Goal: Task Accomplishment & Management: Manage account settings

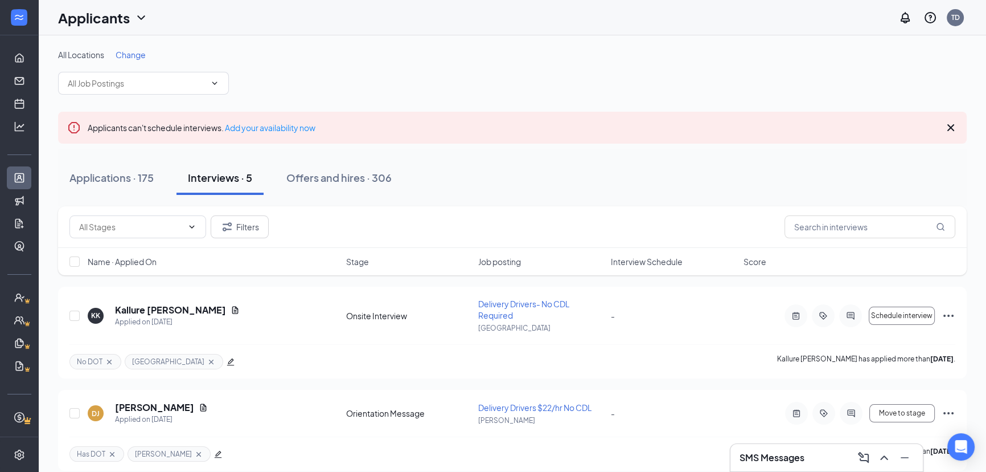
click at [776, 456] on h3 "SMS Messages" at bounding box center [772, 457] width 65 height 13
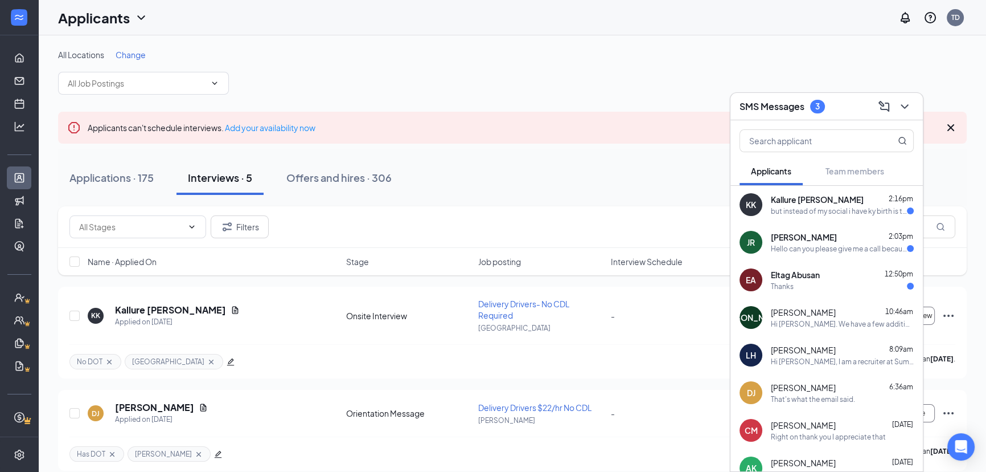
click at [794, 200] on span "Kallure [PERSON_NAME]" at bounding box center [817, 199] width 93 height 11
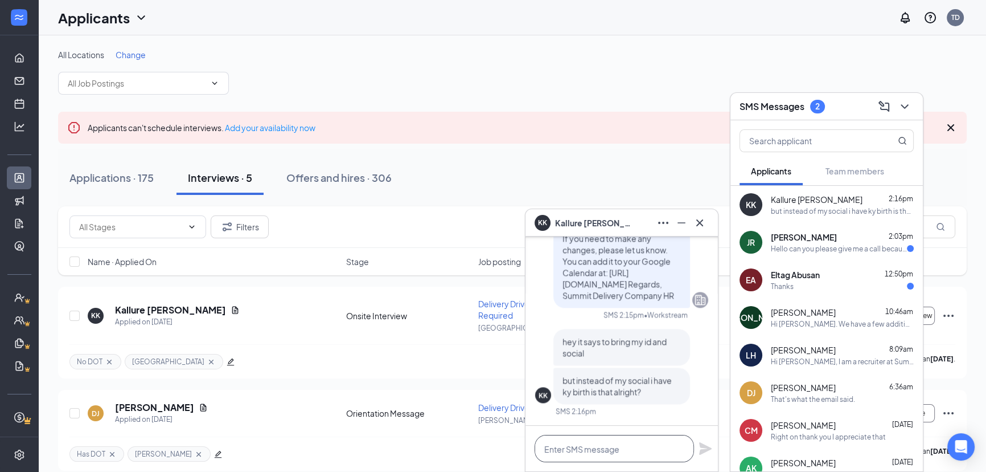
click at [622, 452] on textarea at bounding box center [614, 448] width 159 height 27
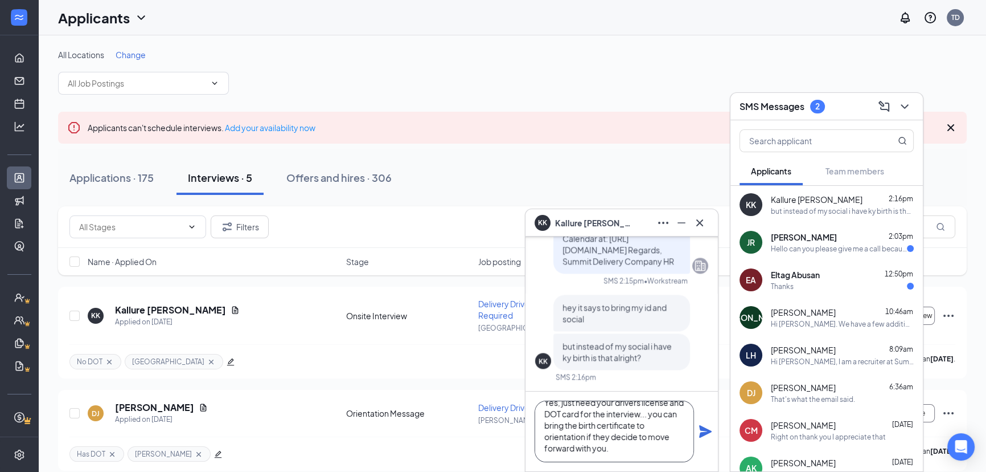
scroll to position [12, 0]
type textarea "Yes, just need your drivers license and DOT card for the interview... you can b…"
click at [712, 429] on icon "Plane" at bounding box center [706, 431] width 14 height 14
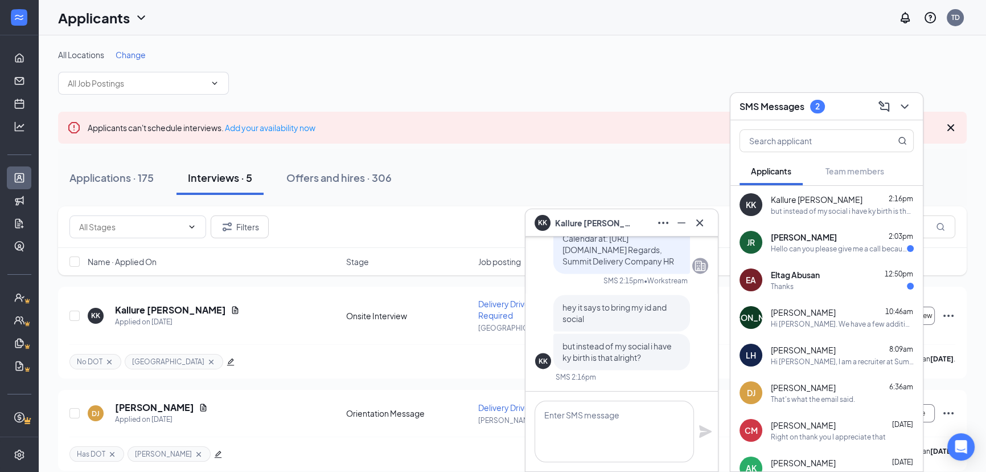
scroll to position [0, 0]
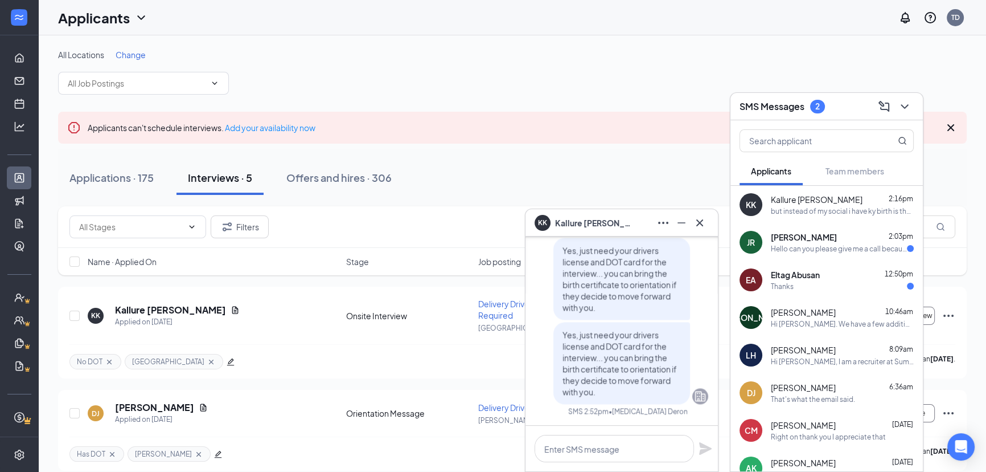
click at [822, 291] on div "EA Eltag Abusan 12:50pm Thanks" at bounding box center [827, 280] width 193 height 38
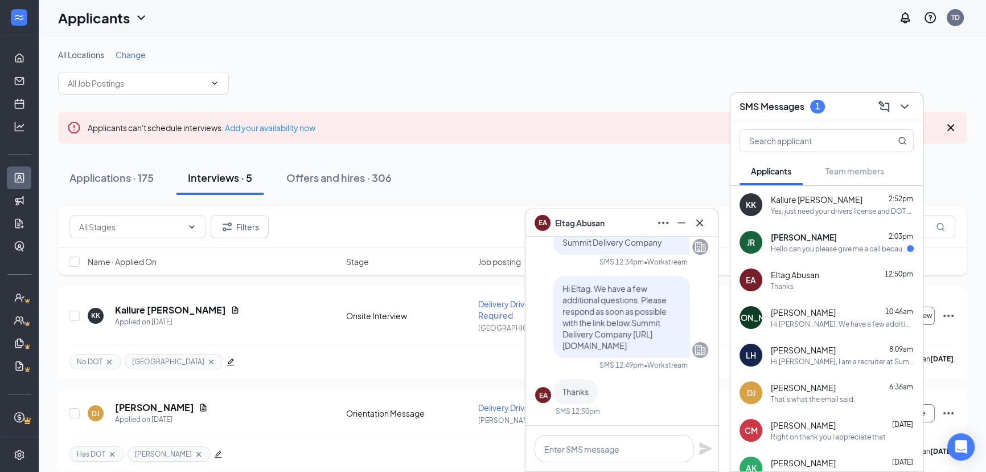
click at [855, 247] on div "Hello can you please give me a call because I never received a link" at bounding box center [839, 249] width 136 height 10
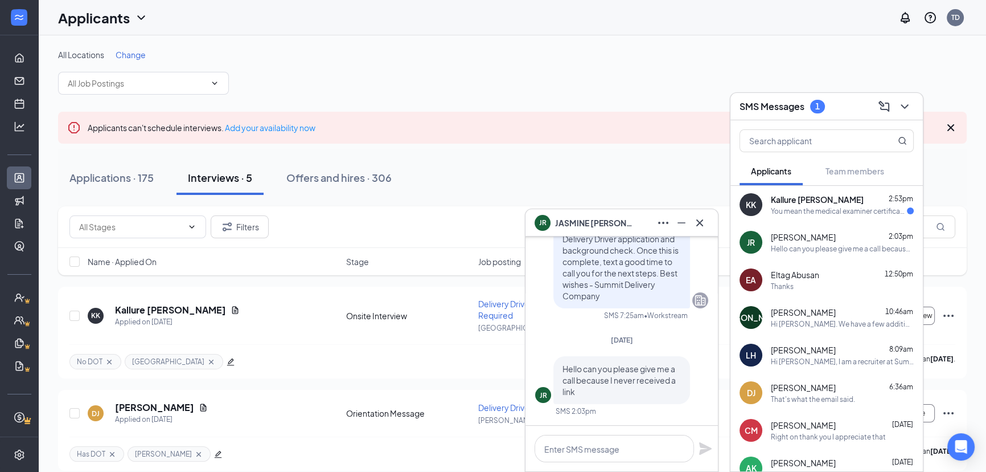
click at [829, 210] on div "You mean the medical examiner certificate? I dont have a dot card" at bounding box center [839, 211] width 136 height 10
click at [616, 444] on textarea at bounding box center [614, 448] width 159 height 27
type textarea "Yes, they are the same thing."
click at [716, 456] on div "Yes, they are the same thing." at bounding box center [622, 448] width 193 height 46
click at [699, 454] on icon "Plane" at bounding box center [705, 448] width 13 height 13
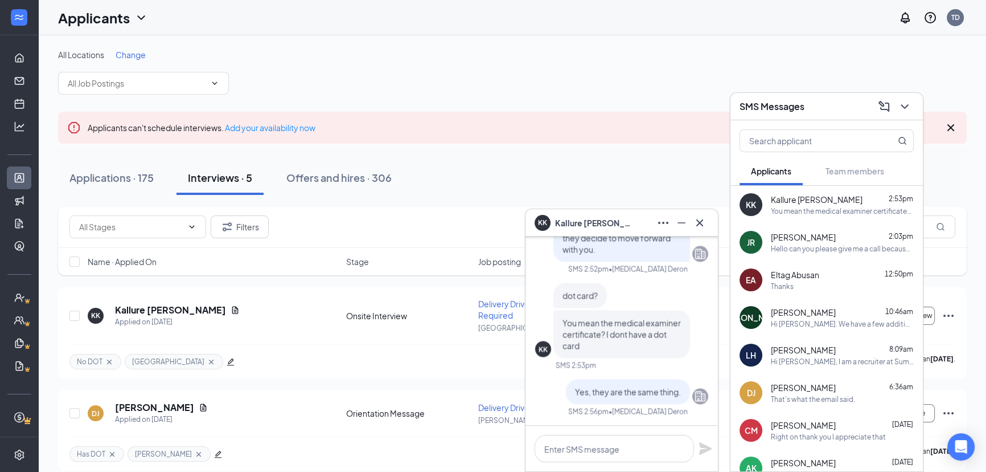
scroll to position [-46, 0]
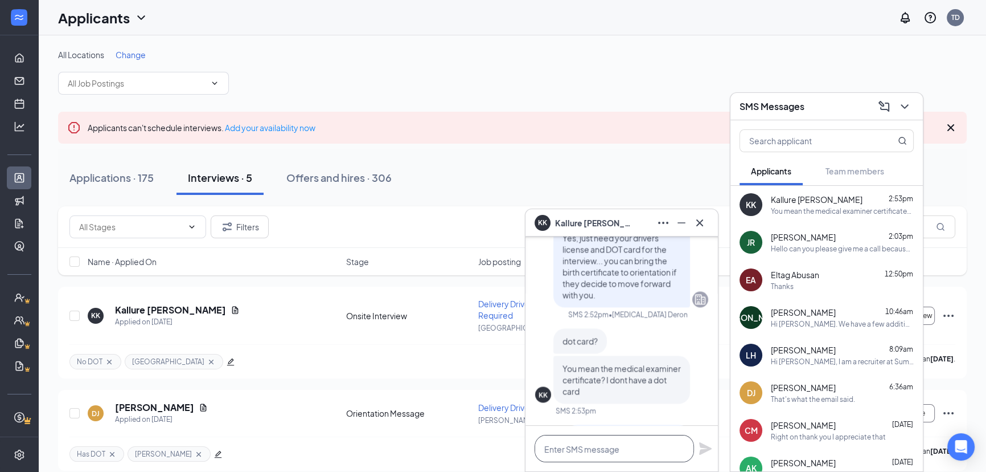
click at [644, 458] on textarea at bounding box center [614, 448] width 159 height 27
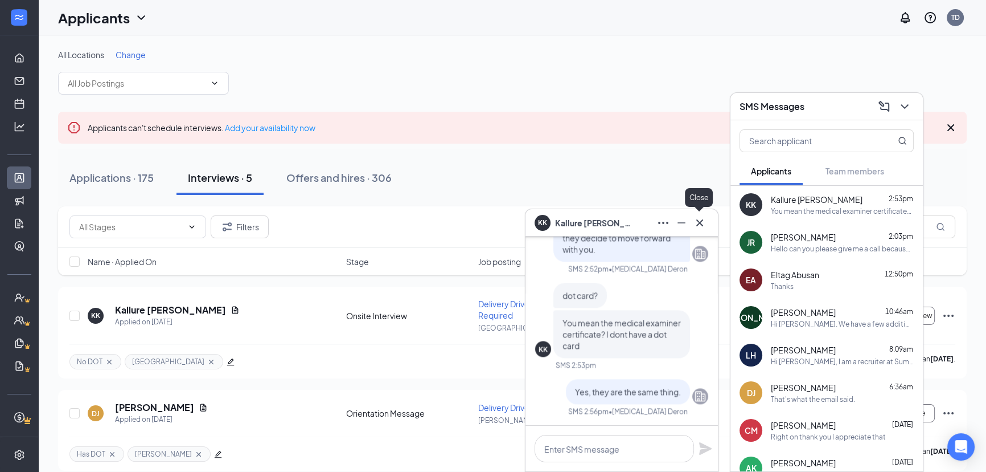
click at [701, 227] on icon "Cross" at bounding box center [700, 223] width 14 height 14
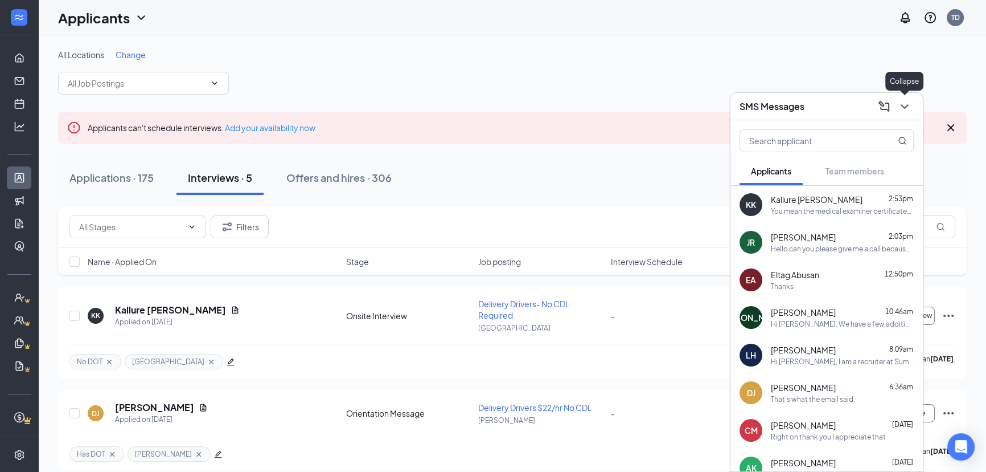
click at [900, 100] on icon "ChevronDown" at bounding box center [905, 107] width 14 height 14
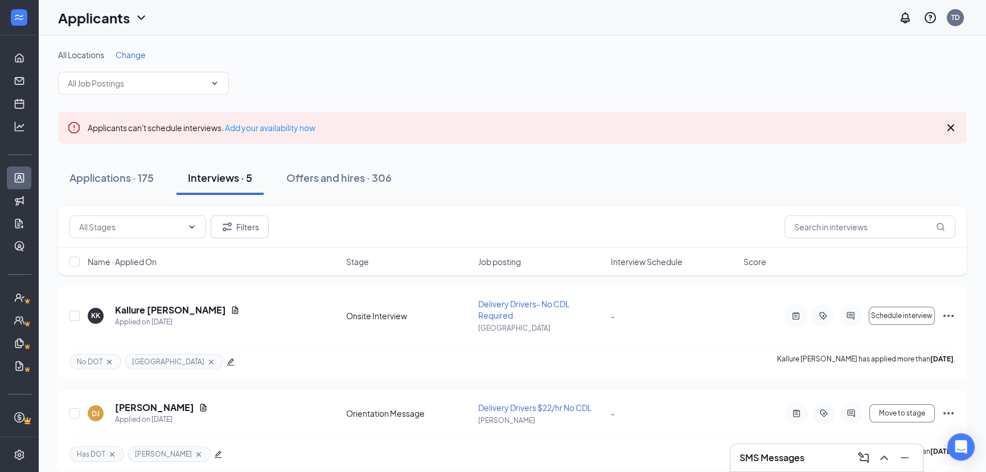
click at [233, 271] on div "Name · Applied On Stage Job posting Interview Schedule Score" at bounding box center [512, 261] width 909 height 27
click at [161, 311] on h5 "Kallure [PERSON_NAME]" at bounding box center [170, 310] width 111 height 13
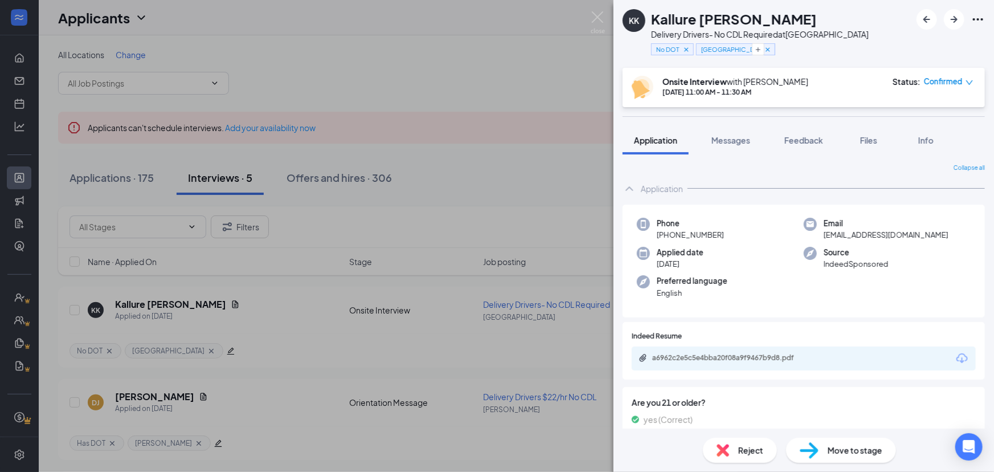
drag, startPoint x: 727, startPoint y: 233, endPoint x: 671, endPoint y: 237, distance: 56.5
click at [671, 237] on div "Phone +1 (405) 868-5253" at bounding box center [720, 229] width 167 height 23
click at [602, 22] on img at bounding box center [598, 22] width 14 height 22
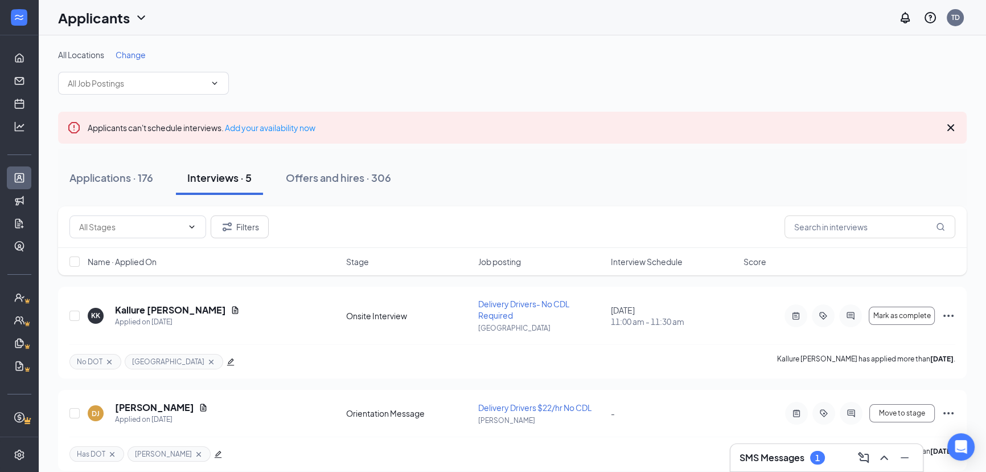
click at [774, 456] on h3 "SMS Messages" at bounding box center [772, 457] width 65 height 13
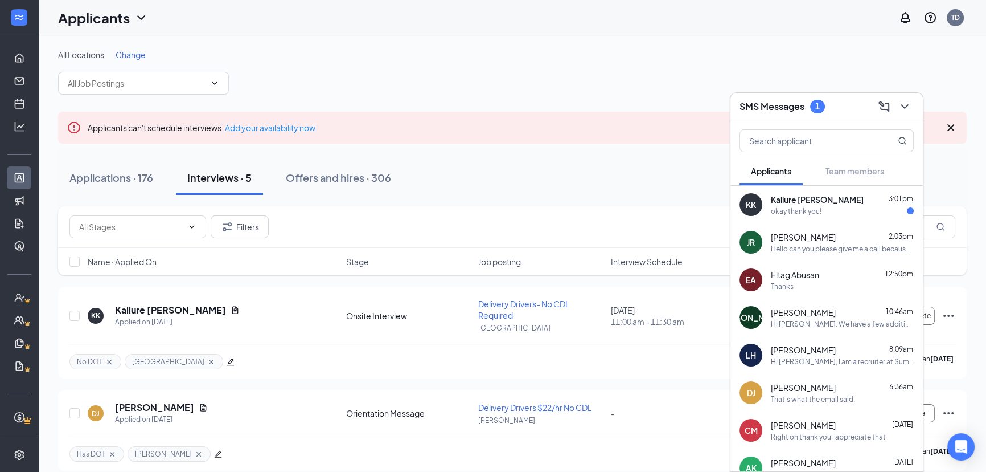
click at [800, 204] on span "Kallure [PERSON_NAME]" at bounding box center [817, 199] width 93 height 11
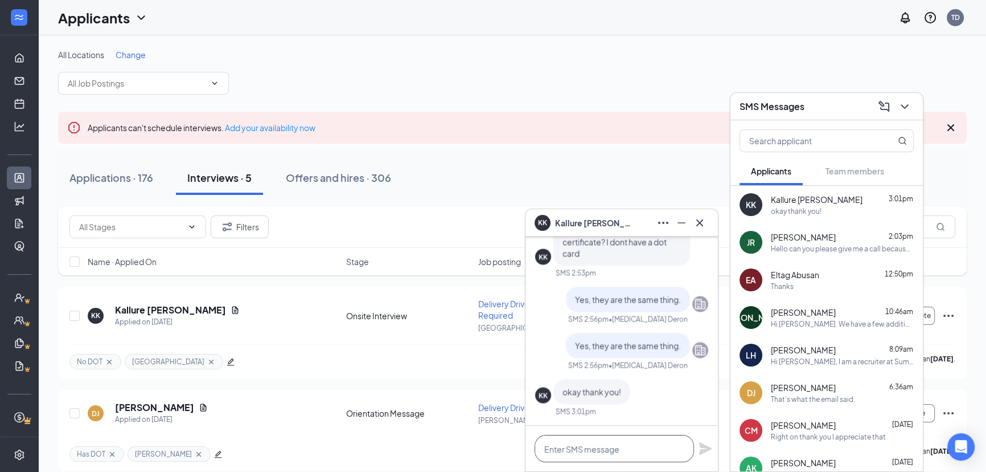
click at [606, 440] on textarea at bounding box center [614, 448] width 159 height 27
type textarea "Good luck!"
click at [710, 447] on icon "Plane" at bounding box center [706, 448] width 14 height 14
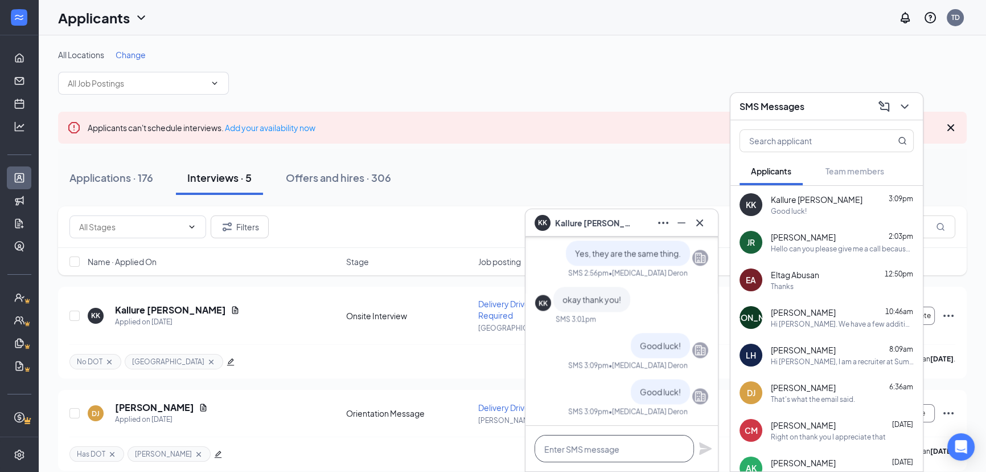
click at [606, 440] on textarea at bounding box center [614, 448] width 159 height 27
click at [119, 179] on div "Applications · 176" at bounding box center [111, 177] width 84 height 14
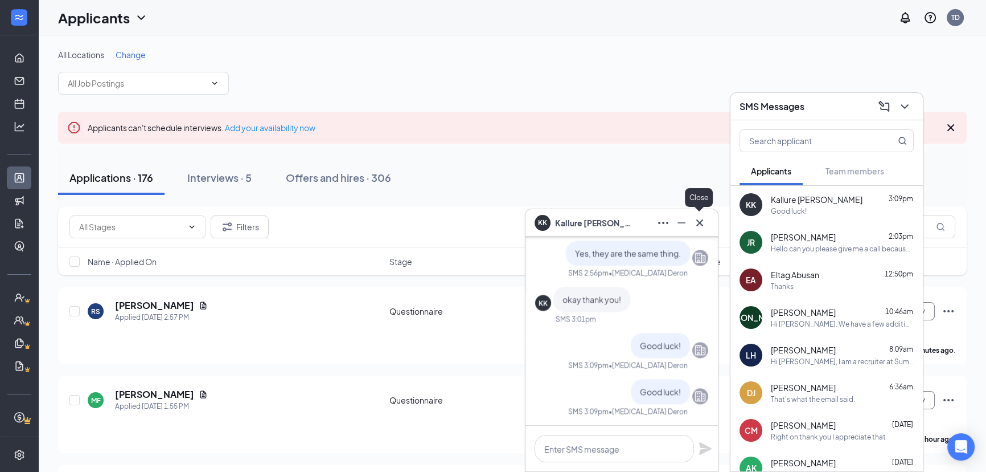
click at [701, 225] on icon "Cross" at bounding box center [700, 223] width 14 height 14
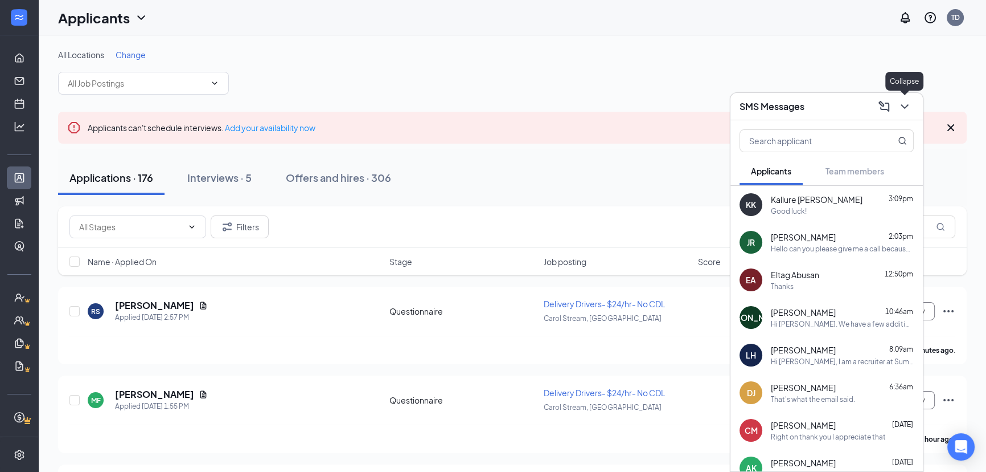
click at [902, 109] on icon "ChevronDown" at bounding box center [905, 107] width 14 height 14
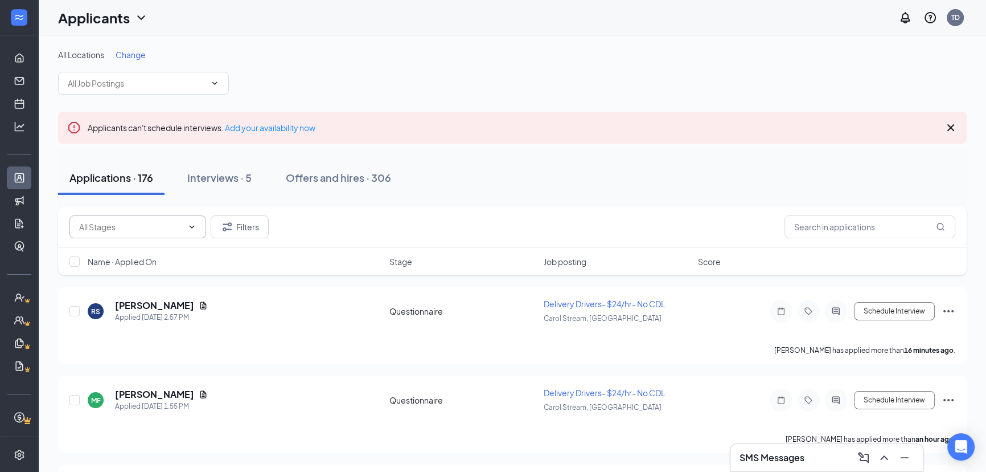
click at [122, 237] on span at bounding box center [137, 226] width 137 height 23
click at [125, 231] on input "text" at bounding box center [131, 226] width 104 height 13
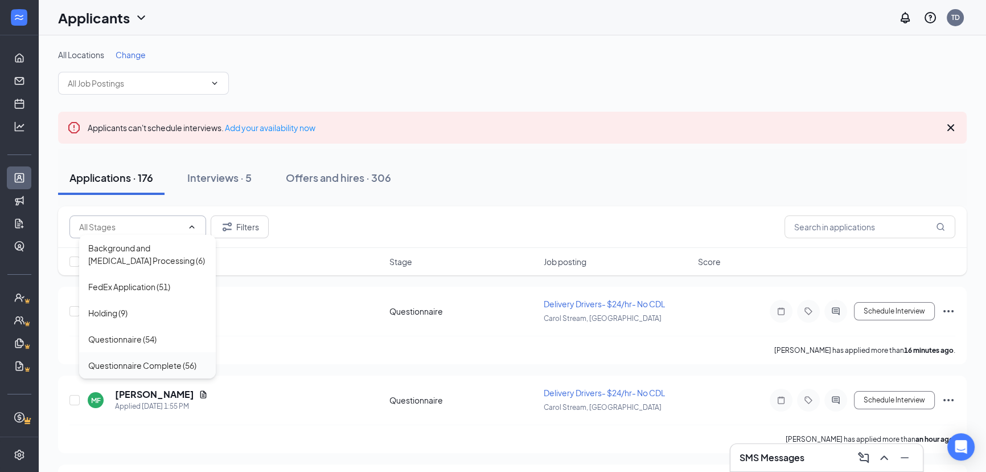
click at [153, 369] on div "Questionnaire Complete (56)" at bounding box center [142, 365] width 108 height 13
type input "Questionnaire Complete (56)"
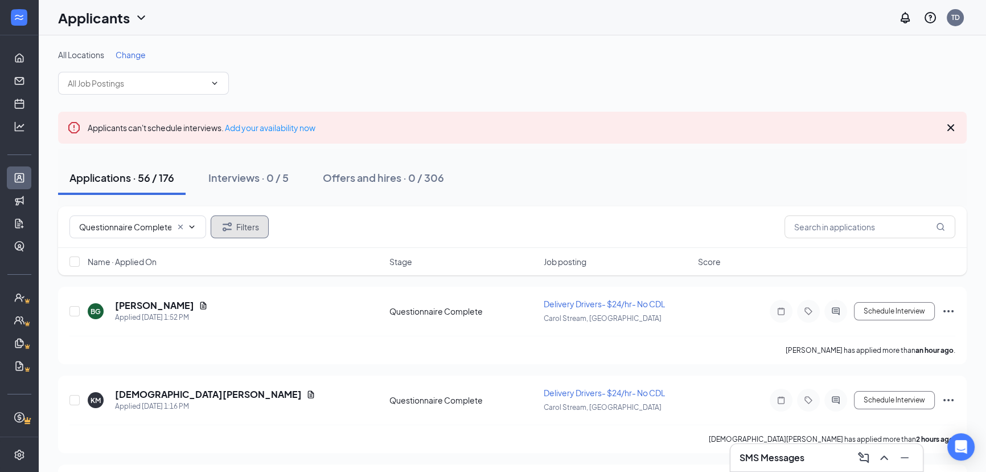
click at [244, 222] on button "Filters" at bounding box center [240, 226] width 58 height 23
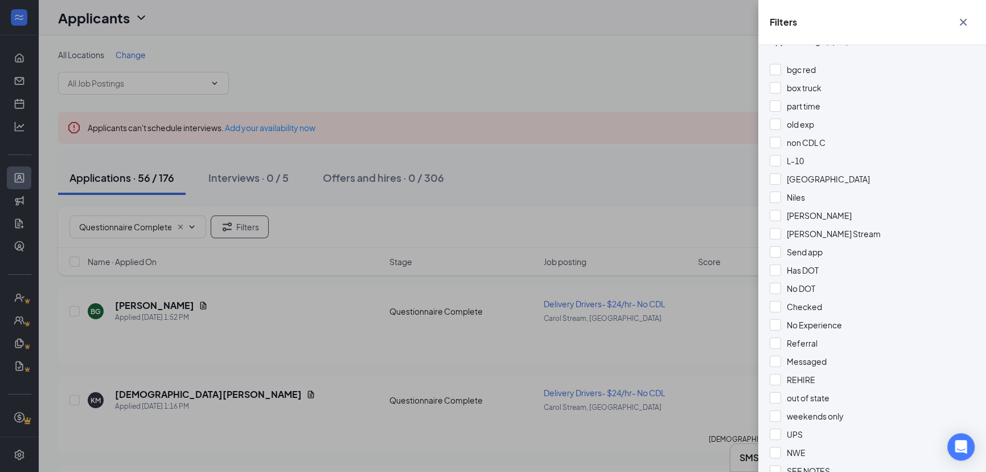
scroll to position [275, 0]
click at [806, 252] on span "Send app" at bounding box center [805, 250] width 36 height 10
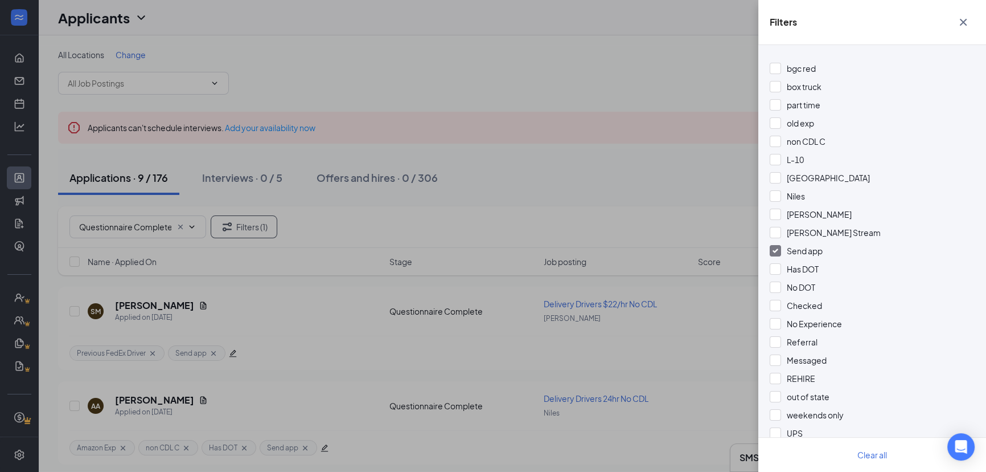
click at [652, 229] on div "Filters Applicant Status (0/5) Unread message Hasn't messaged back Stuck in sta…" at bounding box center [493, 236] width 986 height 472
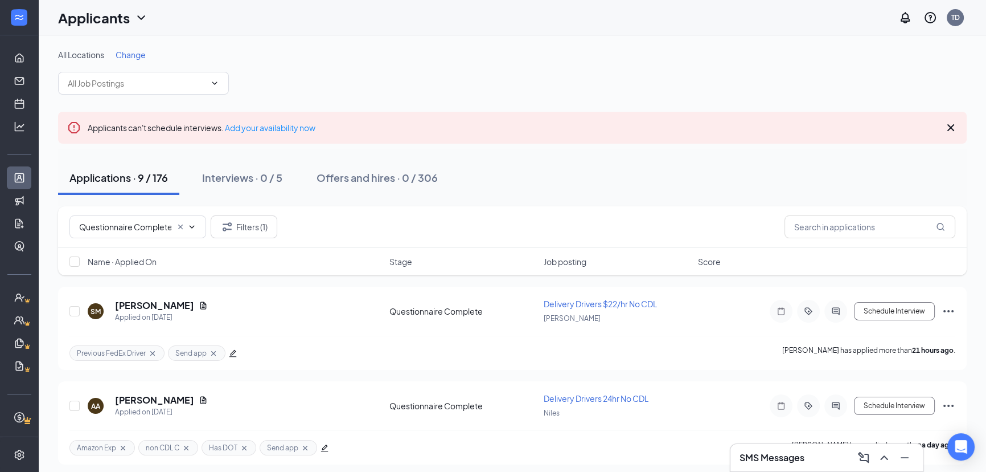
click at [564, 259] on span "Job posting" at bounding box center [565, 261] width 43 height 11
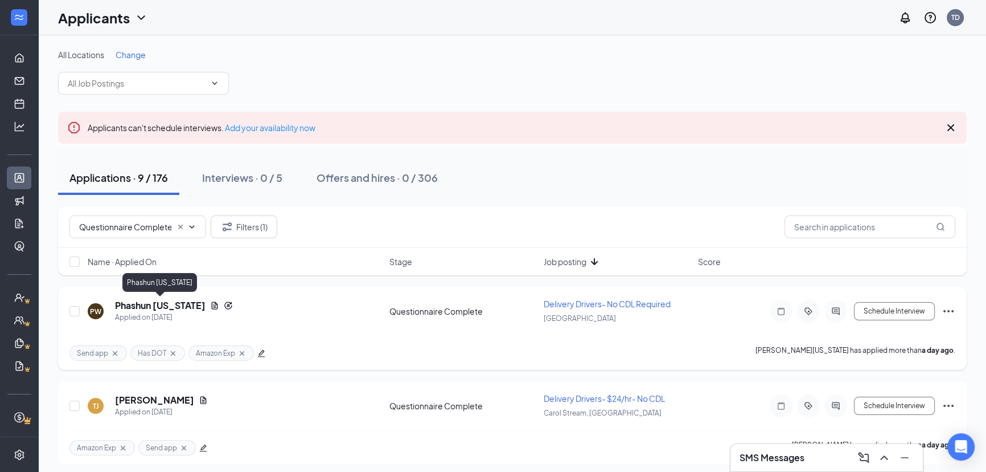
click at [184, 304] on h5 "Phashun [US_STATE]" at bounding box center [160, 305] width 91 height 13
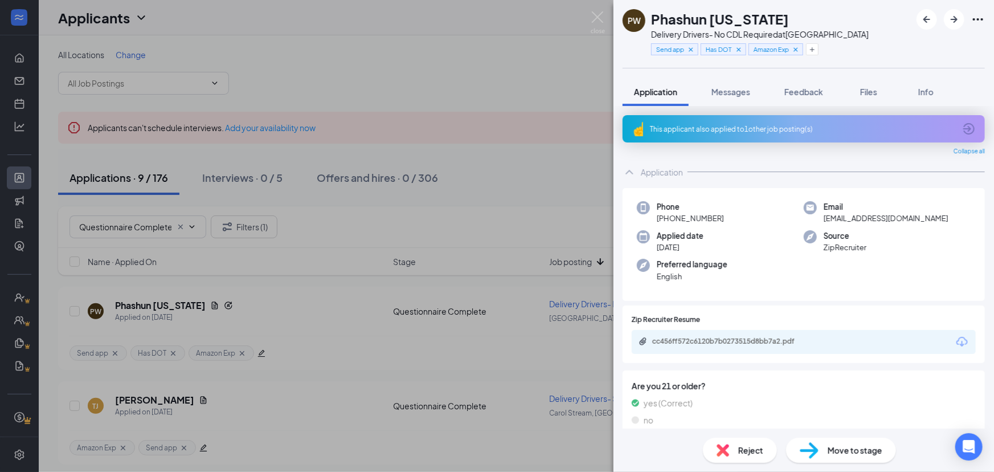
click at [737, 21] on h1 "Phashun [US_STATE]" at bounding box center [720, 18] width 138 height 19
copy h1 "Phashun [US_STATE]"
drag, startPoint x: 728, startPoint y: 213, endPoint x: 664, endPoint y: 216, distance: 64.4
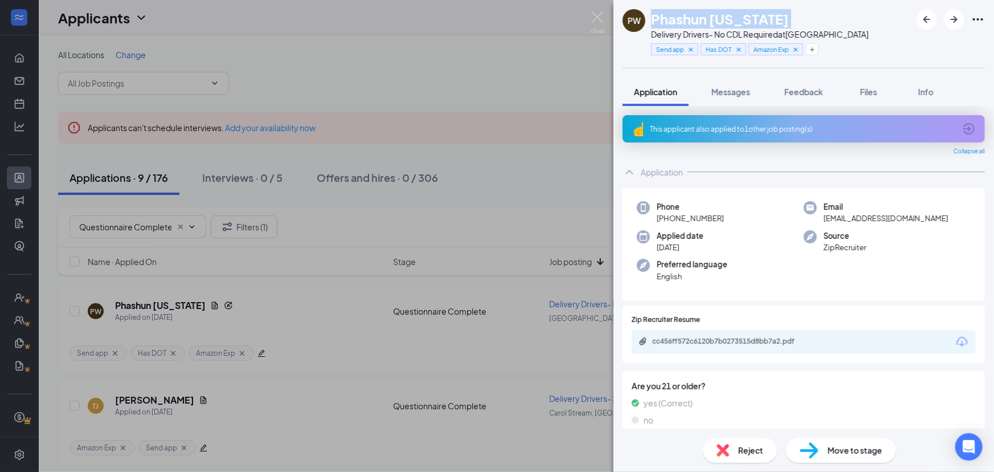
click at [664, 216] on div "Phone +1 (773) 516-9697" at bounding box center [720, 212] width 167 height 23
copy span "(773) 516-9697"
drag, startPoint x: 821, startPoint y: 222, endPoint x: 898, endPoint y: 222, distance: 76.9
click at [898, 222] on span "phashunw@gmail.com" at bounding box center [886, 217] width 125 height 11
copy span "phashunw@gmail.com"
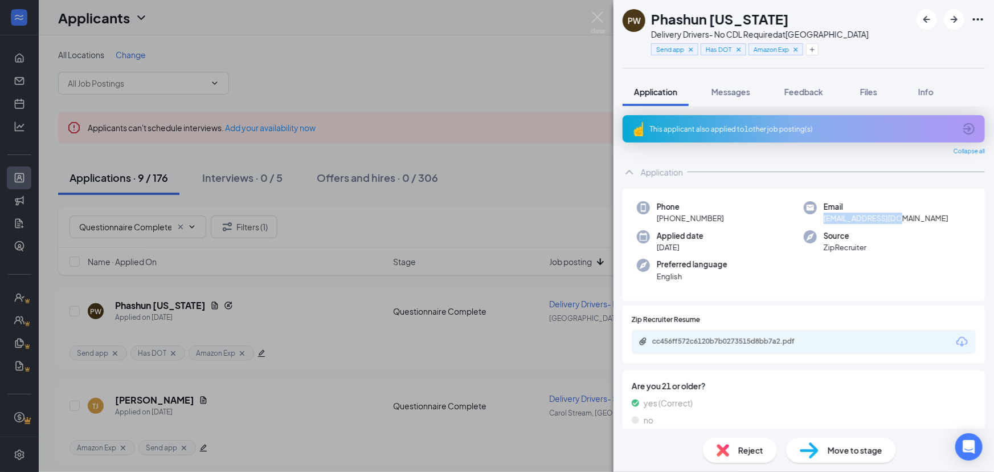
click at [859, 456] on span "Move to stage" at bounding box center [855, 450] width 55 height 13
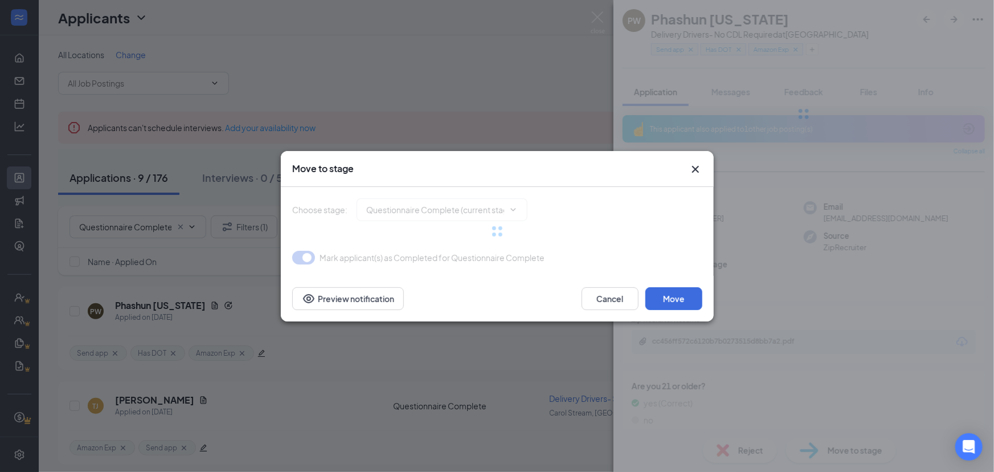
type input "FedEx Application (next stage)"
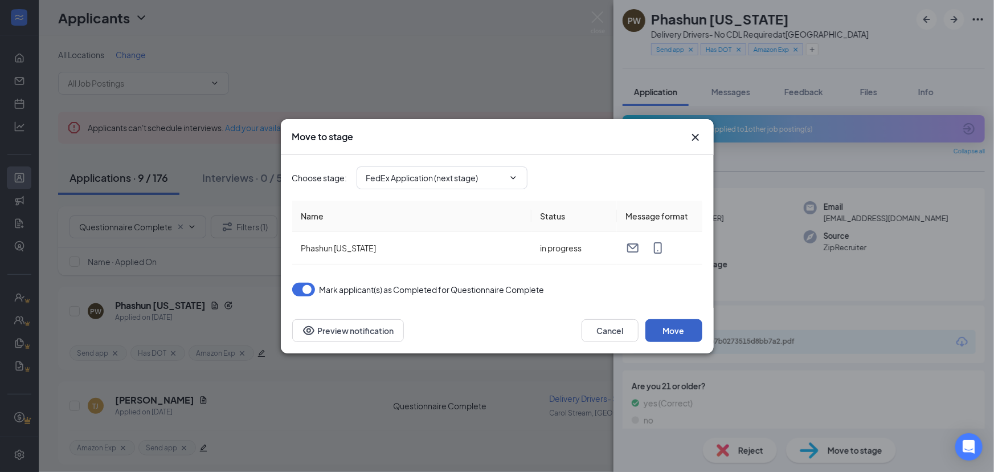
click at [678, 336] on button "Move" at bounding box center [673, 330] width 57 height 23
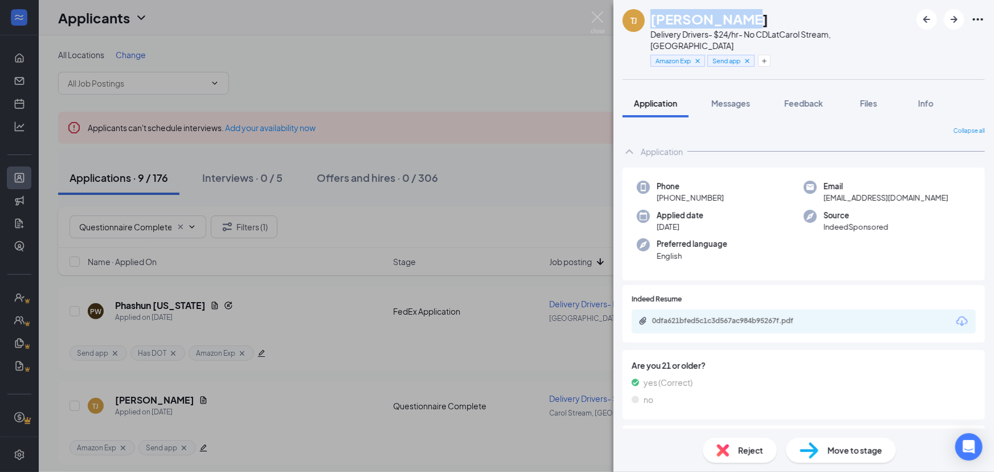
drag, startPoint x: 742, startPoint y: 18, endPoint x: 653, endPoint y: 20, distance: 88.3
click at [653, 20] on div "[PERSON_NAME]" at bounding box center [780, 18] width 260 height 19
copy h1 "[PERSON_NAME]"
drag, startPoint x: 728, startPoint y: 184, endPoint x: 666, endPoint y: 183, distance: 62.1
click at [666, 183] on div "Phone +1 (708) 200-7289" at bounding box center [720, 192] width 167 height 23
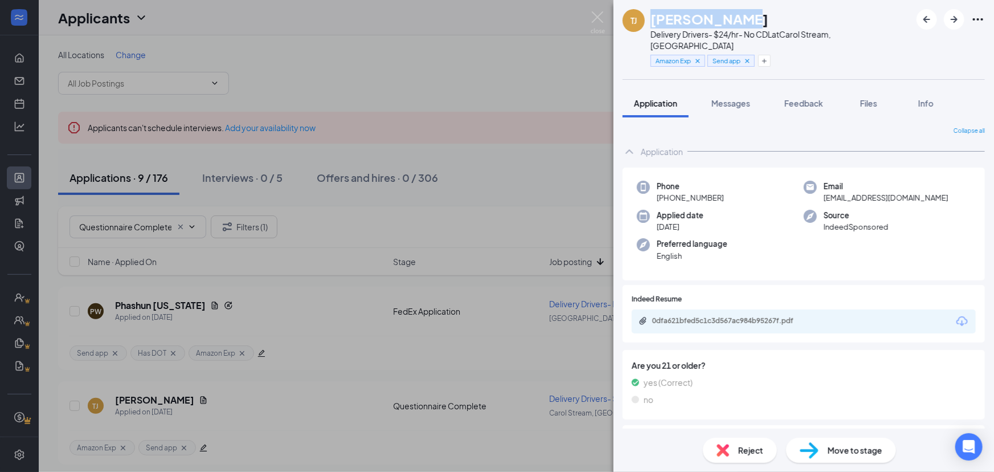
copy span "(708) 200-7289"
drag, startPoint x: 821, startPoint y: 189, endPoint x: 924, endPoint y: 185, distance: 103.2
click at [924, 192] on span "tj32212firstclass@yahoo.com" at bounding box center [886, 197] width 125 height 11
copy span "tj32212firstclass@yahoo.com"
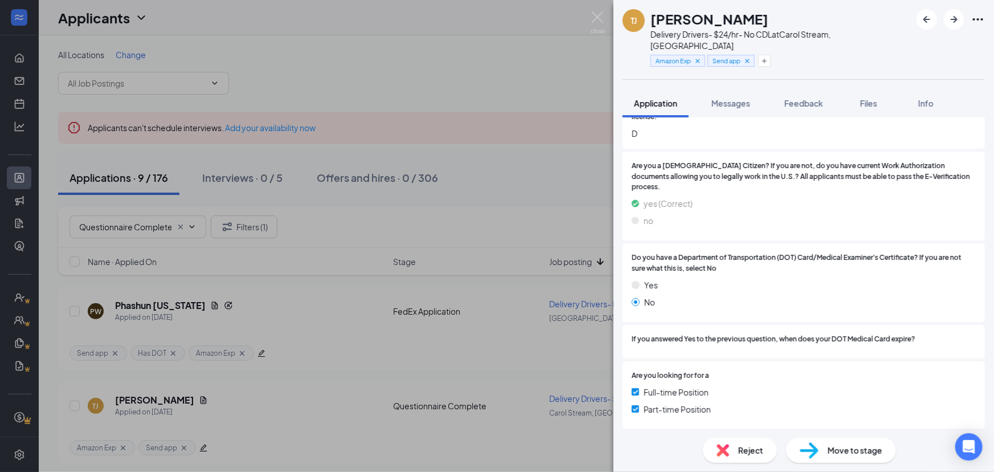
scroll to position [734, 0]
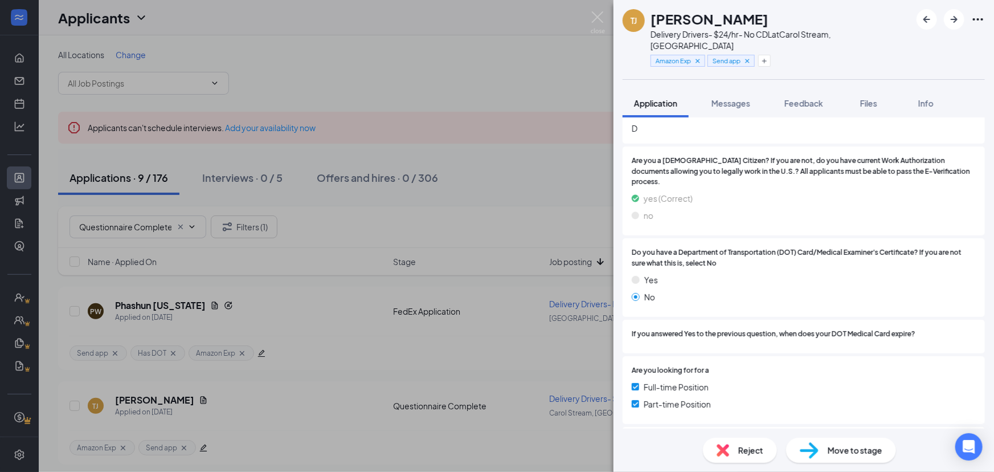
click at [849, 451] on span "Move to stage" at bounding box center [855, 450] width 55 height 13
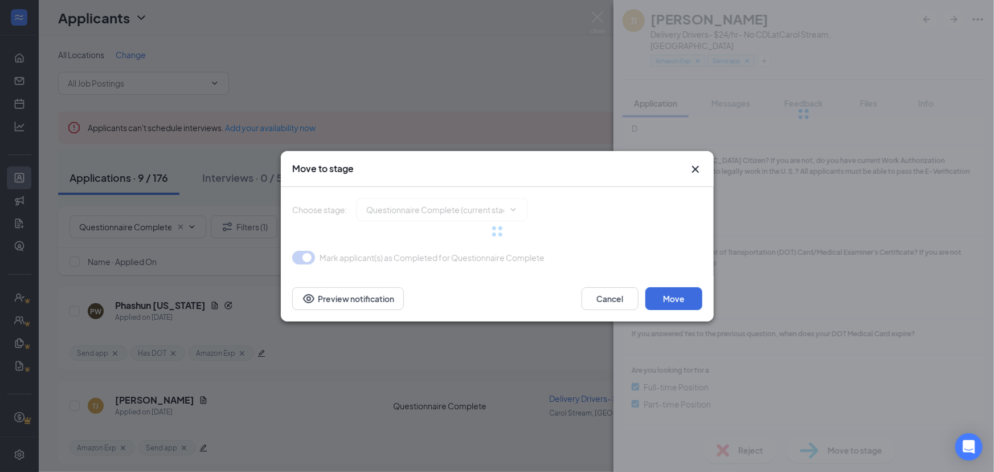
type input "FedEx Application (next stage)"
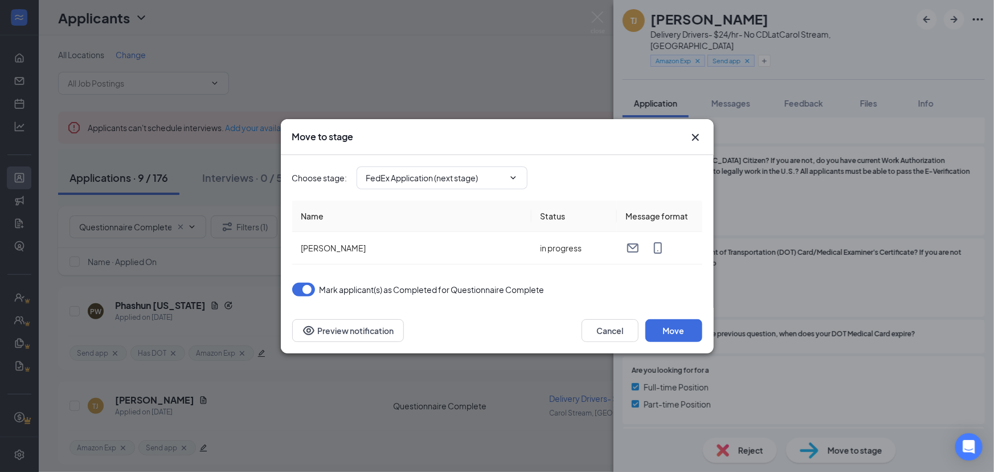
click at [678, 301] on div "Choose stage : FedEx Application (next stage) Name Status Message format Troy J…" at bounding box center [497, 231] width 410 height 153
click at [677, 333] on button "Move" at bounding box center [673, 330] width 57 height 23
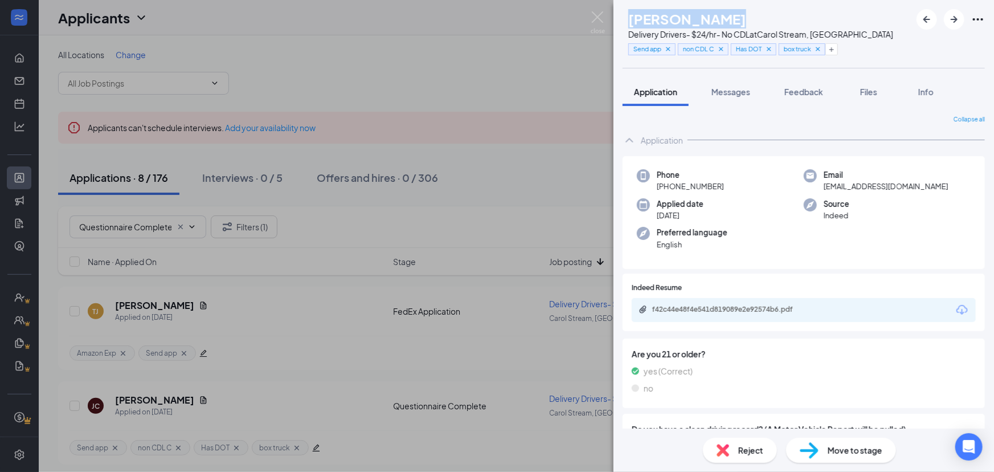
drag, startPoint x: 775, startPoint y: 17, endPoint x: 648, endPoint y: 17, distance: 126.4
click at [648, 17] on div "JC JORGE CASIANO Delivery Drivers- $24/hr- No CDL at Carol Stream, IL Send app …" at bounding box center [757, 34] width 271 height 50
copy h1 "[PERSON_NAME]"
drag, startPoint x: 719, startPoint y: 188, endPoint x: 667, endPoint y: 190, distance: 52.4
click at [667, 190] on span "+1 (224) 639-9826" at bounding box center [690, 186] width 67 height 11
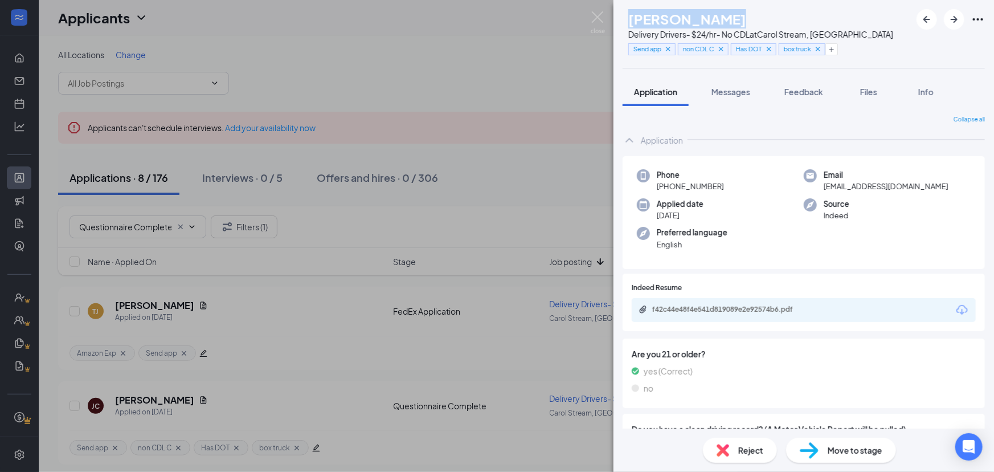
copy span "(224) 639-9826"
drag, startPoint x: 896, startPoint y: 188, endPoint x: 817, endPoint y: 190, distance: 79.8
click at [817, 190] on div "Email jdc0820@gmail.com" at bounding box center [887, 180] width 167 height 23
copy span "jdc0820@gmail.com"
click at [870, 447] on span "Move to stage" at bounding box center [855, 450] width 55 height 13
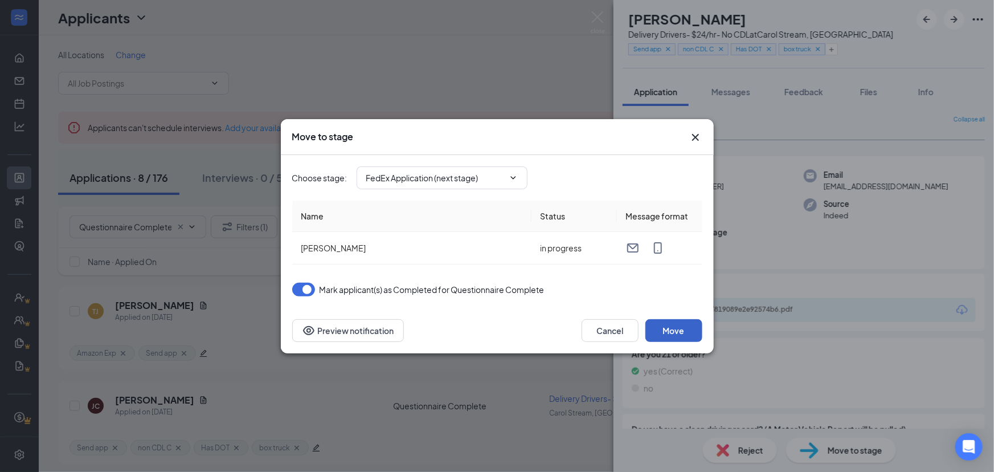
click at [695, 329] on button "Move" at bounding box center [673, 330] width 57 height 23
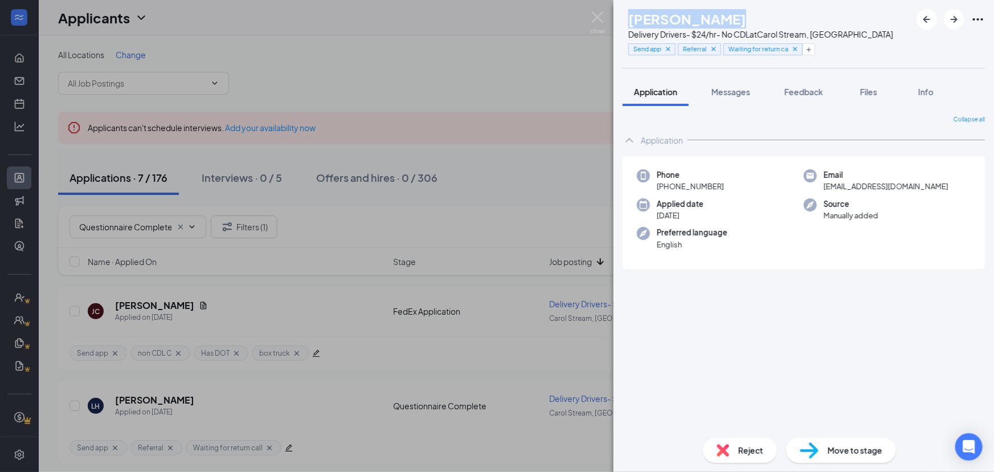
drag, startPoint x: 752, startPoint y: 17, endPoint x: 651, endPoint y: 19, distance: 100.8
click at [651, 19] on div "[PERSON_NAME]" at bounding box center [760, 18] width 265 height 19
copy h1 "[PERSON_NAME]"
click at [718, 190] on span "+1 (773) 709-8496" at bounding box center [690, 186] width 67 height 11
drag, startPoint x: 721, startPoint y: 187, endPoint x: 664, endPoint y: 186, distance: 57.0
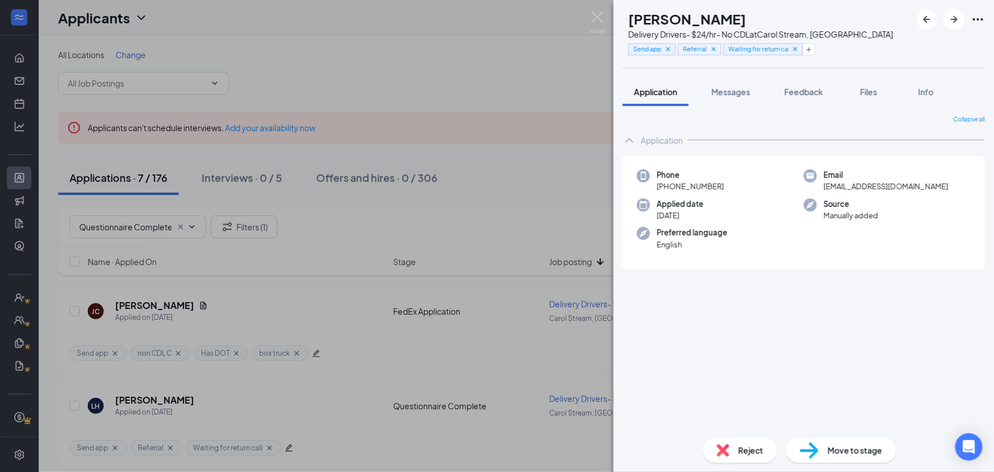
click at [664, 186] on div "Phone +1 (773) 709-8496" at bounding box center [720, 180] width 167 height 23
drag, startPoint x: 915, startPoint y: 185, endPoint x: 825, endPoint y: 190, distance: 89.6
click at [825, 190] on div "Email mulashotit@gmail.com" at bounding box center [887, 180] width 167 height 23
click at [839, 445] on span "Move to stage" at bounding box center [855, 450] width 55 height 13
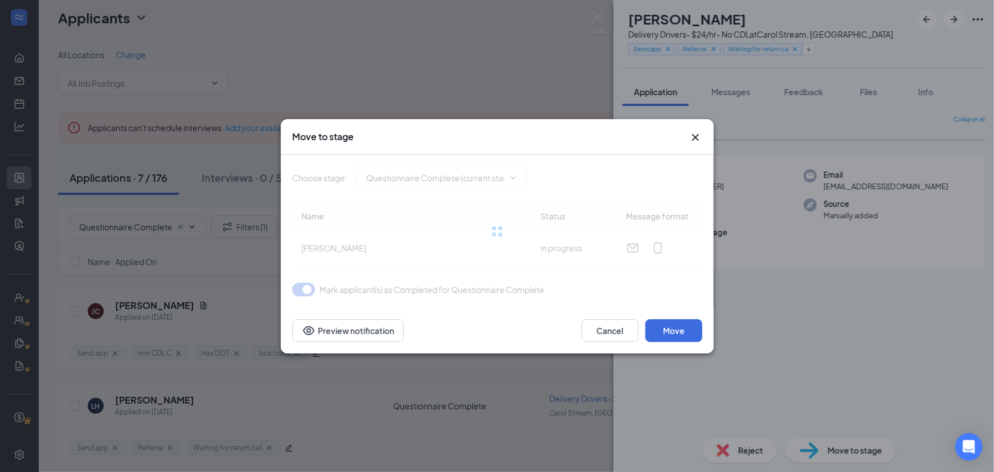
type input "FedEx Application (next stage)"
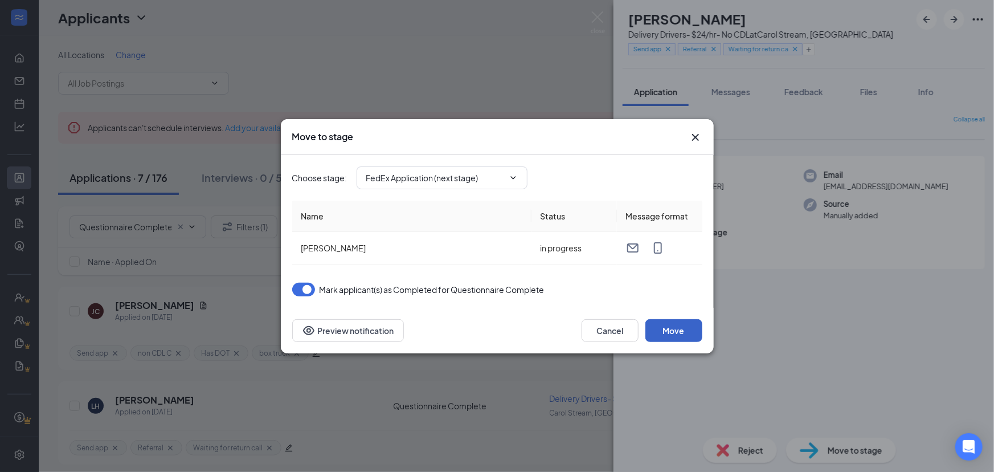
click at [674, 331] on button "Move" at bounding box center [673, 330] width 57 height 23
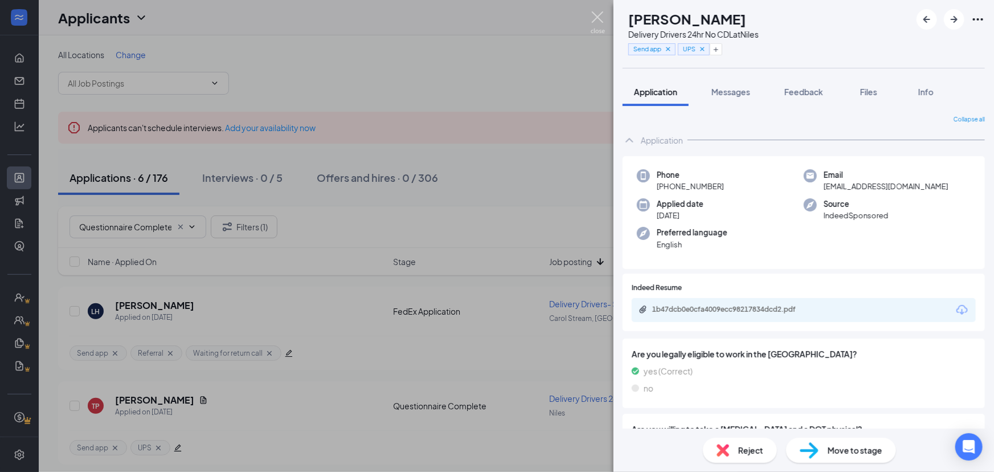
click at [592, 22] on img at bounding box center [598, 22] width 14 height 22
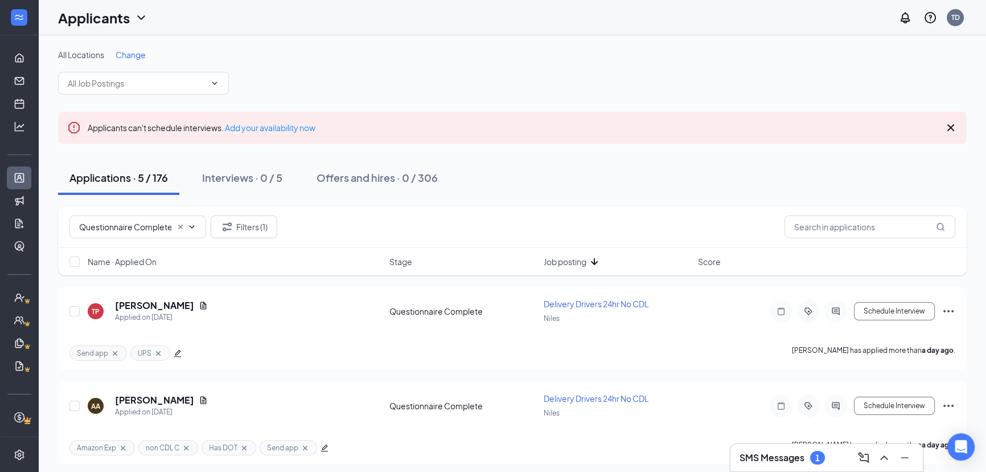
click at [774, 461] on h3 "SMS Messages" at bounding box center [772, 457] width 65 height 13
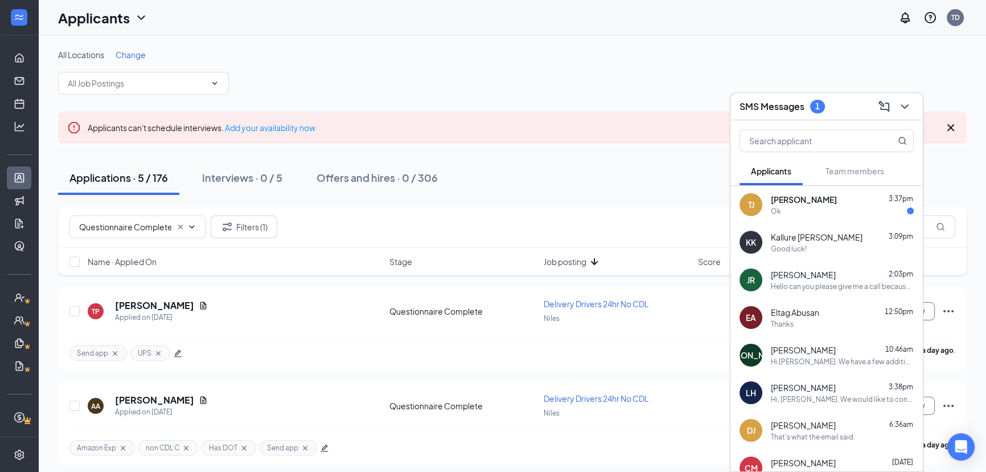
click at [834, 215] on div "Ok" at bounding box center [842, 211] width 143 height 10
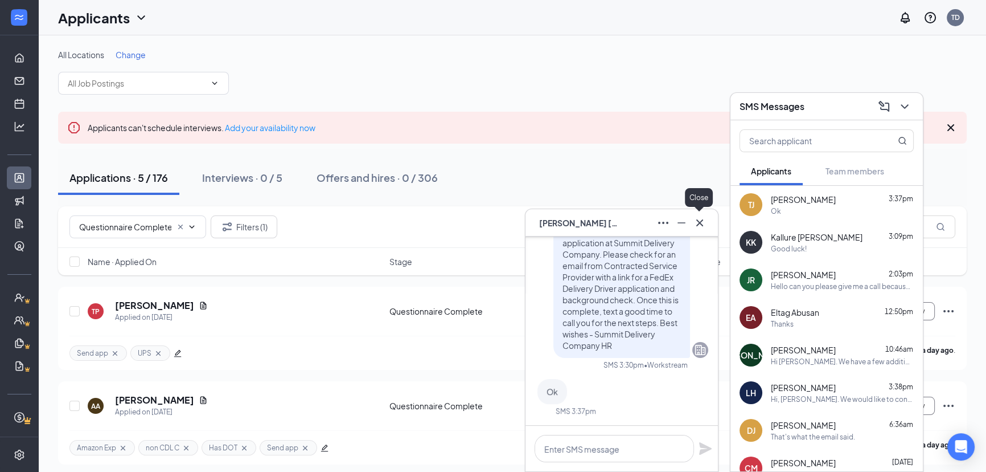
click at [695, 222] on icon "Cross" at bounding box center [700, 223] width 14 height 14
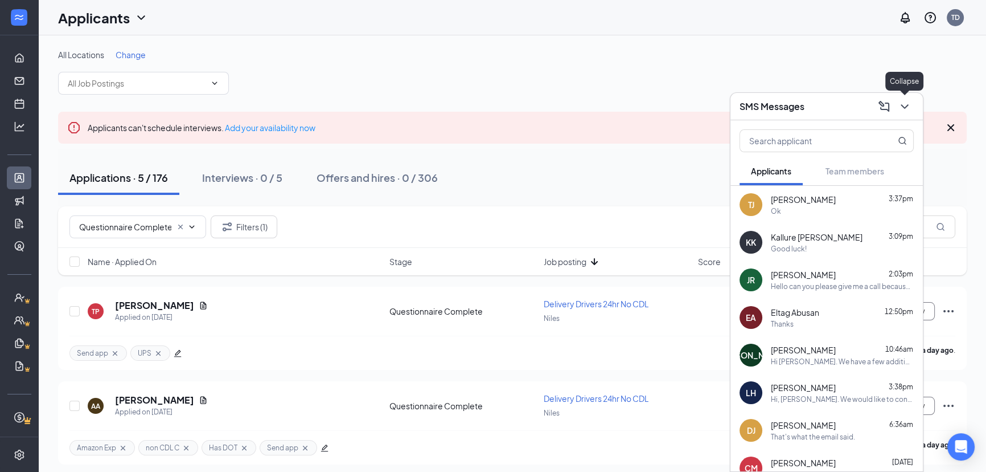
click at [902, 105] on icon "ChevronDown" at bounding box center [904, 106] width 7 height 5
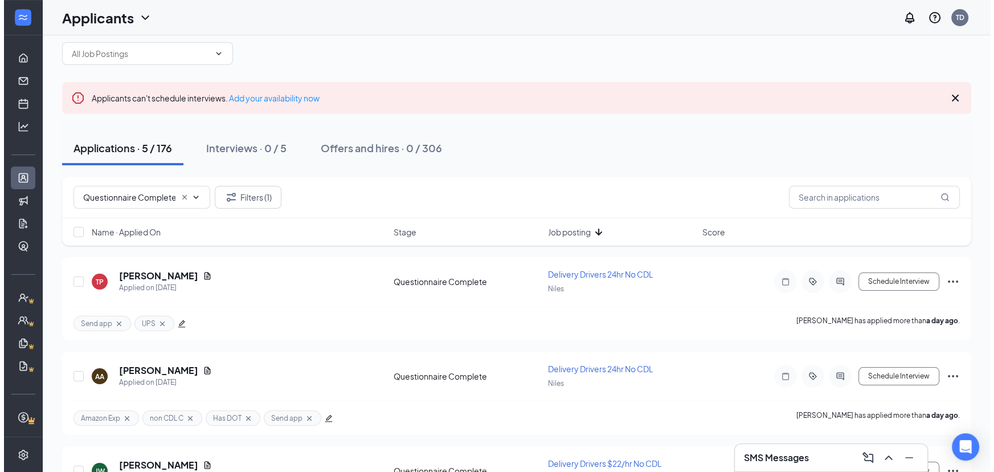
scroll to position [22, 0]
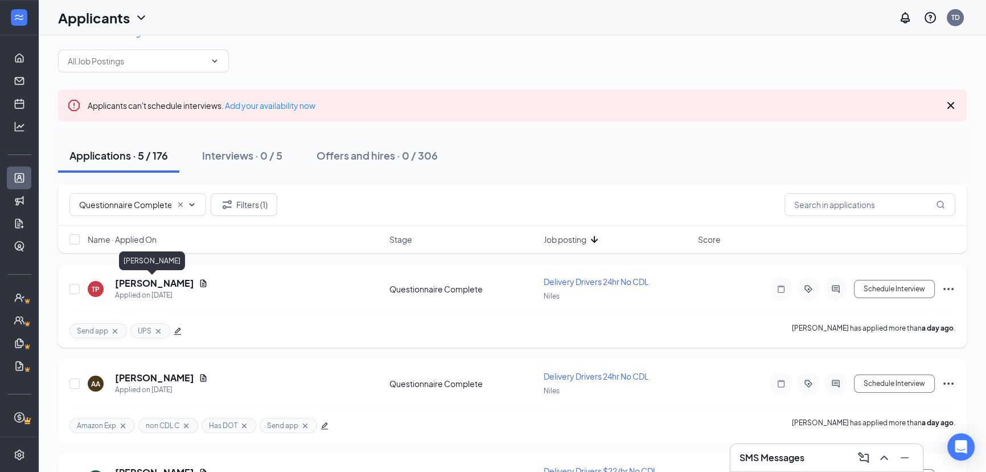
click at [165, 284] on h5 "[PERSON_NAME]" at bounding box center [154, 283] width 79 height 13
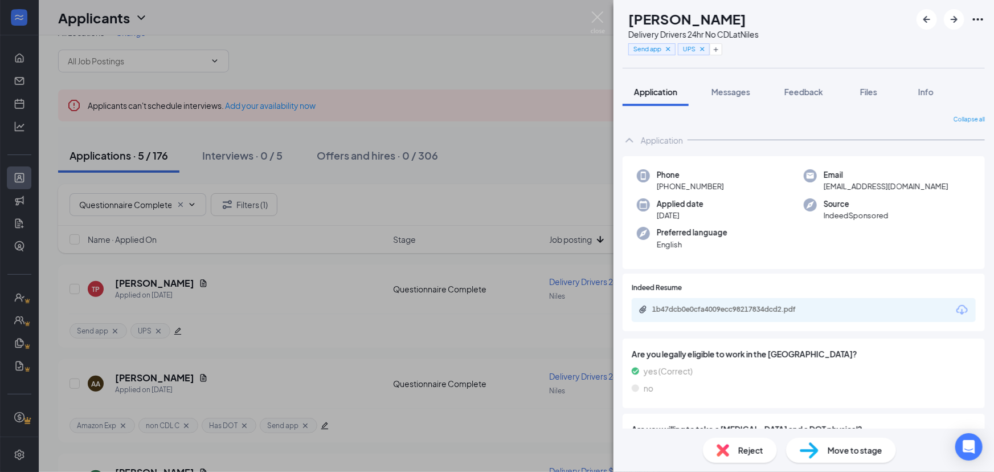
drag, startPoint x: 757, startPoint y: 23, endPoint x: 654, endPoint y: 23, distance: 103.7
click at [654, 23] on div "[PERSON_NAME]" at bounding box center [693, 18] width 130 height 19
drag, startPoint x: 820, startPoint y: 187, endPoint x: 911, endPoint y: 186, distance: 91.1
click at [911, 186] on div "Email tylerwyler10@gmail.com" at bounding box center [887, 180] width 167 height 23
drag, startPoint x: 725, startPoint y: 184, endPoint x: 666, endPoint y: 182, distance: 58.7
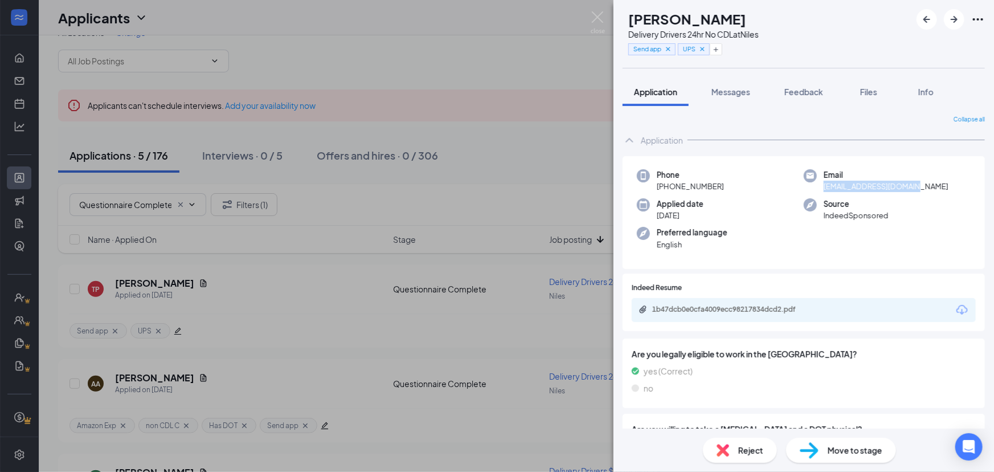
click at [666, 182] on div "Phone +1 (224) 660-8488" at bounding box center [720, 180] width 167 height 23
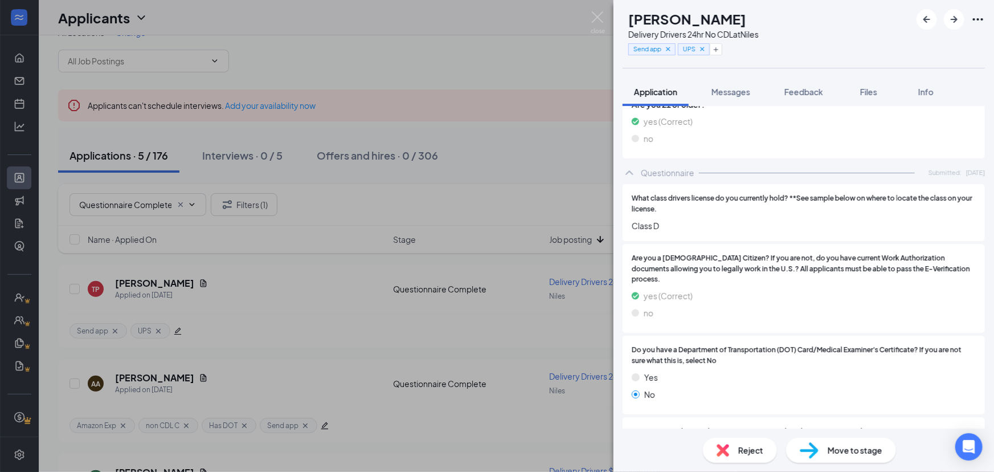
scroll to position [626, 0]
click at [880, 450] on span "Move to stage" at bounding box center [855, 450] width 55 height 13
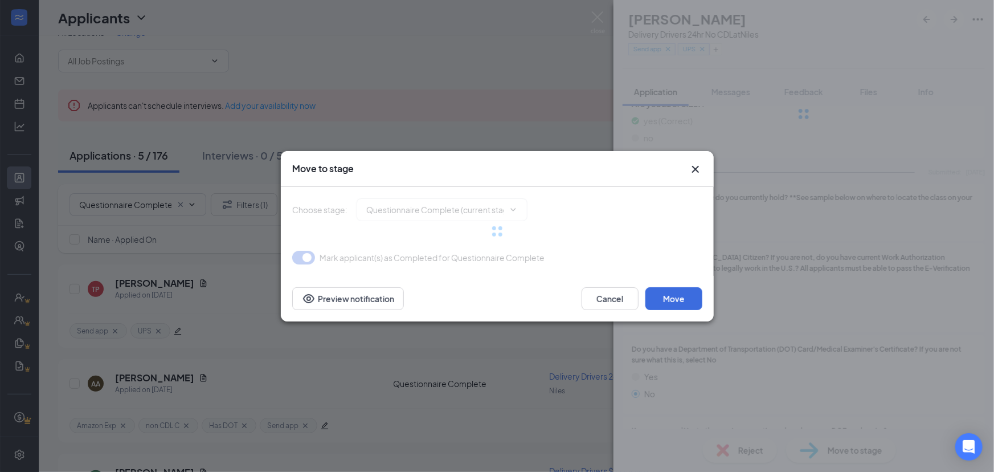
type input "FedEx Application (next stage)"
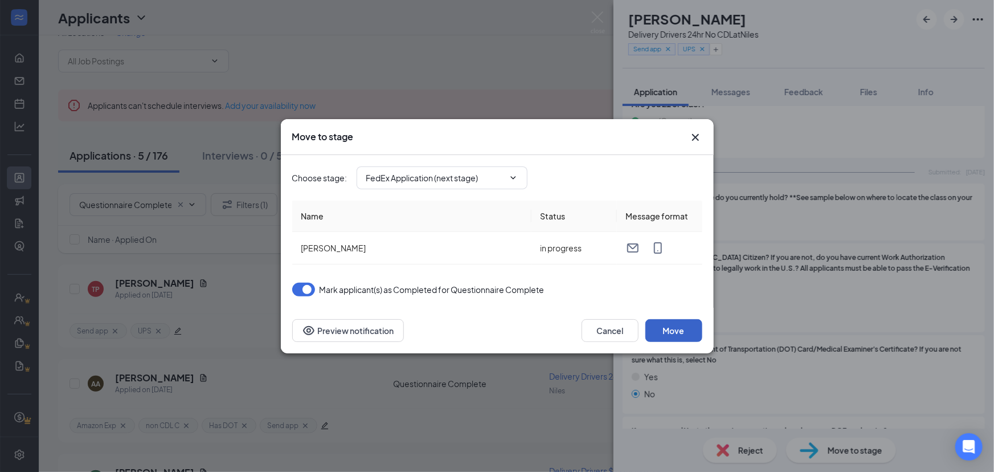
click at [673, 335] on button "Move" at bounding box center [673, 330] width 57 height 23
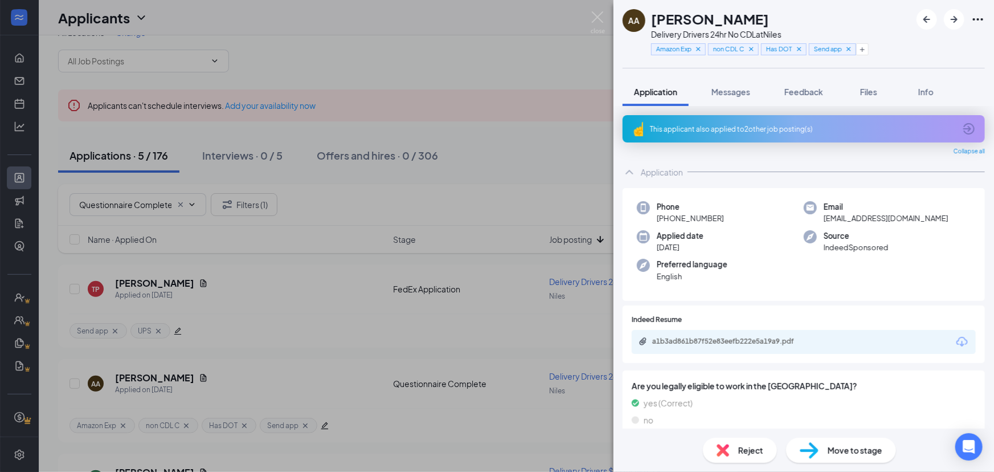
drag, startPoint x: 804, startPoint y: 17, endPoint x: 655, endPoint y: 20, distance: 149.2
click at [655, 20] on div "[PERSON_NAME]" at bounding box center [760, 18] width 218 height 19
drag, startPoint x: 820, startPoint y: 219, endPoint x: 907, endPoint y: 220, distance: 87.7
click at [907, 220] on div "Email ralevic1566@gmail.com" at bounding box center [887, 212] width 167 height 23
drag, startPoint x: 721, startPoint y: 218, endPoint x: 665, endPoint y: 222, distance: 56.0
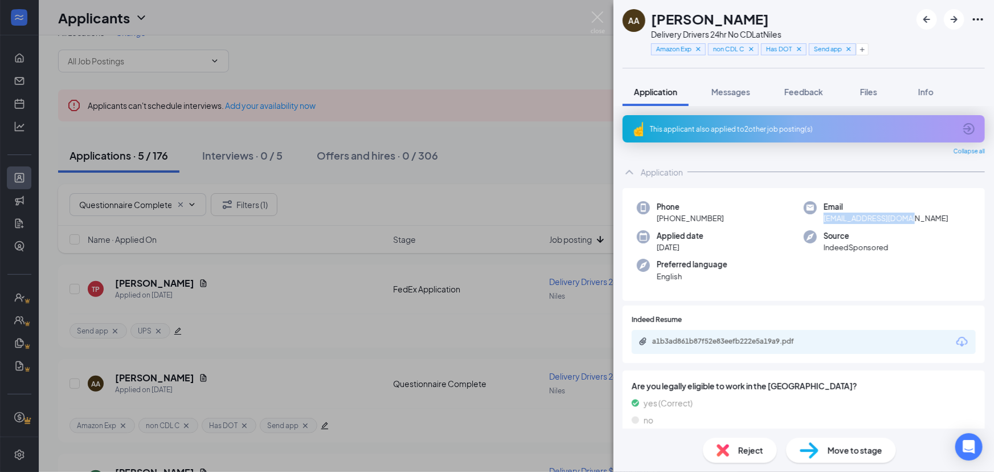
click at [665, 222] on div "Phone +1 (773) 991-8200" at bounding box center [720, 212] width 167 height 23
click at [858, 448] on span "Move to stage" at bounding box center [855, 450] width 55 height 13
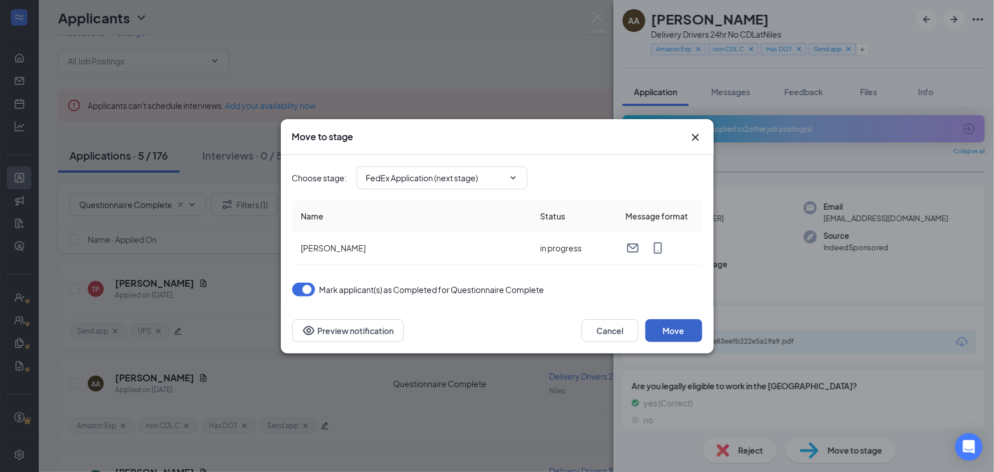
click at [687, 329] on button "Move" at bounding box center [673, 330] width 57 height 23
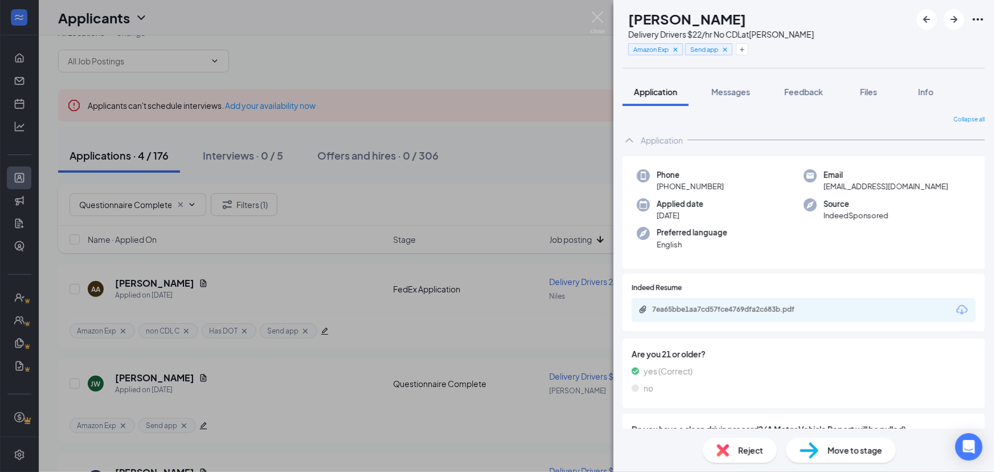
drag, startPoint x: 755, startPoint y: 15, endPoint x: 658, endPoint y: 18, distance: 97.5
click at [658, 18] on div "[PERSON_NAME]" at bounding box center [721, 18] width 186 height 19
click at [601, 23] on img at bounding box center [598, 22] width 14 height 22
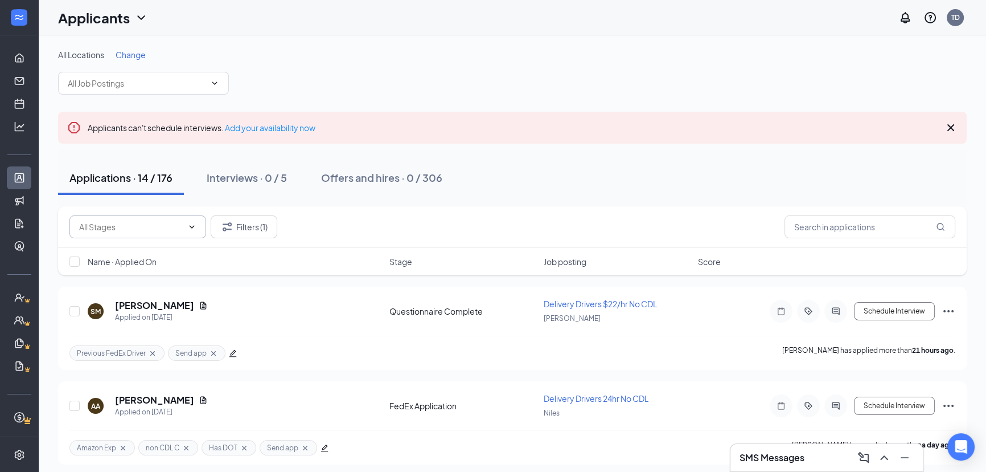
click at [138, 235] on span at bounding box center [137, 226] width 137 height 23
click at [137, 227] on input "text" at bounding box center [131, 226] width 104 height 13
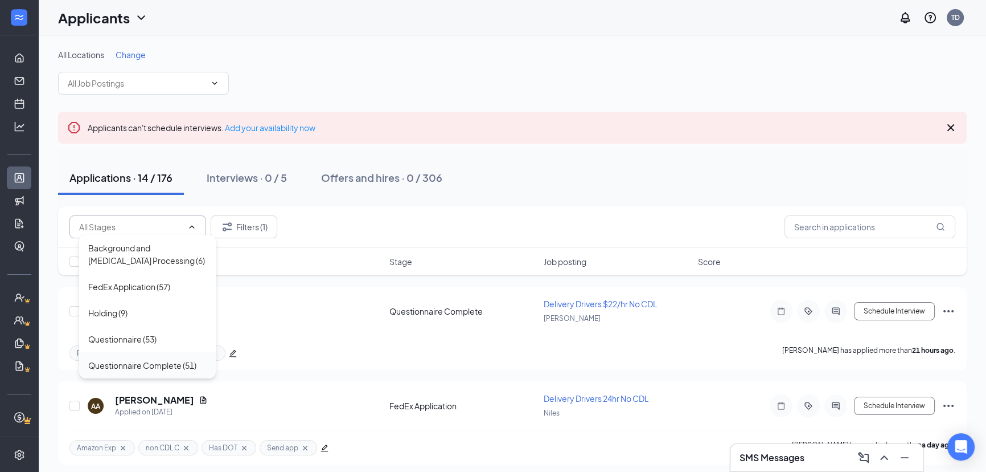
click at [137, 363] on div "Questionnaire Complete (51)" at bounding box center [142, 365] width 108 height 13
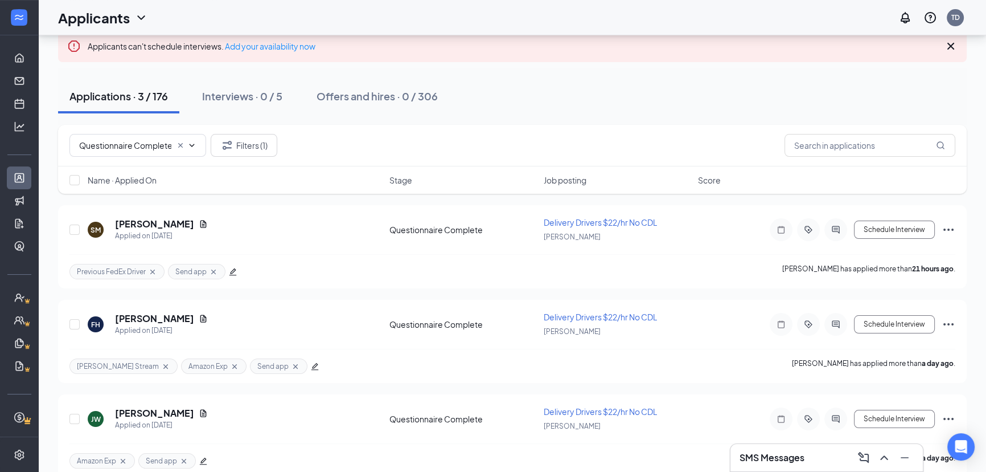
scroll to position [97, 0]
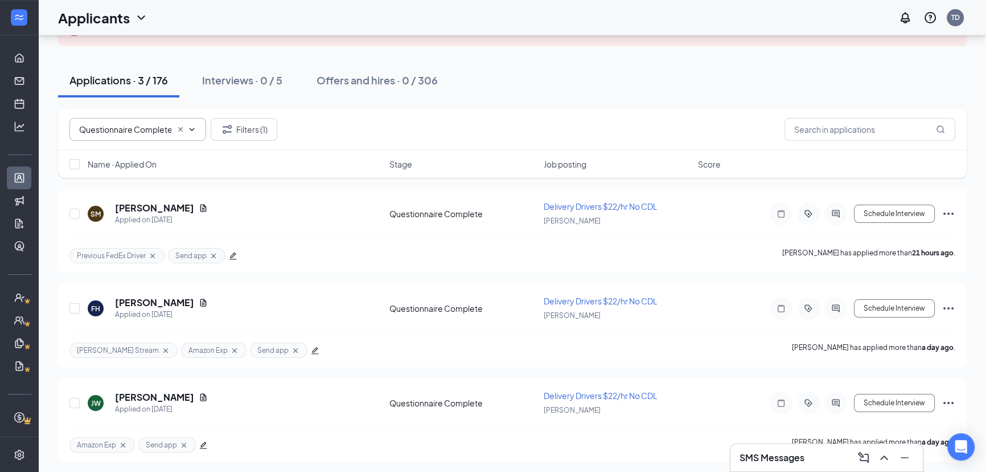
click at [117, 130] on input "Questionnaire Complete (51)" at bounding box center [125, 129] width 92 height 13
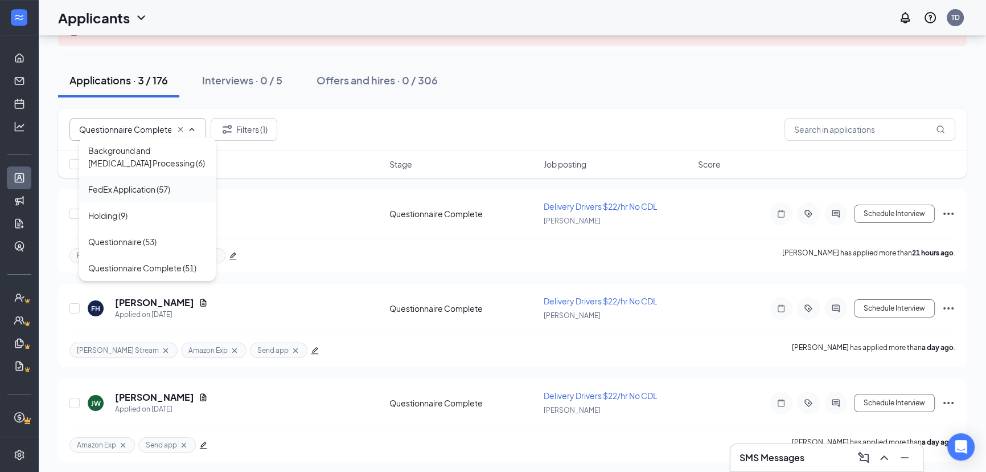
click at [137, 193] on div "FedEx Application (57)" at bounding box center [129, 189] width 82 height 13
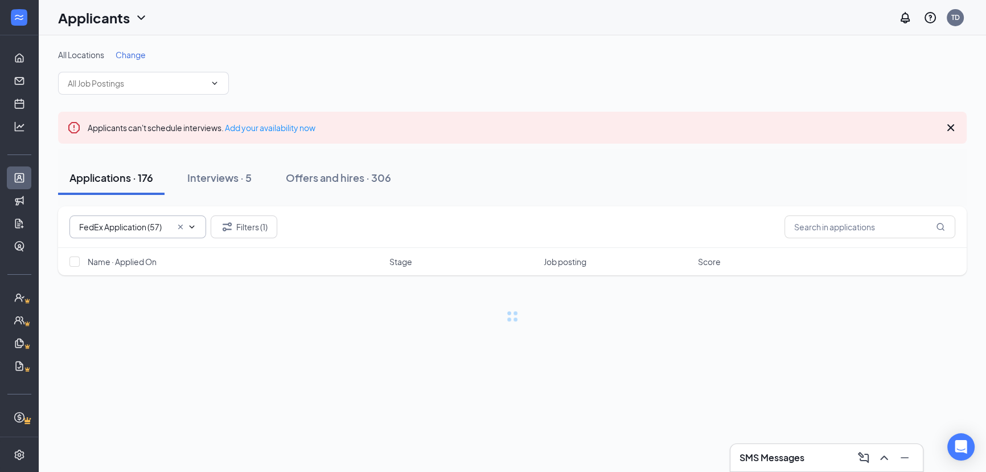
scroll to position [0, 0]
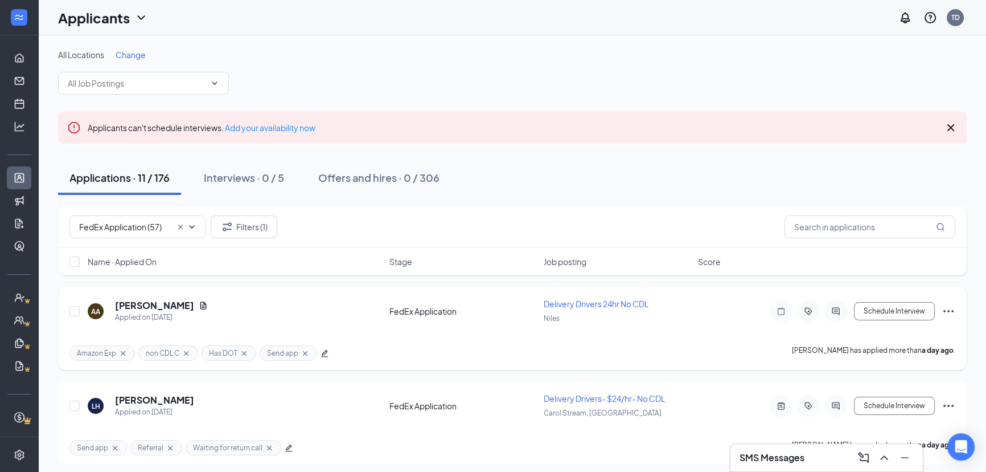
click at [304, 353] on icon "Cross" at bounding box center [305, 353] width 9 height 9
click at [114, 450] on icon "Cross" at bounding box center [114, 447] width 9 height 9
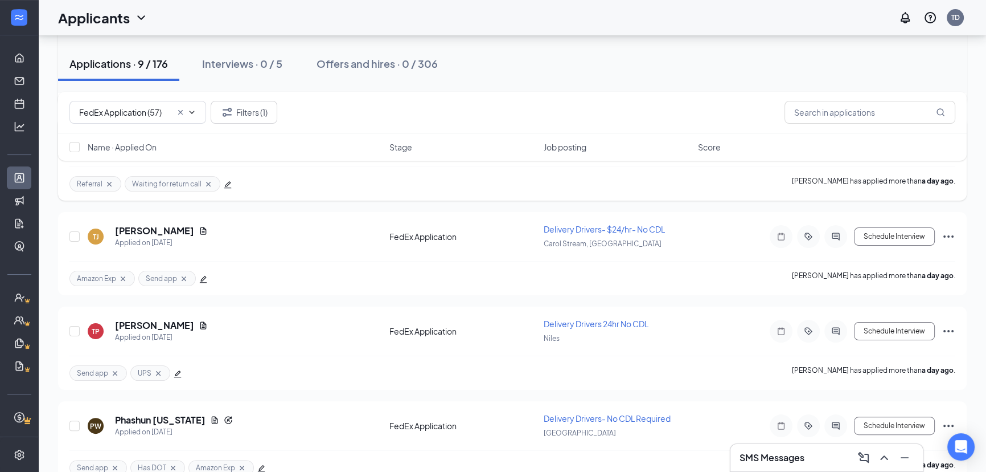
scroll to position [268, 0]
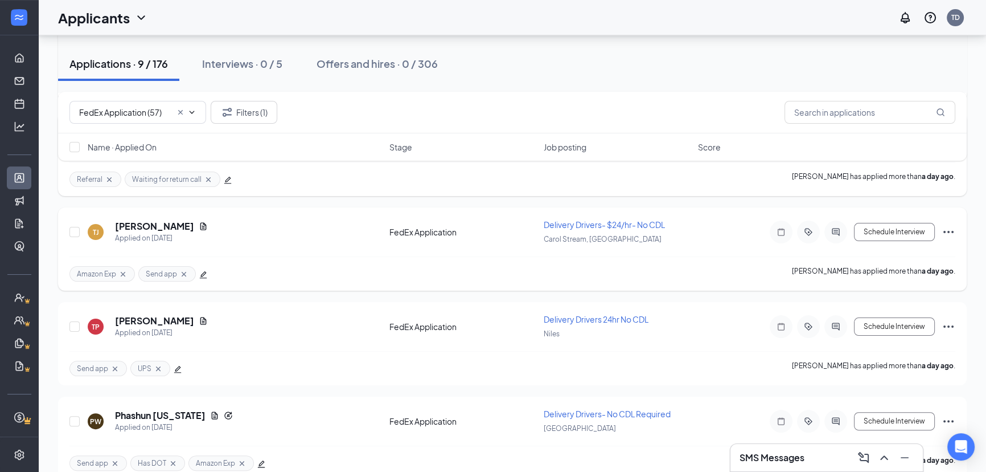
click at [181, 272] on icon "Cross" at bounding box center [183, 273] width 9 height 9
click at [114, 366] on icon "Cross" at bounding box center [115, 368] width 5 height 5
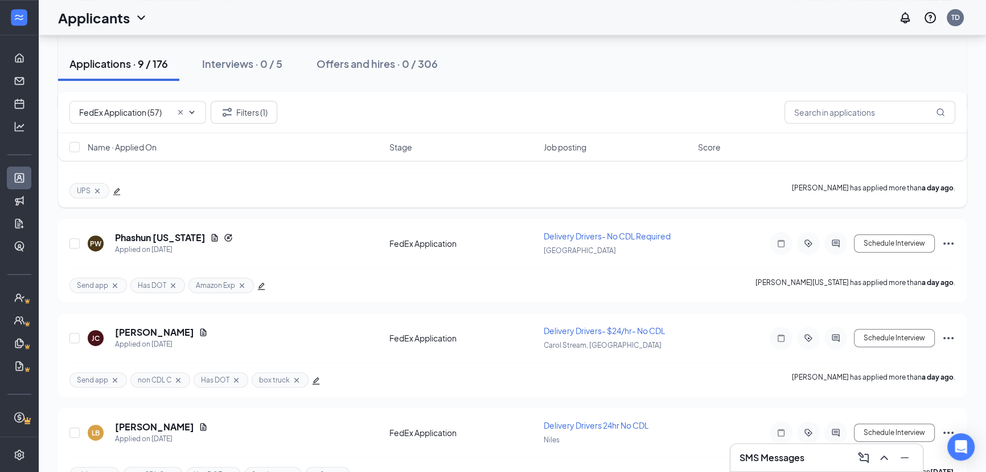
scroll to position [447, 0]
click at [99, 279] on span "Send app" at bounding box center [92, 284] width 31 height 10
click at [114, 282] on icon "Cross" at bounding box center [115, 284] width 5 height 5
click at [114, 374] on icon "Cross" at bounding box center [114, 378] width 9 height 9
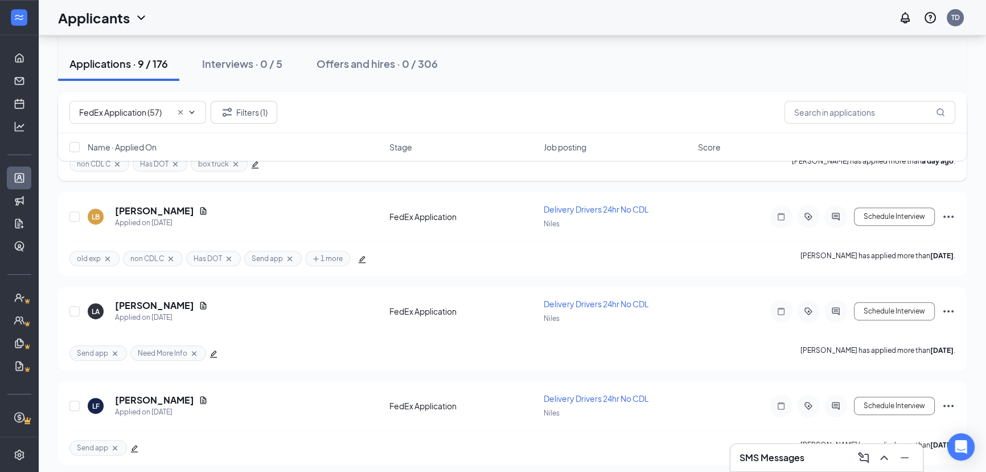
scroll to position [666, 0]
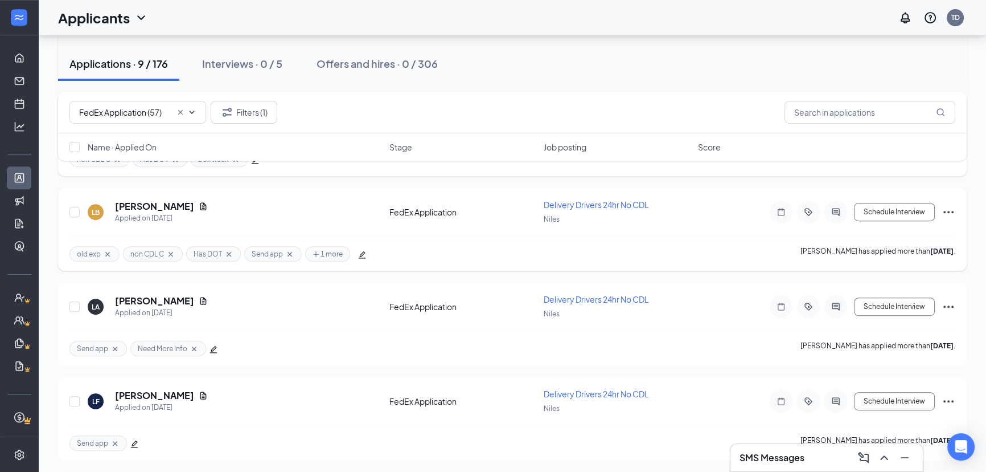
click at [287, 249] on icon "Cross" at bounding box center [289, 253] width 9 height 9
click at [114, 344] on icon "Cross" at bounding box center [114, 348] width 9 height 9
click at [114, 441] on icon "Cross" at bounding box center [115, 443] width 5 height 5
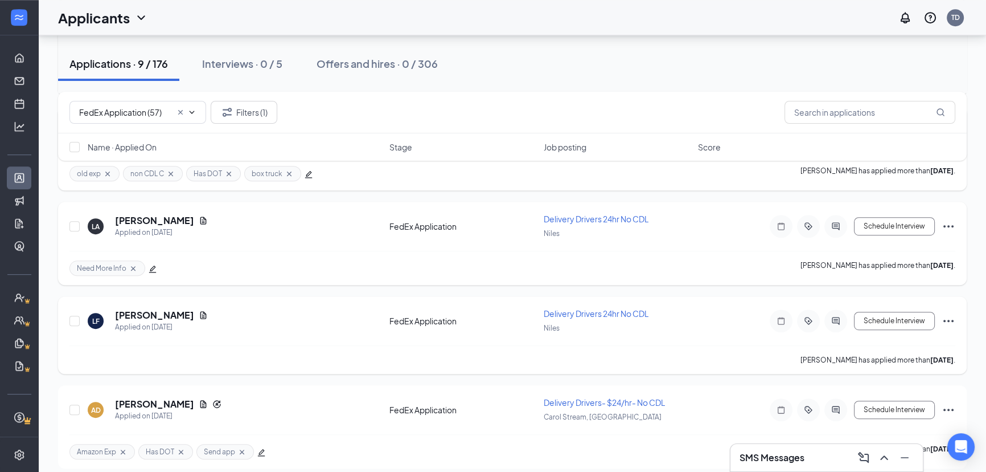
scroll to position [748, 0]
click at [241, 445] on icon "Cross" at bounding box center [241, 449] width 9 height 9
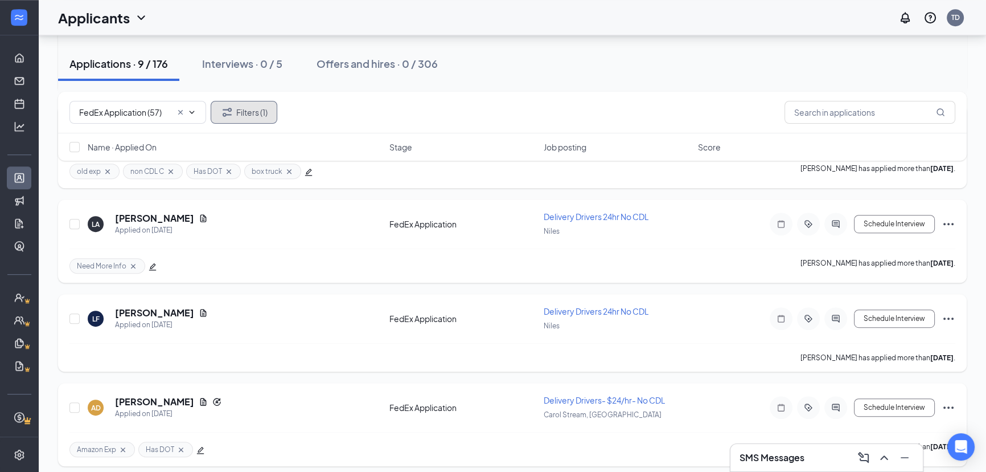
click at [254, 121] on button "Filters (1)" at bounding box center [244, 112] width 67 height 23
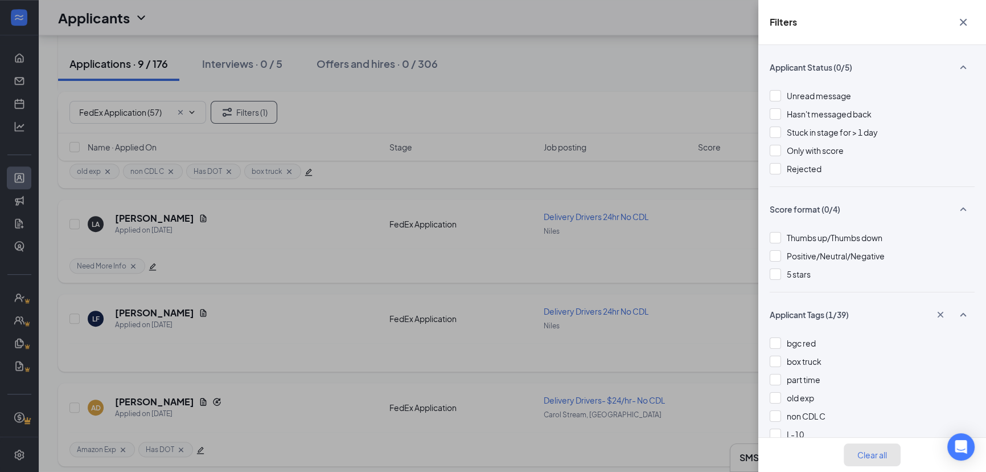
click at [881, 456] on button "Clear all" at bounding box center [872, 454] width 57 height 23
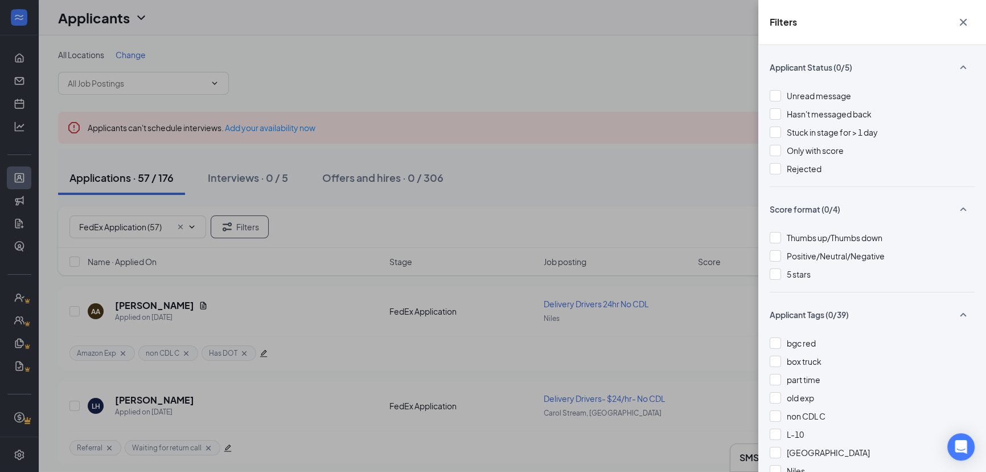
click at [567, 215] on div "Filters Applicant Status (0/5) Unread message Hasn't messaged back Stuck in sta…" at bounding box center [493, 236] width 986 height 472
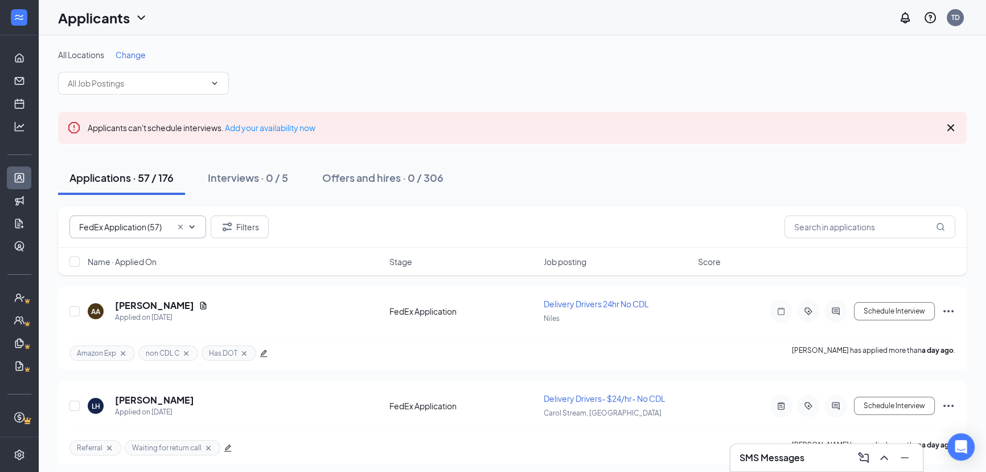
click at [136, 230] on input "FedEx Application (57)" at bounding box center [125, 226] width 92 height 13
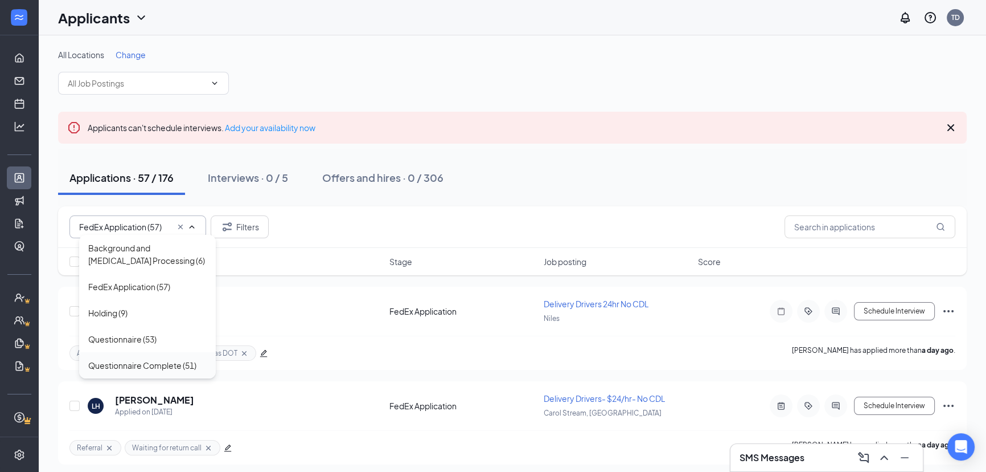
click at [163, 370] on div "Questionnaire Complete (51)" at bounding box center [142, 365] width 108 height 13
type input "Questionnaire Complete (51)"
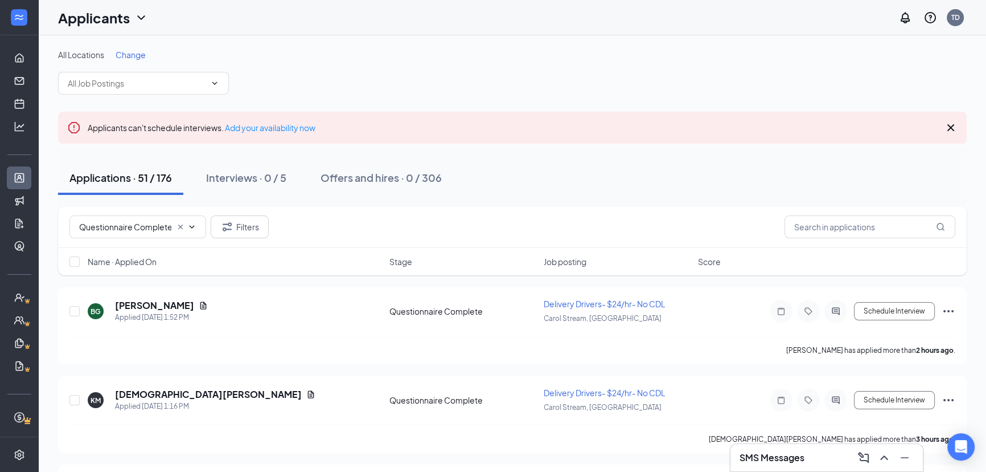
click at [719, 244] on div "Questionnaire Complete (51) Background and [MEDICAL_DATA] Processing (6) FedEx …" at bounding box center [512, 227] width 909 height 42
click at [564, 273] on div "Name · Applied On Stage Job posting Score" at bounding box center [512, 261] width 909 height 27
click at [572, 266] on span "Job posting" at bounding box center [565, 261] width 43 height 11
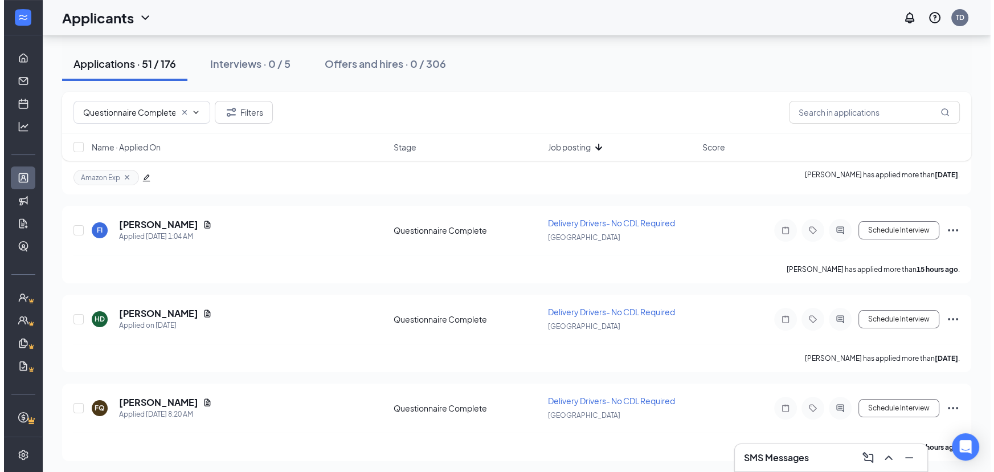
scroll to position [182, 0]
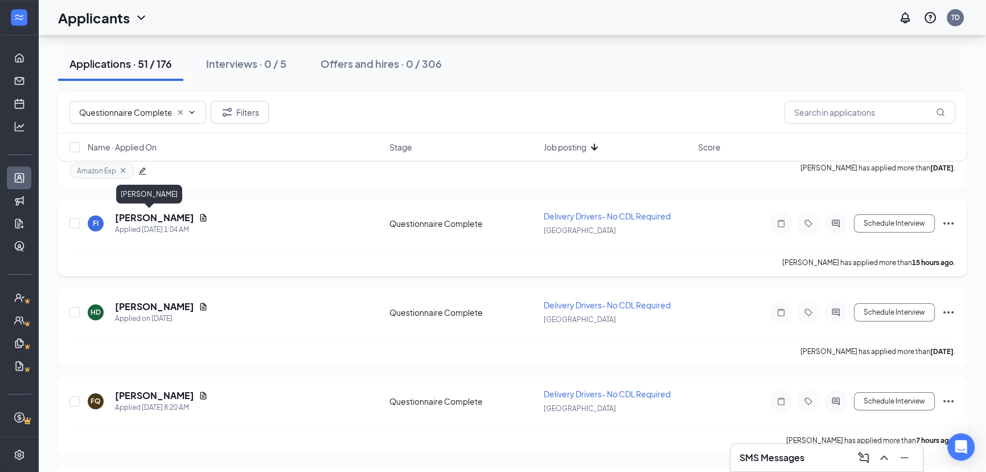
click at [134, 218] on h5 "[PERSON_NAME]" at bounding box center [154, 217] width 79 height 13
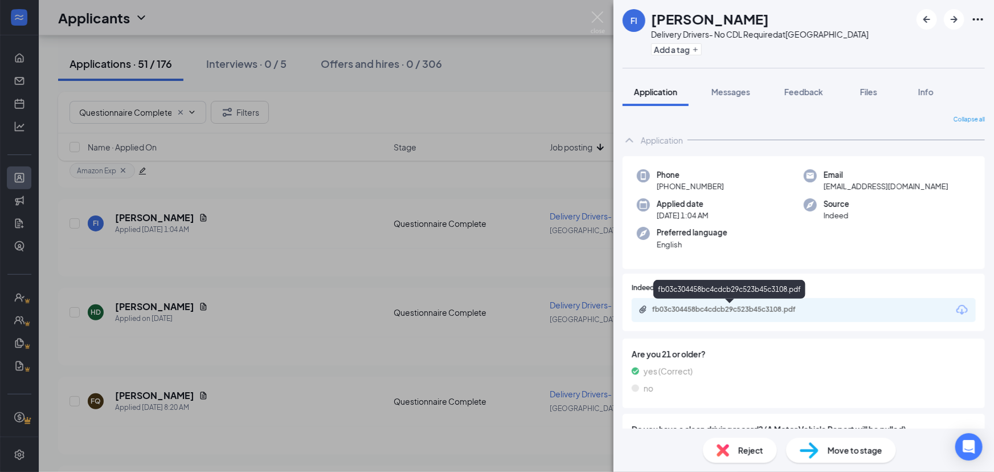
click at [721, 313] on div "fb03c304458bc4cdcb29c523b45c3108.pdf" at bounding box center [731, 309] width 159 height 9
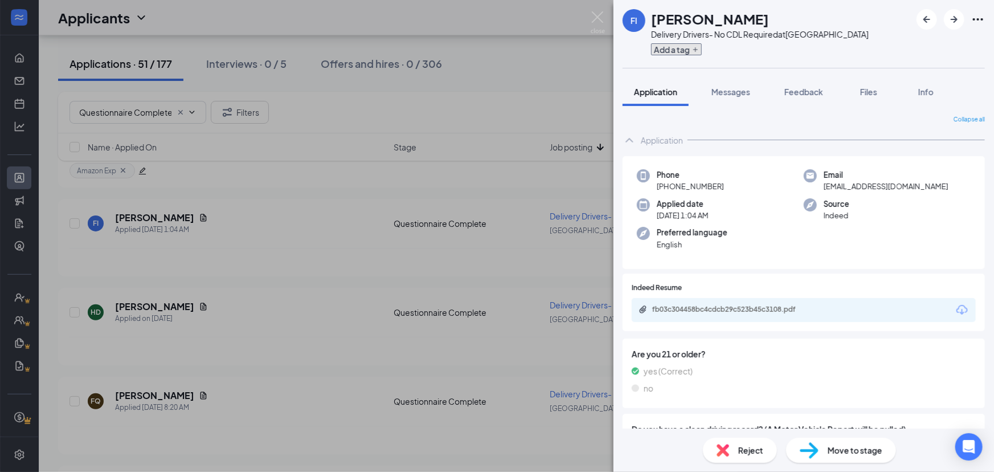
click at [678, 53] on button "Add a tag" at bounding box center [676, 49] width 51 height 12
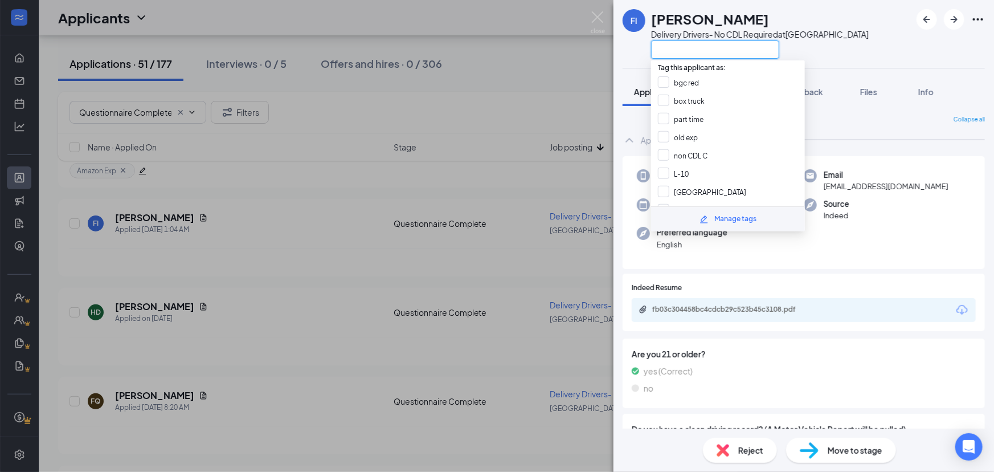
click at [678, 53] on input "text" at bounding box center [715, 49] width 128 height 18
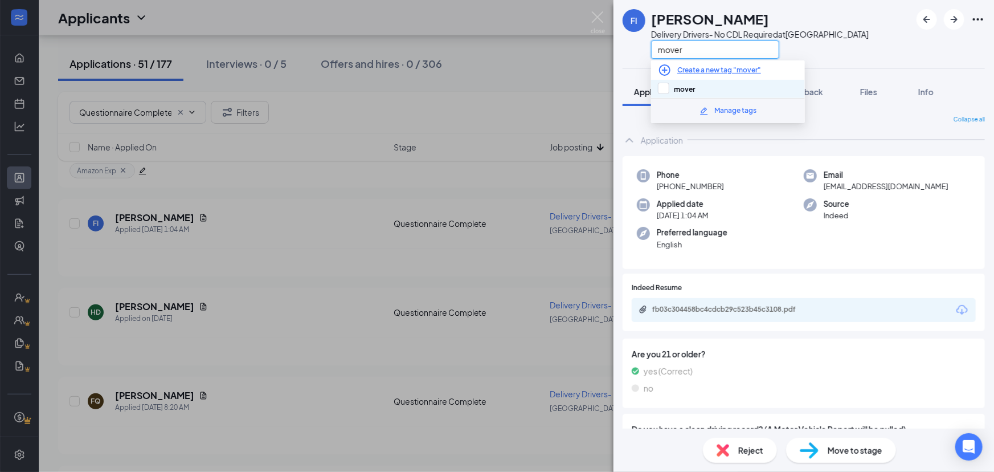
type input "mover"
click at [673, 80] on div "mover" at bounding box center [728, 89] width 154 height 18
checkbox input "true"
click at [943, 23] on div at bounding box center [950, 19] width 68 height 21
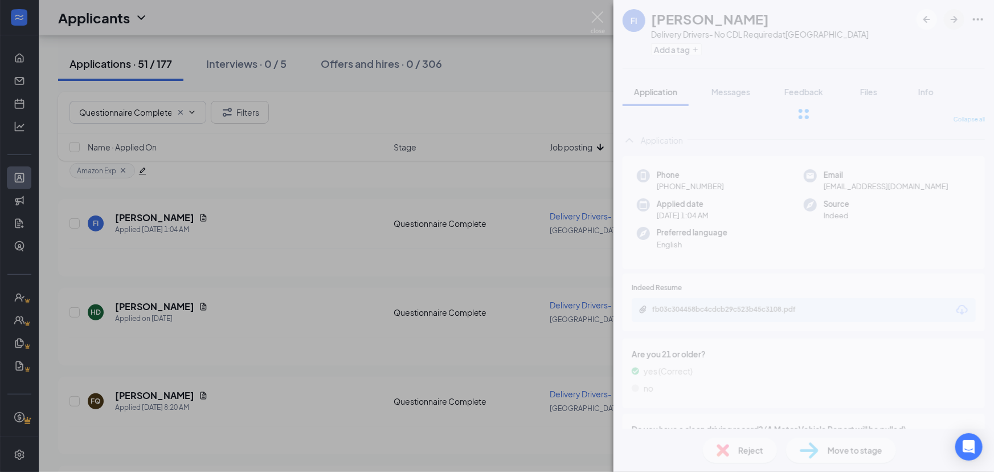
click at [949, 22] on div at bounding box center [803, 114] width 380 height 228
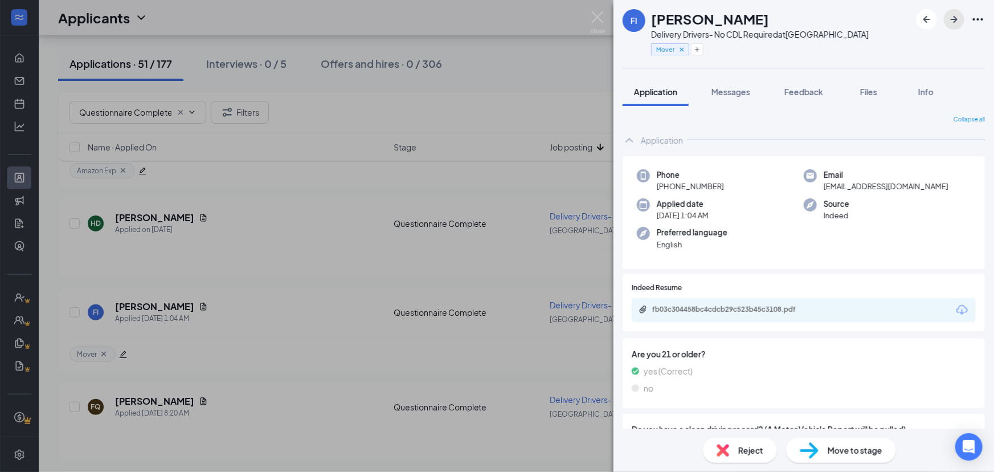
click at [944, 21] on button "button" at bounding box center [954, 19] width 21 height 21
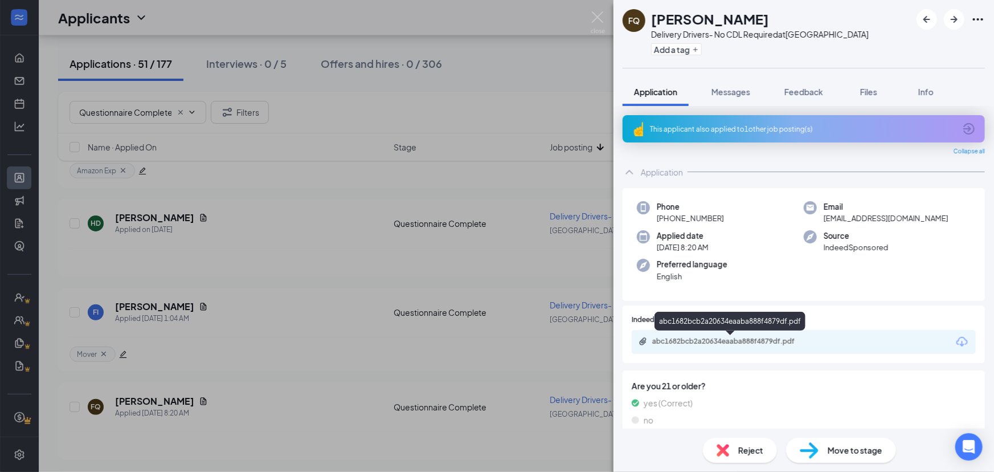
click at [756, 342] on div "abc1682bcb2a20634eaaba888f4879df.pdf" at bounding box center [731, 341] width 159 height 9
click at [679, 50] on button "Add a tag" at bounding box center [676, 49] width 51 height 12
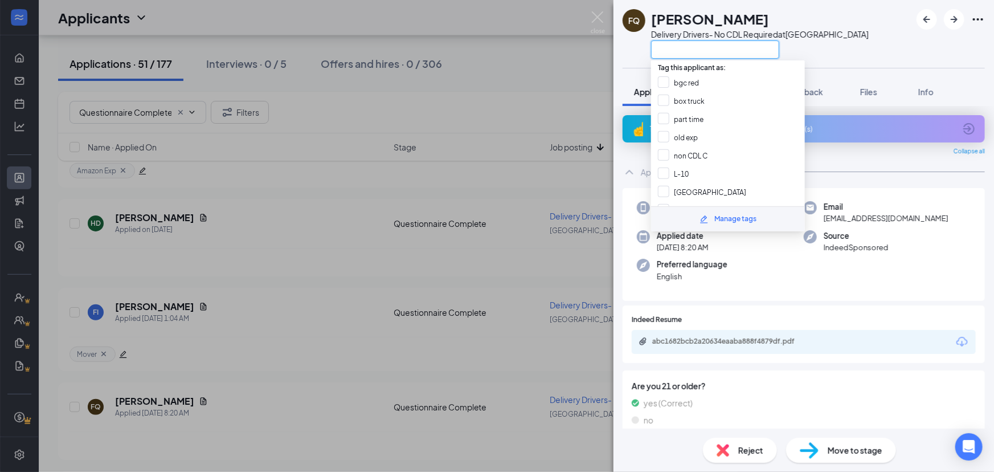
click at [730, 52] on input "text" at bounding box center [715, 49] width 128 height 18
type input "no e"
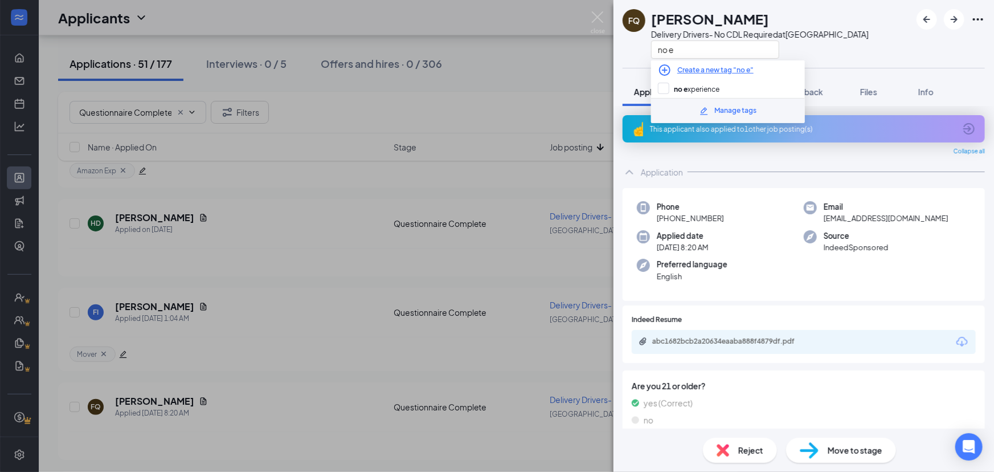
click at [662, 99] on div "Manage tags" at bounding box center [728, 110] width 154 height 25
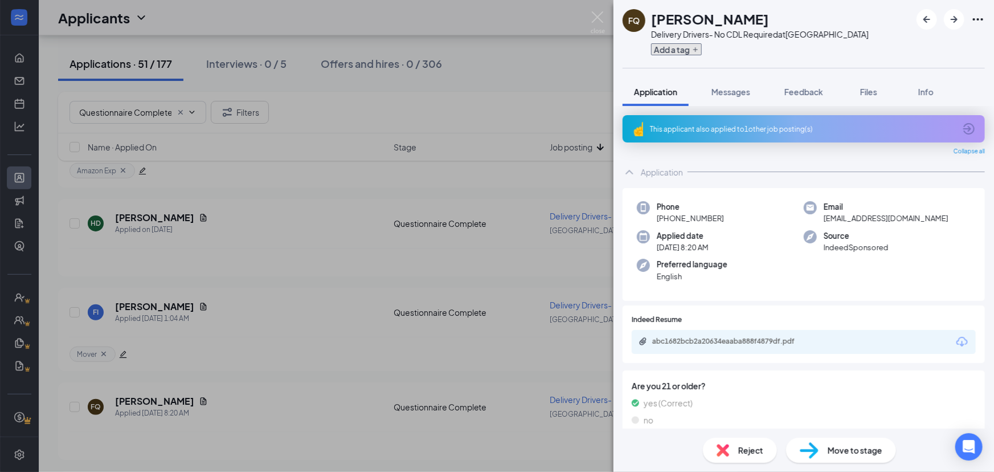
click at [689, 54] on button "Add a tag" at bounding box center [676, 49] width 51 height 12
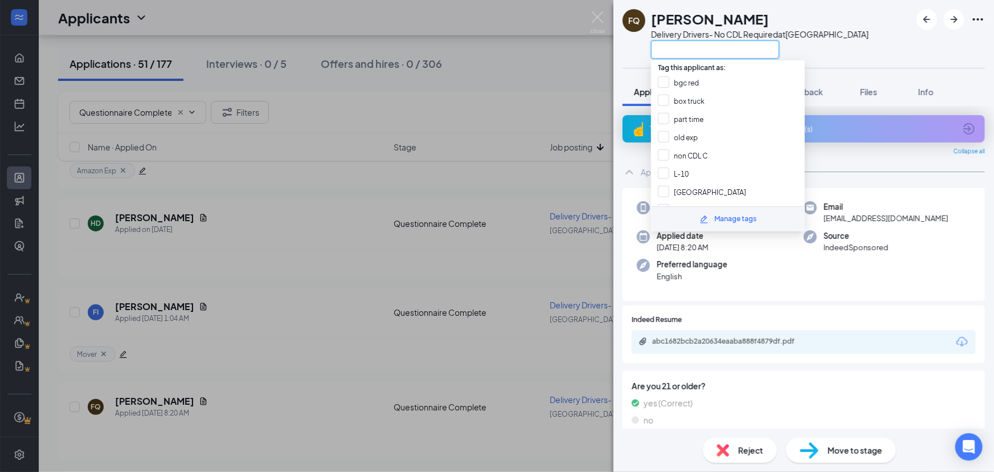
click at [736, 48] on input "text" at bounding box center [715, 49] width 128 height 18
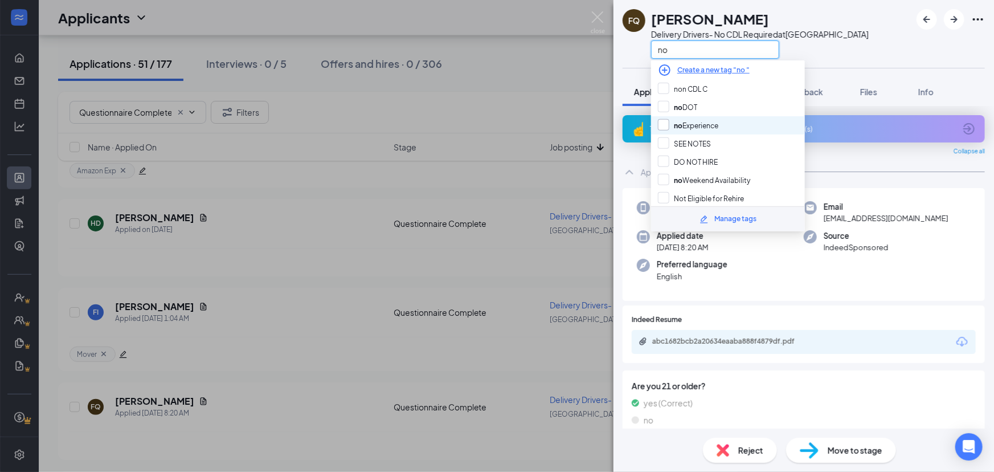
type input "no"
click at [713, 126] on input "no Experience" at bounding box center [688, 125] width 60 height 13
checkbox input "true"
click at [877, 55] on div "FQ [PERSON_NAME] Delivery Drivers- No CDL Required at [GEOGRAPHIC_DATA] no" at bounding box center [803, 34] width 380 height 68
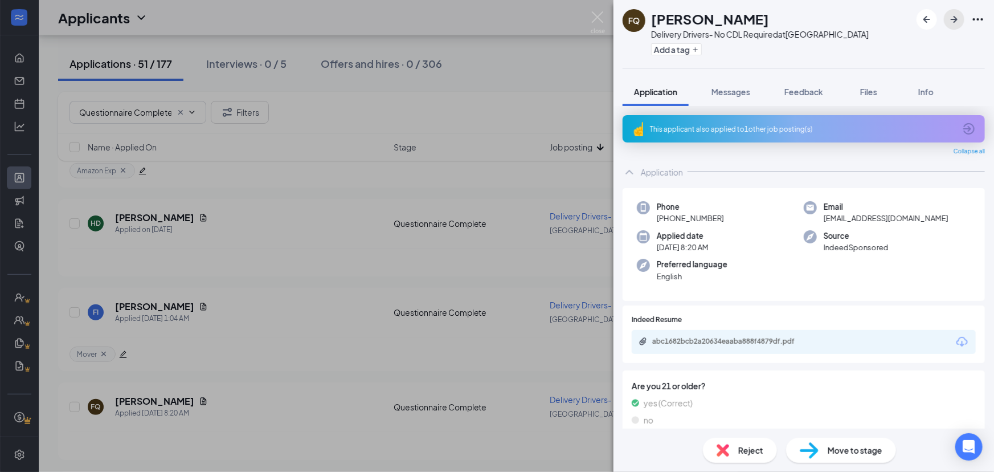
click at [951, 24] on icon "ArrowRight" at bounding box center [954, 20] width 14 height 14
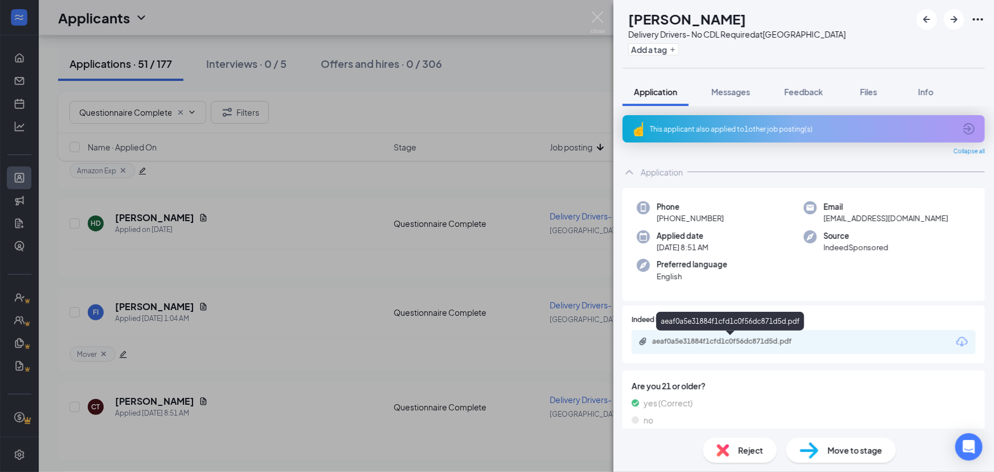
click at [740, 337] on div "aeaf0a5e31884f1cfd1c0f56dc871d5d.pdf" at bounding box center [731, 341] width 159 height 9
click at [679, 49] on button "Add a tag" at bounding box center [653, 49] width 51 height 12
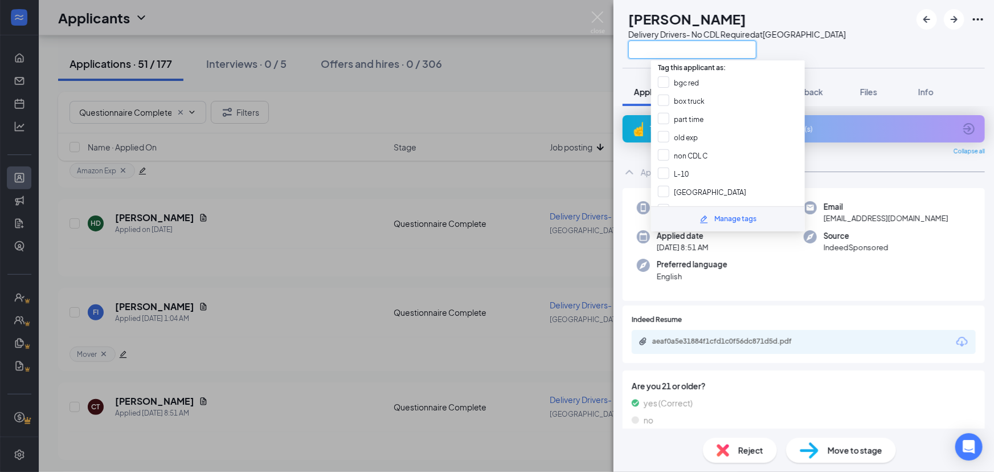
click at [682, 49] on input "text" at bounding box center [692, 49] width 128 height 18
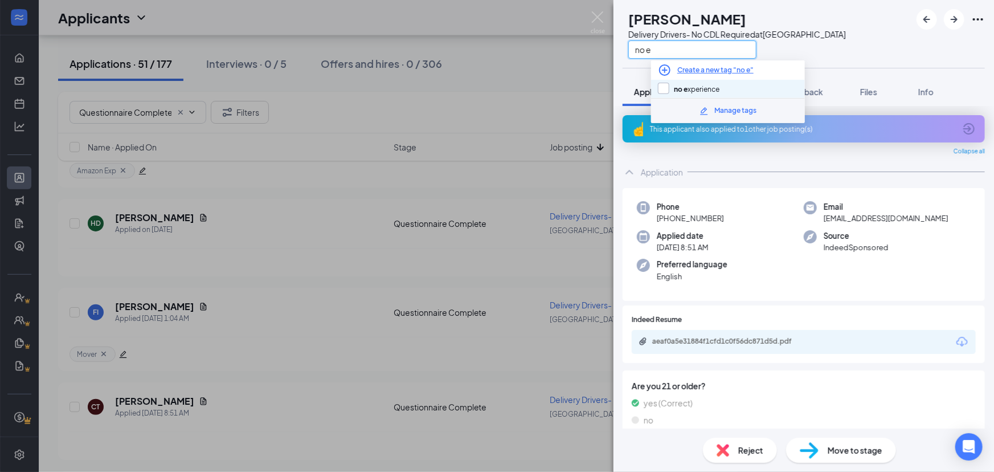
type input "no e"
click at [672, 87] on input "no e xperience" at bounding box center [689, 89] width 62 height 13
checkbox input "true"
click at [952, 26] on button "button" at bounding box center [954, 19] width 21 height 21
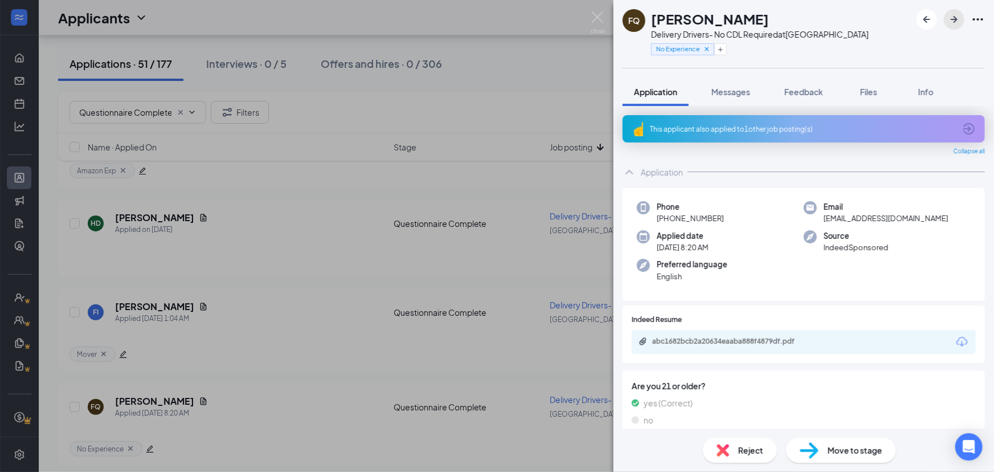
click at [953, 23] on icon "ArrowRight" at bounding box center [954, 20] width 14 height 14
click at [598, 21] on img at bounding box center [598, 22] width 14 height 22
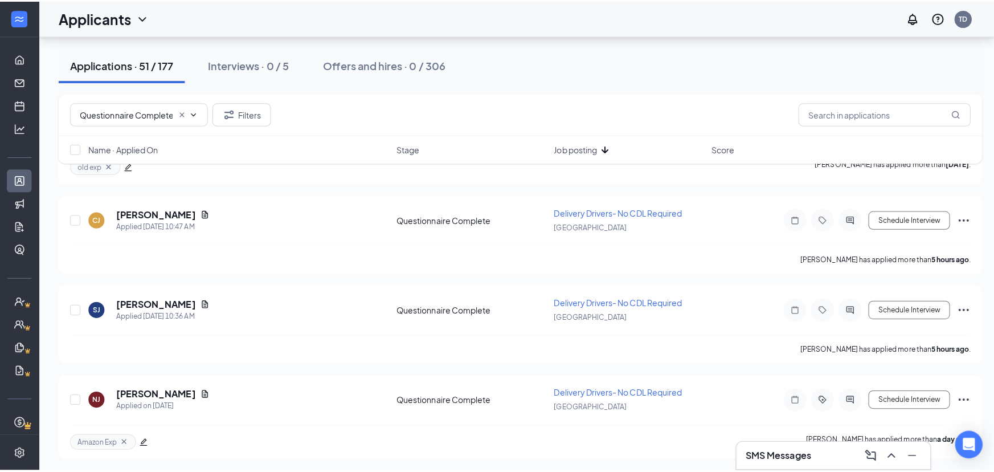
scroll to position [662, 0]
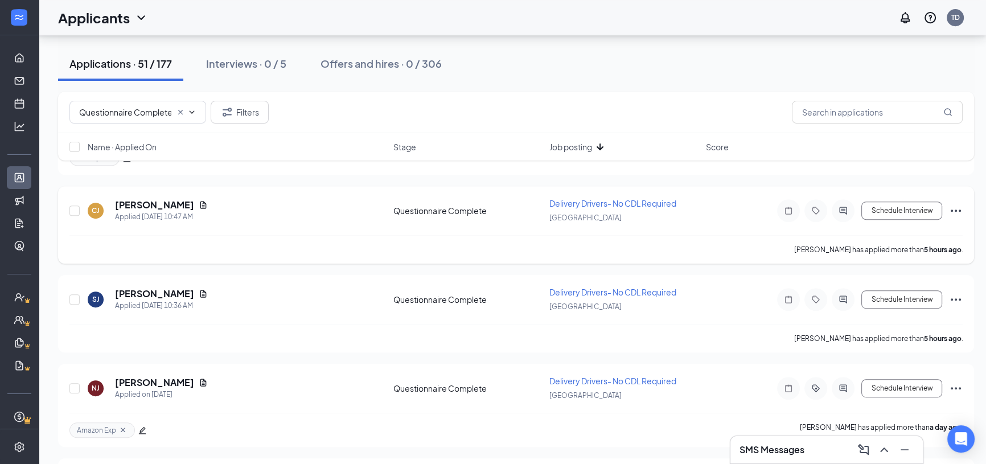
click at [159, 202] on h5 "[PERSON_NAME]" at bounding box center [154, 205] width 79 height 13
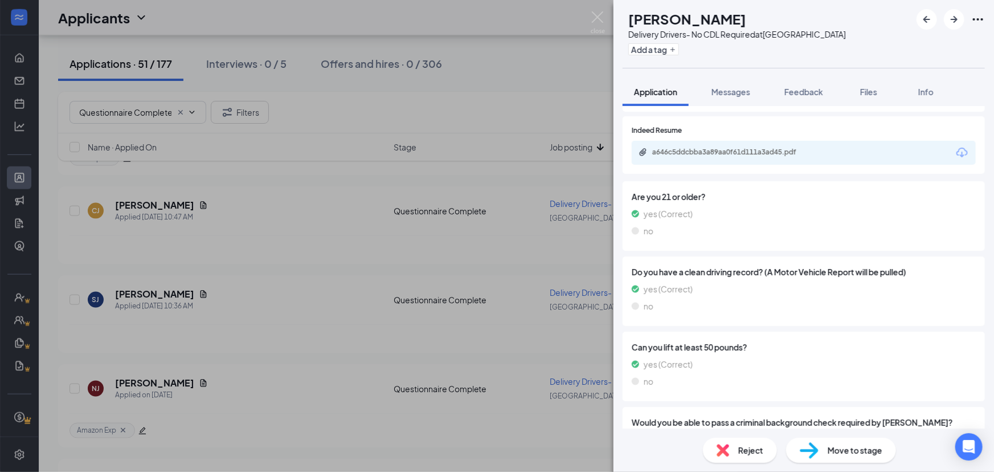
scroll to position [157, 0]
click at [750, 154] on div "a646c5ddcbba3a89aa0f61d111a3ad45.pdf" at bounding box center [731, 152] width 159 height 9
click at [679, 55] on button "Add a tag" at bounding box center [653, 49] width 51 height 12
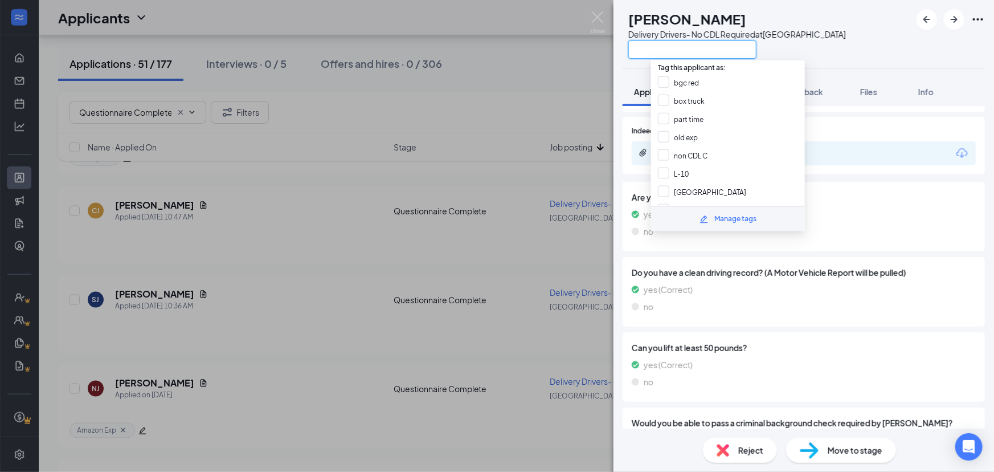
click at [694, 51] on input "text" at bounding box center [692, 49] width 128 height 18
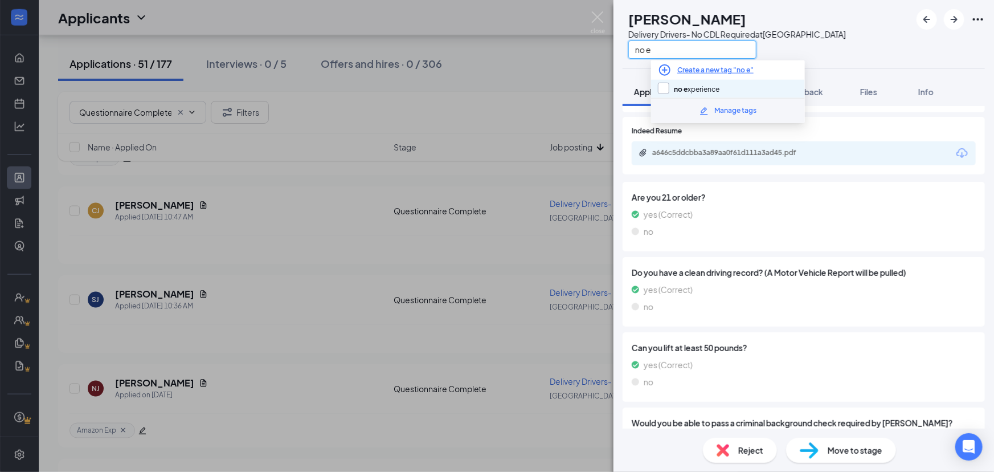
type input "no e"
click at [660, 86] on input "no e xperience" at bounding box center [689, 89] width 62 height 13
checkbox input "true"
click at [960, 26] on icon "ArrowRight" at bounding box center [954, 20] width 14 height 14
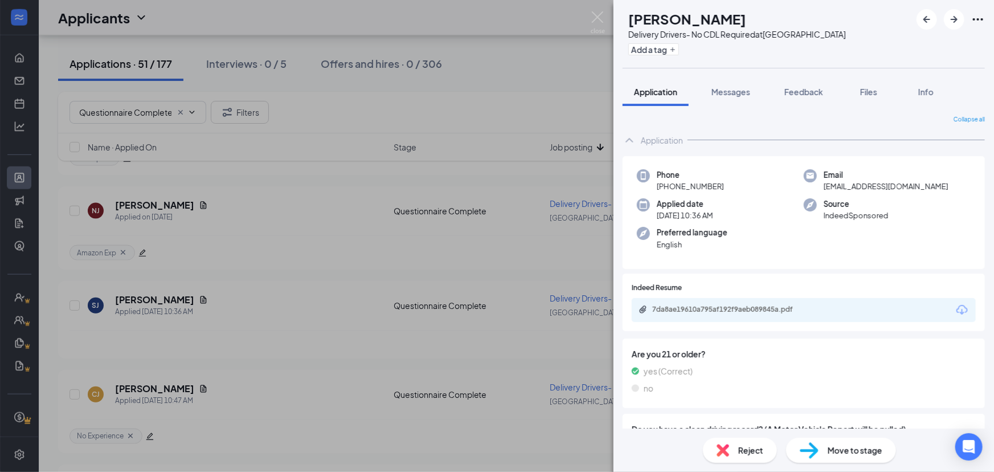
click at [767, 313] on div "7da8ae19610a795af192f9aeb089845a.pdf" at bounding box center [730, 310] width 185 height 11
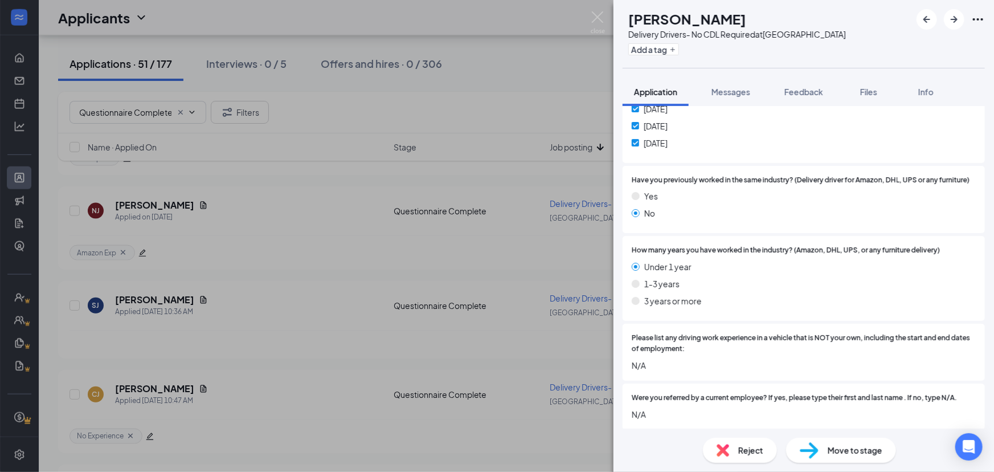
scroll to position [1143, 0]
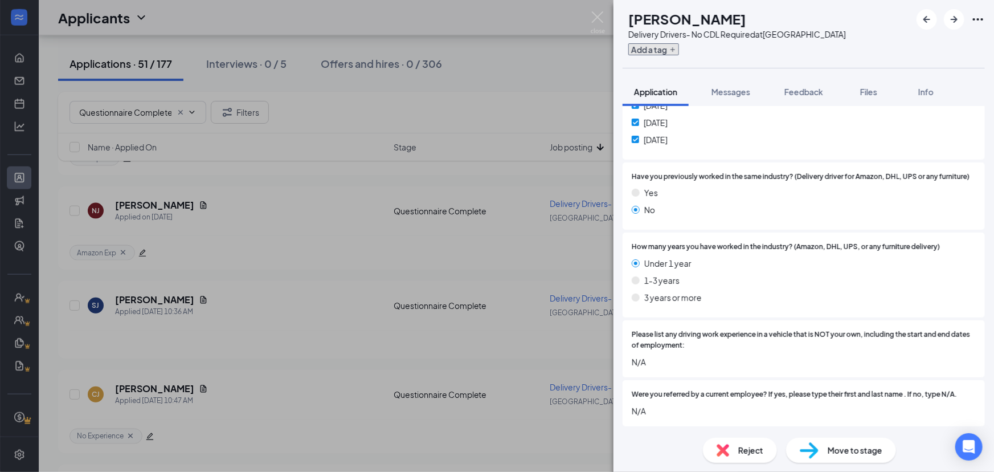
click at [671, 48] on button "Add a tag" at bounding box center [653, 49] width 51 height 12
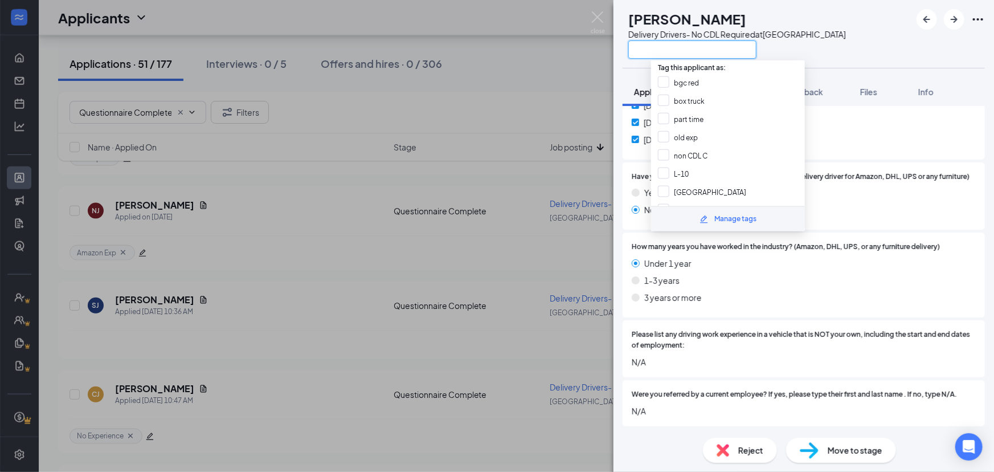
click at [727, 51] on input "text" at bounding box center [692, 49] width 128 height 18
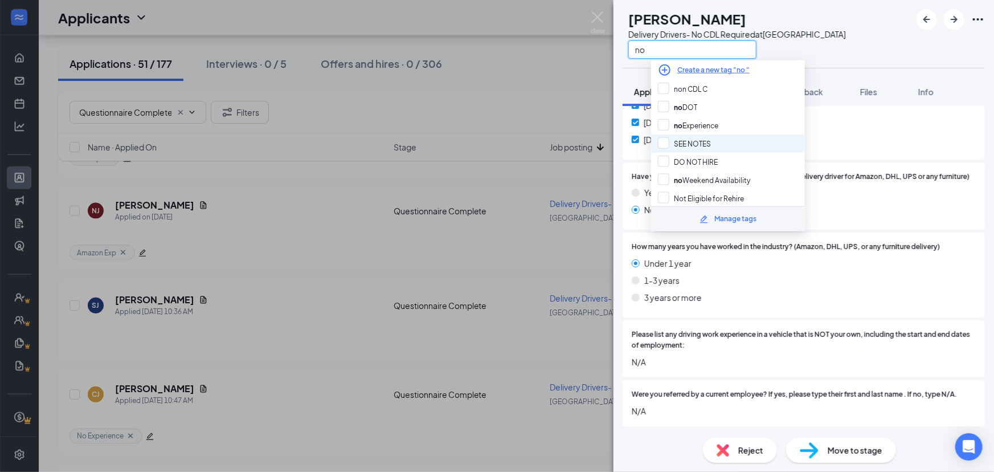
type input "no"
click at [718, 137] on div "SEE NOTES" at bounding box center [728, 143] width 154 height 18
click at [710, 142] on input "SEE NOTES" at bounding box center [684, 143] width 53 height 13
checkbox input "false"
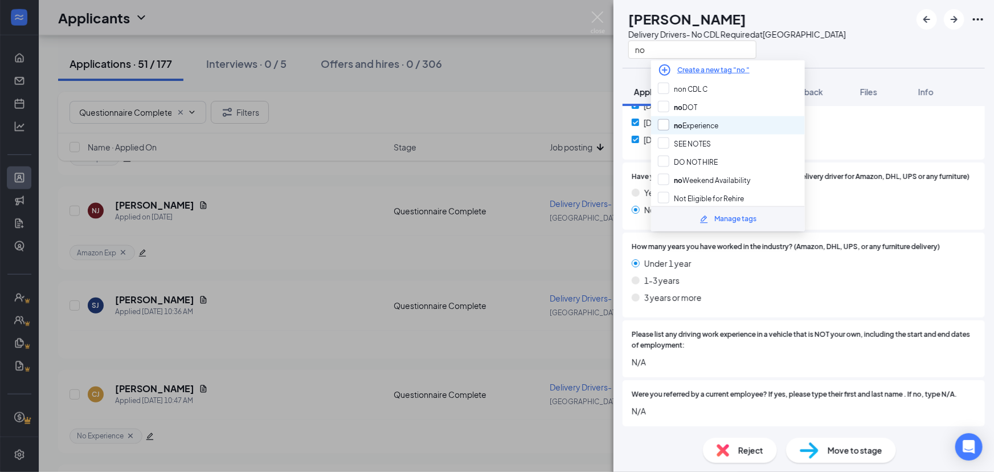
click at [718, 123] on input "no Experience" at bounding box center [688, 125] width 60 height 13
checkbox input "true"
click at [952, 27] on button "button" at bounding box center [954, 19] width 21 height 21
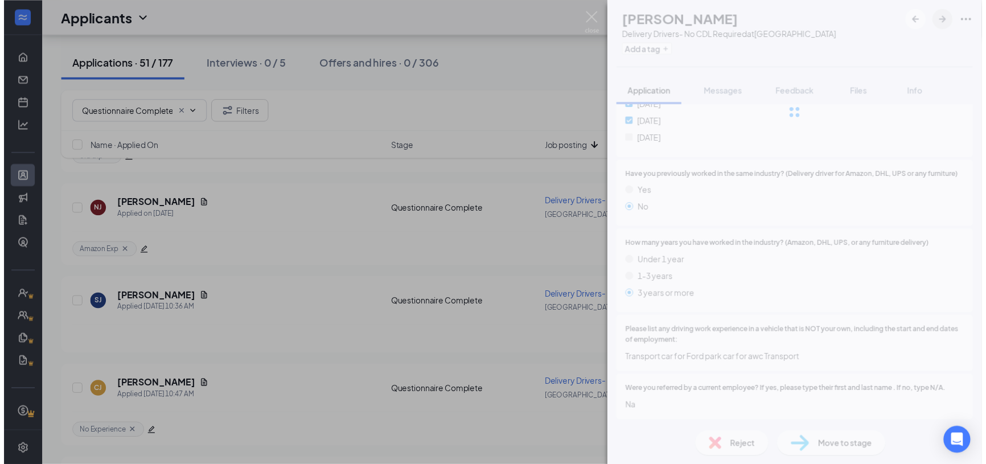
scroll to position [1138, 0]
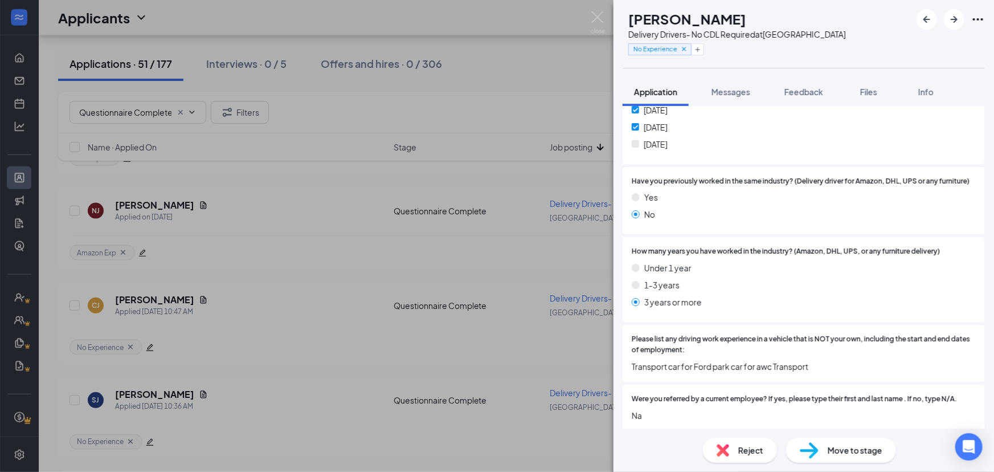
click at [595, 19] on img at bounding box center [598, 22] width 14 height 22
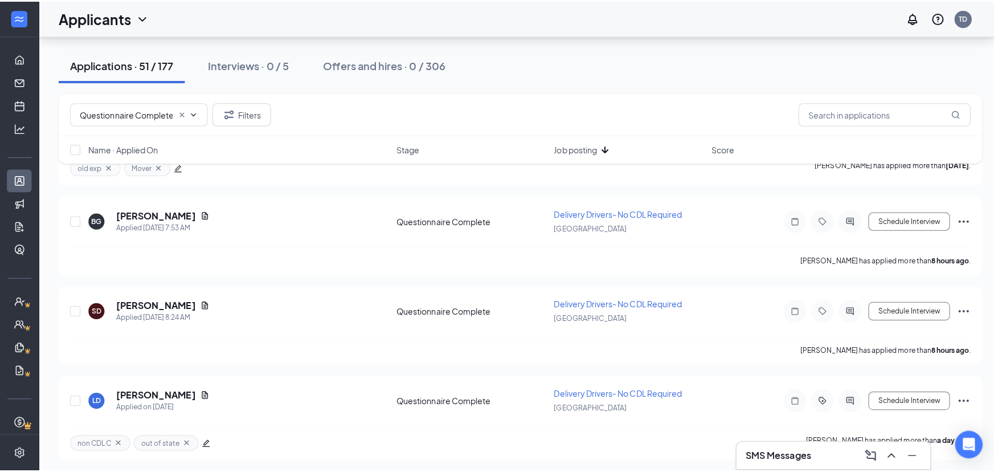
scroll to position [1037, 0]
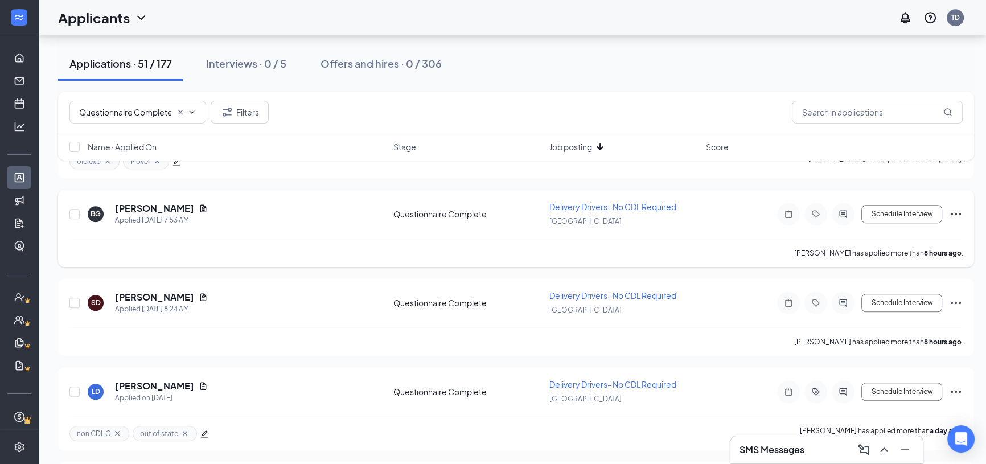
click at [157, 204] on h5 "[PERSON_NAME]" at bounding box center [154, 208] width 79 height 13
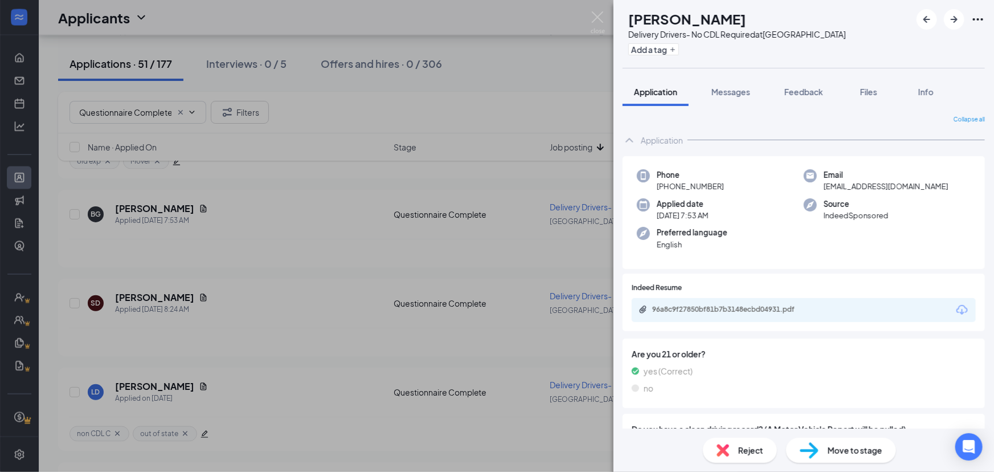
click at [941, 210] on div "Source IndeedSponsored" at bounding box center [887, 209] width 167 height 23
click at [715, 310] on div "96a8c9f27850bf81b7b3148ecbd04931.pdf" at bounding box center [731, 309] width 159 height 9
click at [679, 55] on button "Add a tag" at bounding box center [653, 49] width 51 height 12
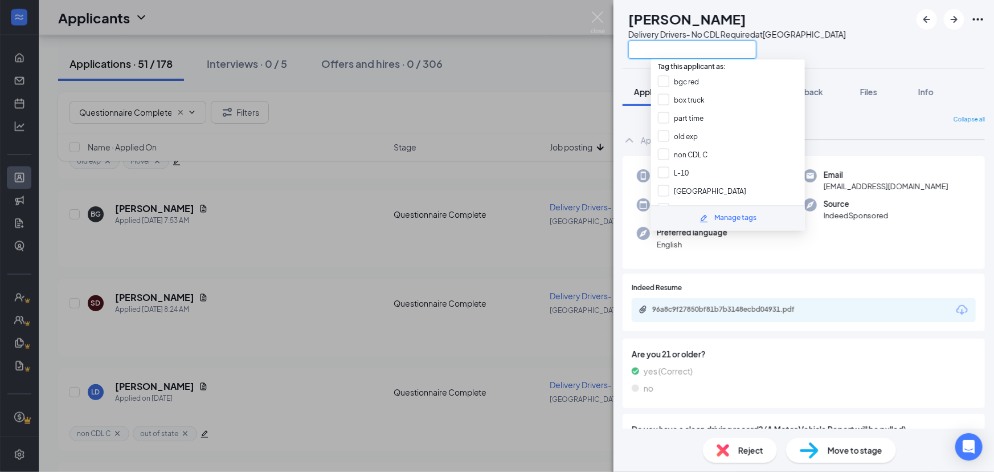
click at [740, 44] on input "text" at bounding box center [692, 49] width 128 height 18
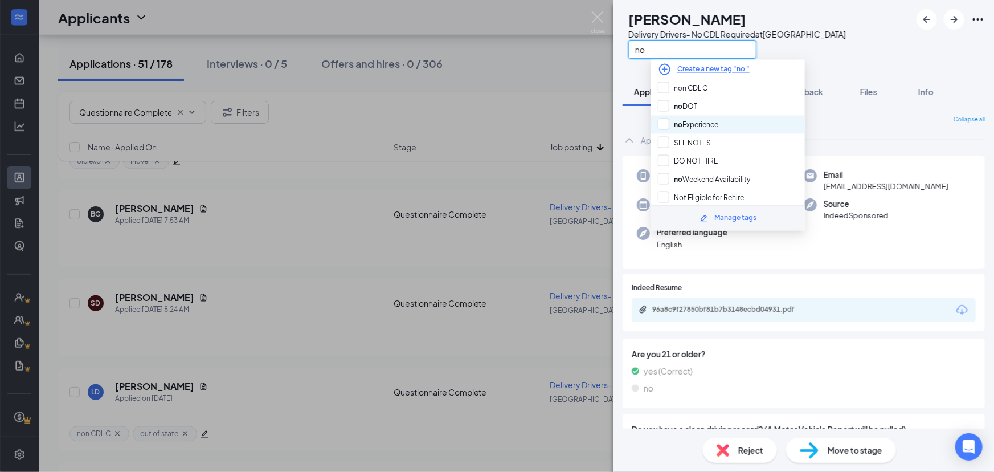
type input "no"
click at [738, 120] on div "no Experience" at bounding box center [728, 125] width 154 height 18
checkbox input "true"
click at [877, 51] on div "BG [PERSON_NAME] Delivery Drivers- No CDL Required at [GEOGRAPHIC_DATA] no" at bounding box center [803, 34] width 380 height 68
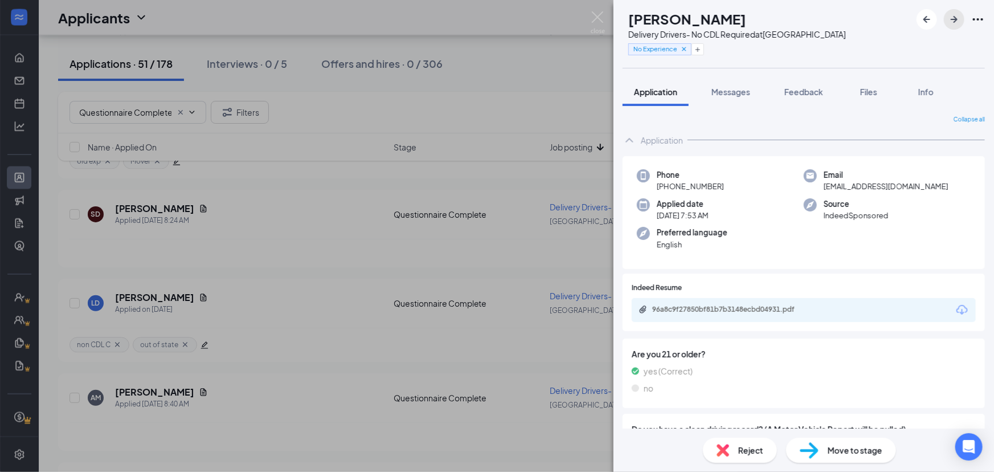
click at [956, 23] on icon "ArrowRight" at bounding box center [954, 20] width 14 height 14
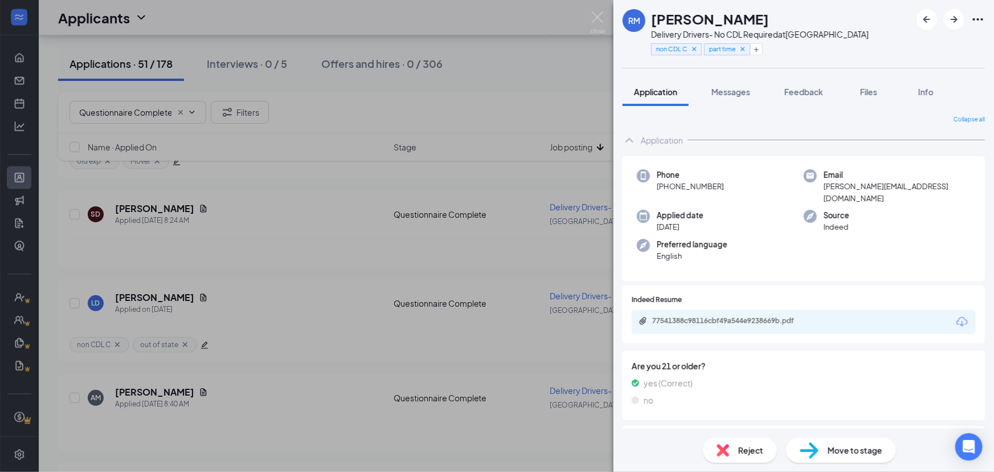
click at [604, 21] on img at bounding box center [598, 22] width 14 height 22
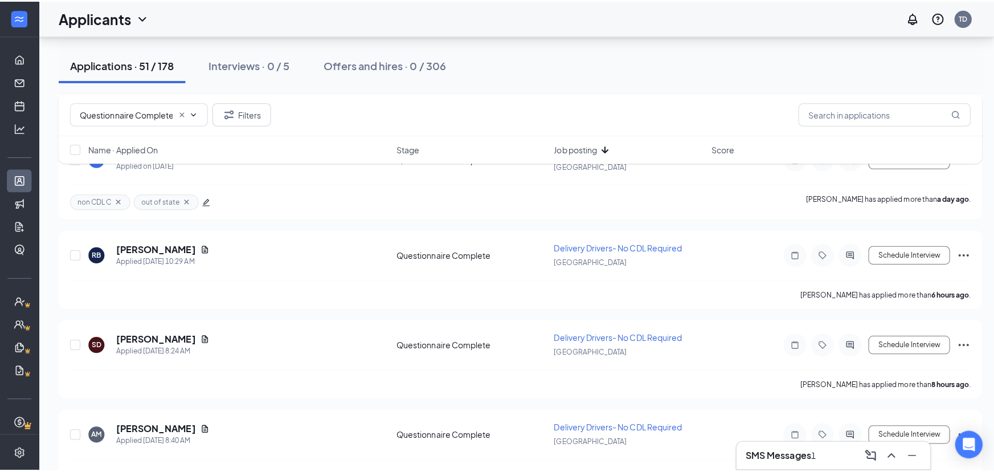
scroll to position [1096, 0]
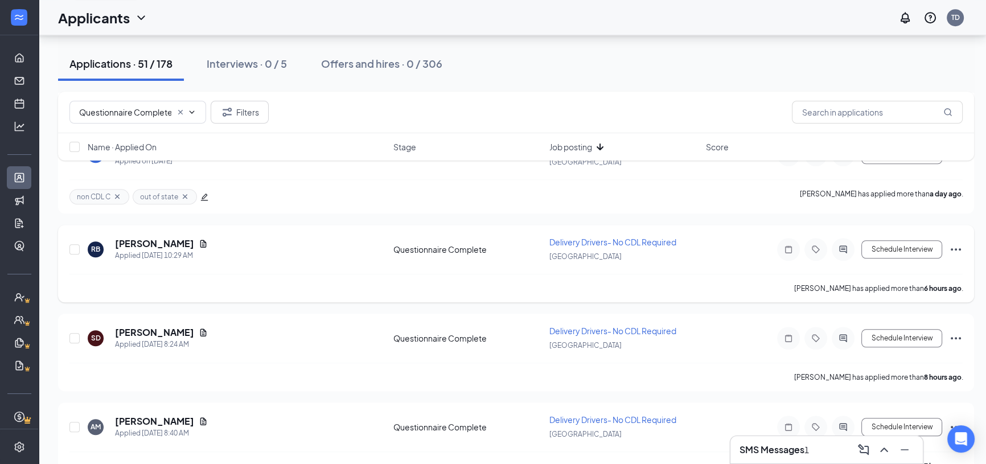
click at [148, 237] on h5 "[PERSON_NAME]" at bounding box center [154, 243] width 79 height 13
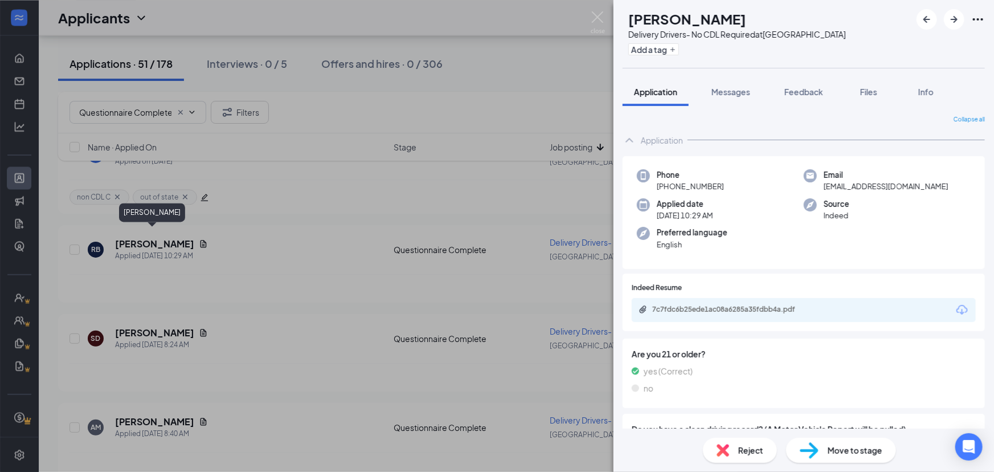
click at [747, 312] on div "7c7fdc6b25ede1ac08a6285a35fdbb4a.pdf" at bounding box center [731, 309] width 159 height 9
click at [679, 51] on button "Add a tag" at bounding box center [653, 49] width 51 height 12
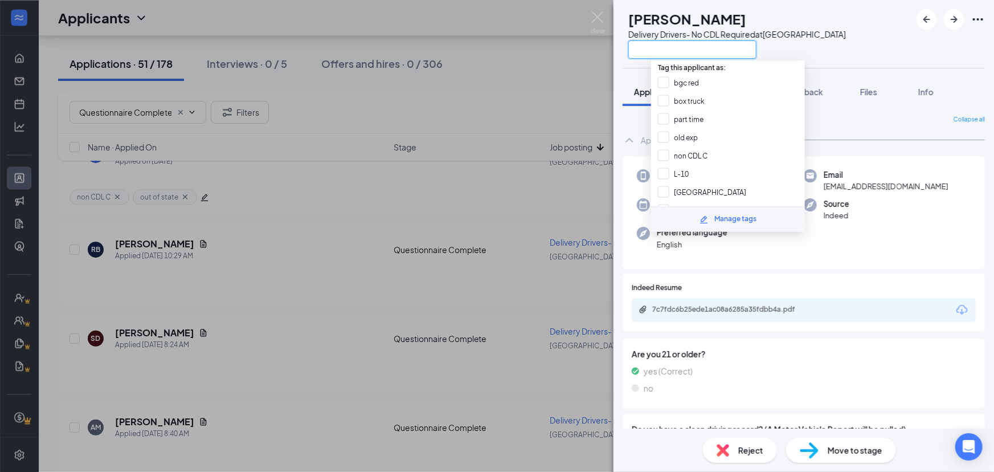
click at [736, 52] on input "text" at bounding box center [692, 49] width 128 height 18
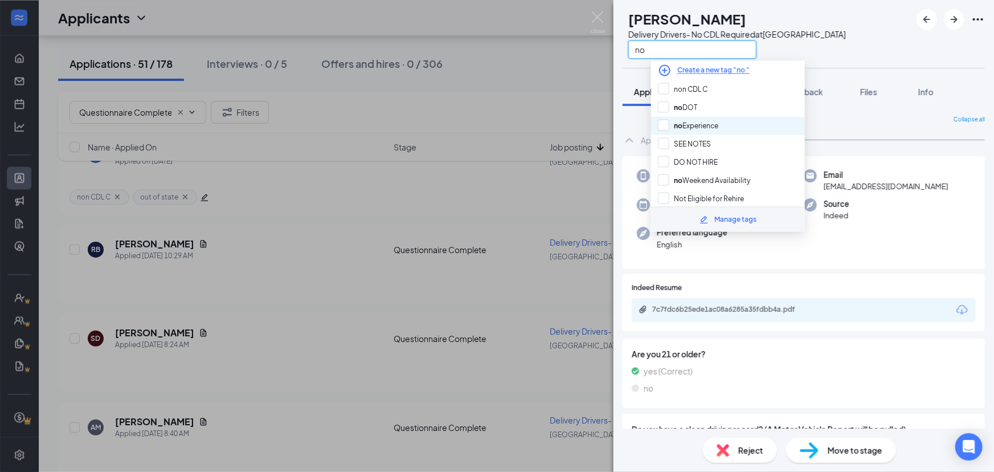
type input "no"
click at [740, 127] on div "no Experience" at bounding box center [728, 125] width 154 height 18
checkbox input "true"
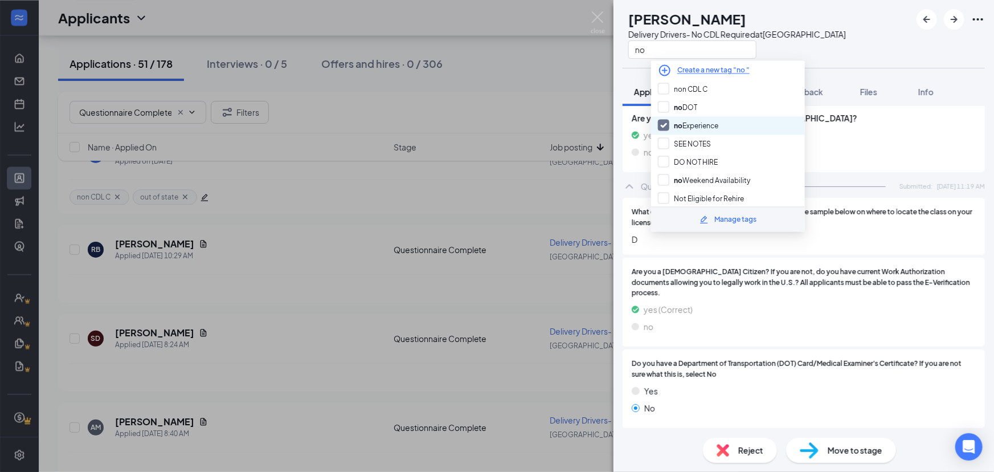
scroll to position [665, 0]
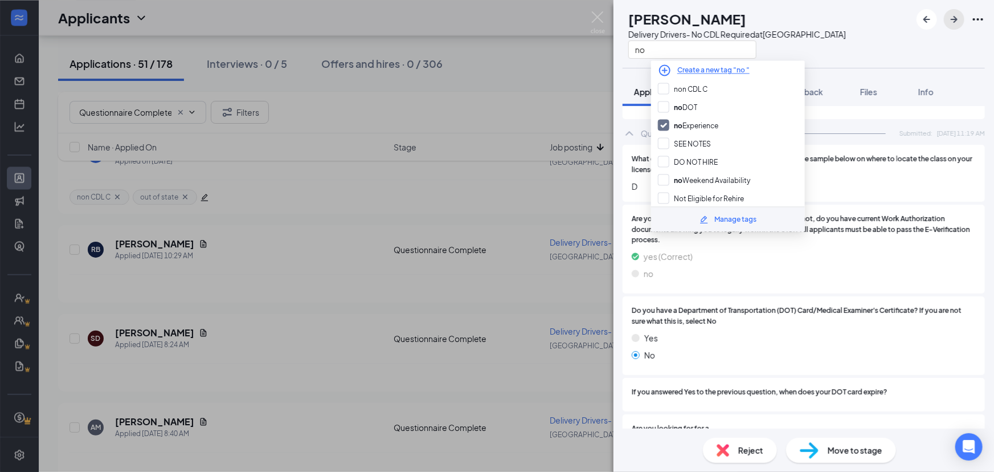
click at [953, 22] on icon "ArrowRight" at bounding box center [954, 19] width 7 height 7
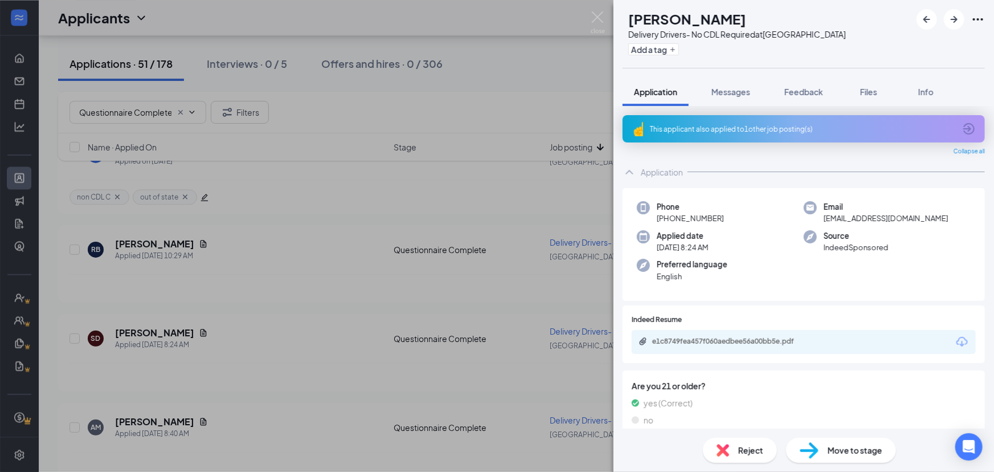
click at [760, 343] on div "e1c8749fea457f060aedbee56a00bb5e.pdf" at bounding box center [731, 341] width 159 height 9
click at [675, 43] on button "Add a tag" at bounding box center [653, 49] width 51 height 12
click at [678, 49] on input "text" at bounding box center [692, 49] width 128 height 18
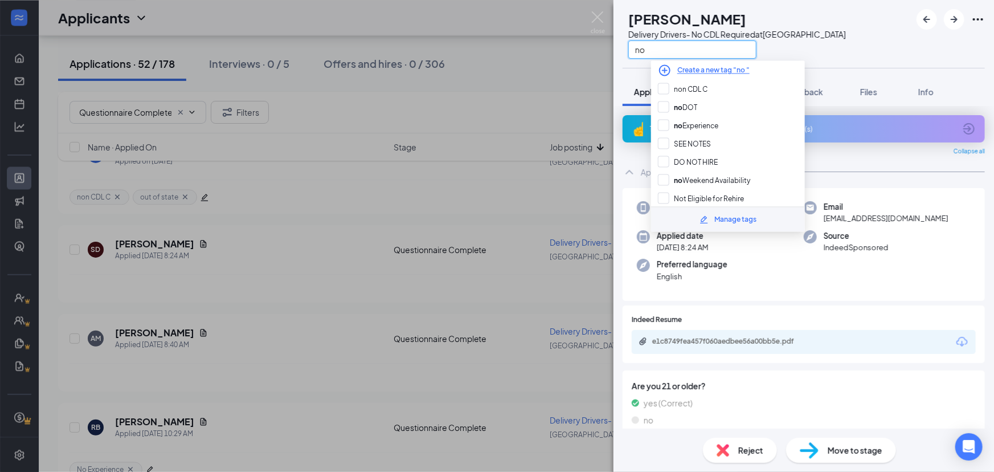
type input "no e"
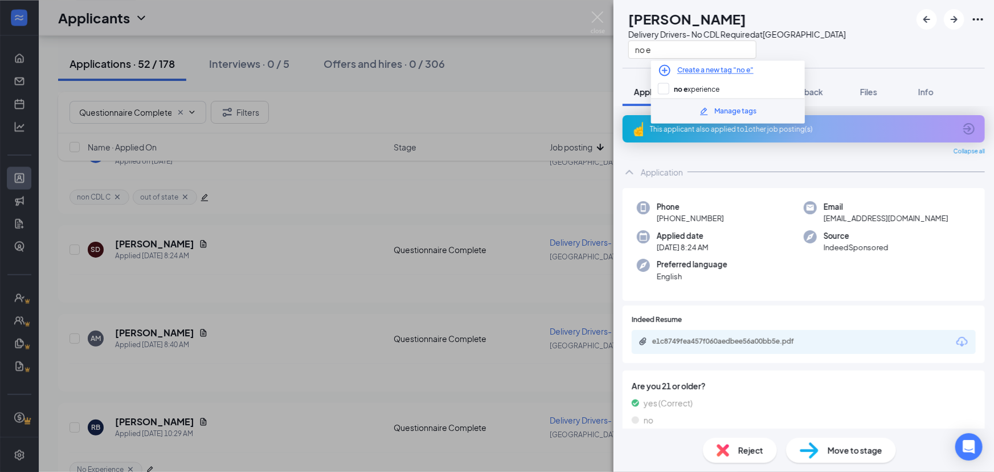
click at [661, 98] on div "Manage tags" at bounding box center [728, 110] width 154 height 25
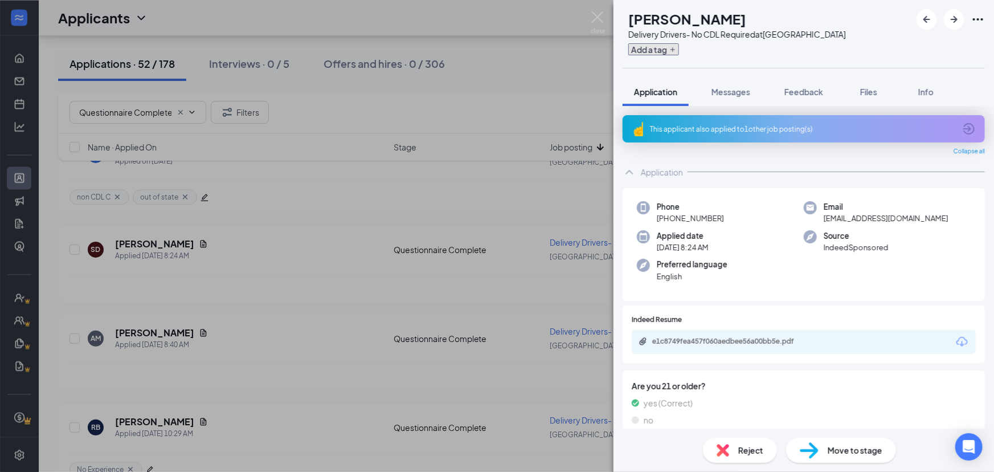
click at [675, 52] on button "Add a tag" at bounding box center [653, 49] width 51 height 12
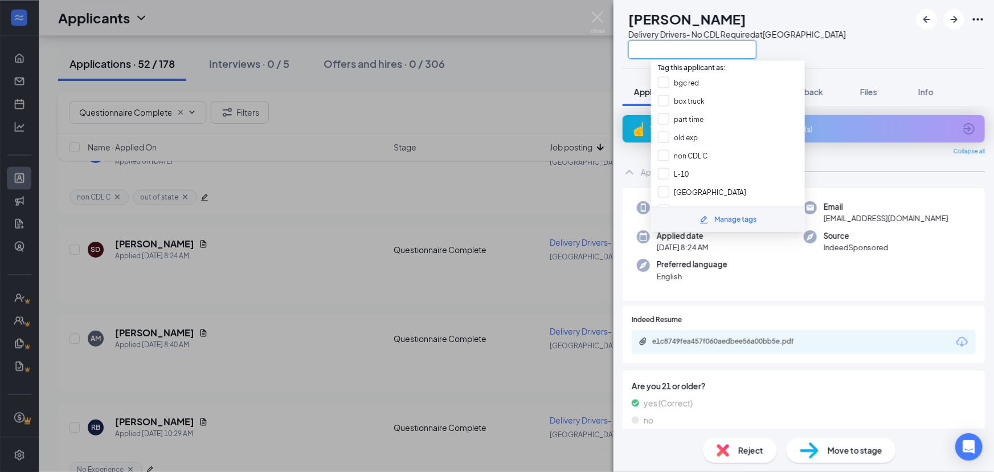
click at [715, 54] on input "text" at bounding box center [692, 49] width 128 height 18
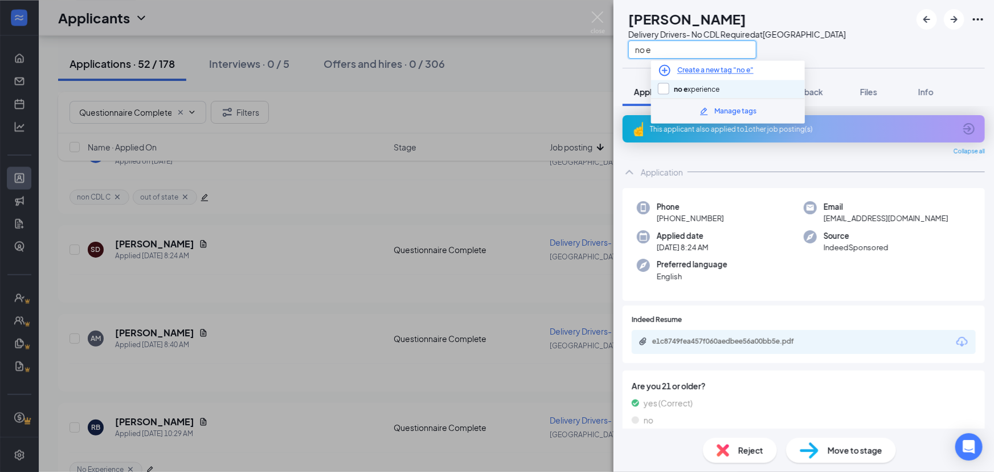
type input "no e"
click at [678, 92] on input "no e xperience" at bounding box center [689, 89] width 62 height 13
checkbox input "true"
click at [882, 57] on div "SD [PERSON_NAME] Delivery Drivers- No CDL Required at [GEOGRAPHIC_DATA] no e" at bounding box center [803, 34] width 380 height 68
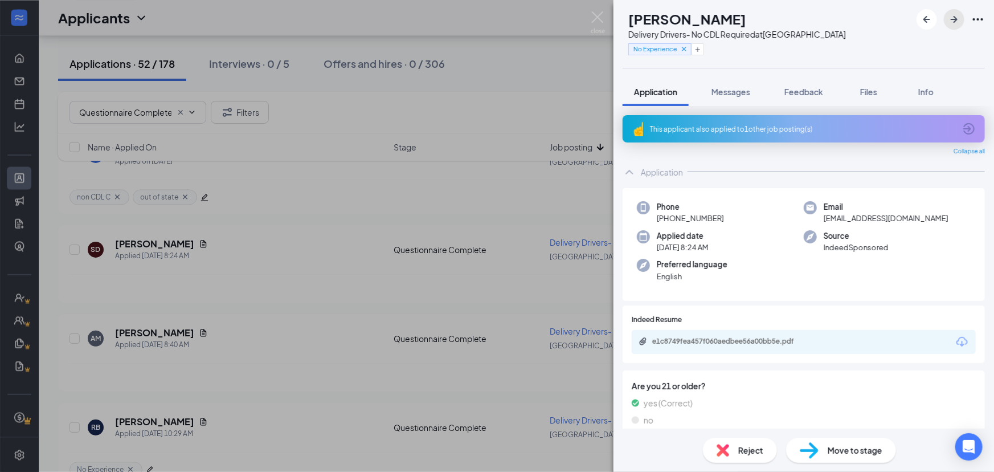
click at [949, 24] on icon "ArrowRight" at bounding box center [954, 20] width 14 height 14
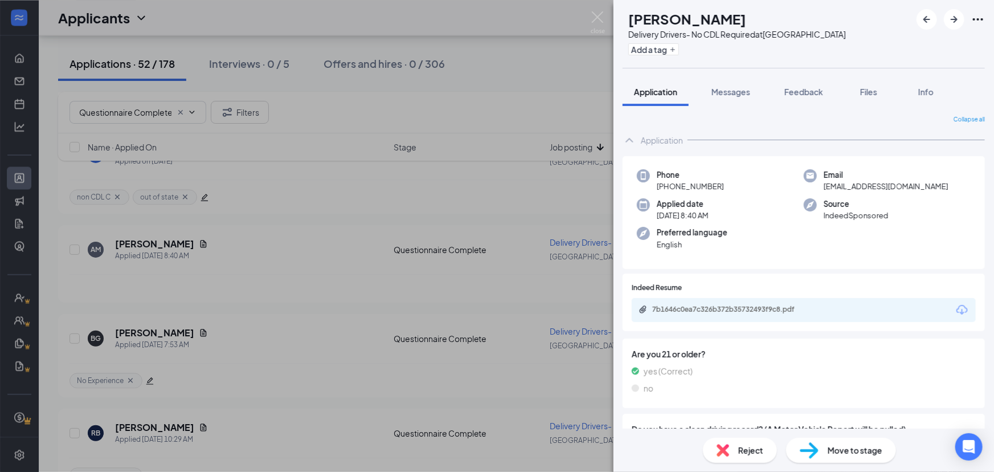
click at [757, 305] on div "7b1646c0ea7c326b372b35732493f9c8.pdf" at bounding box center [731, 309] width 159 height 9
click at [679, 48] on button "Add a tag" at bounding box center [653, 49] width 51 height 12
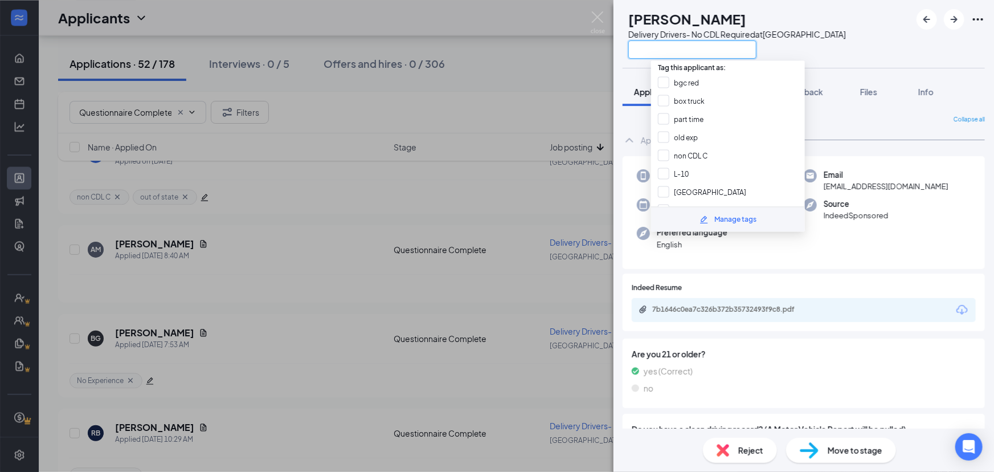
click at [723, 53] on input "text" at bounding box center [692, 49] width 128 height 18
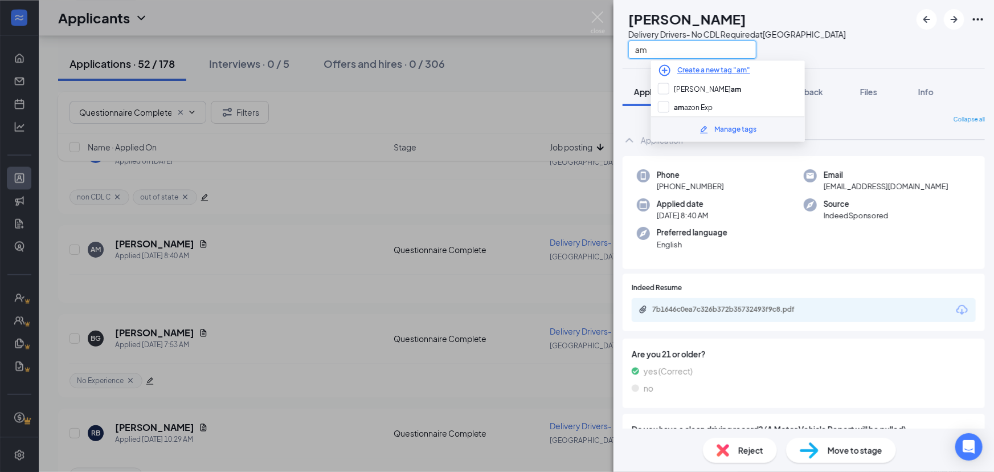
type input "ama"
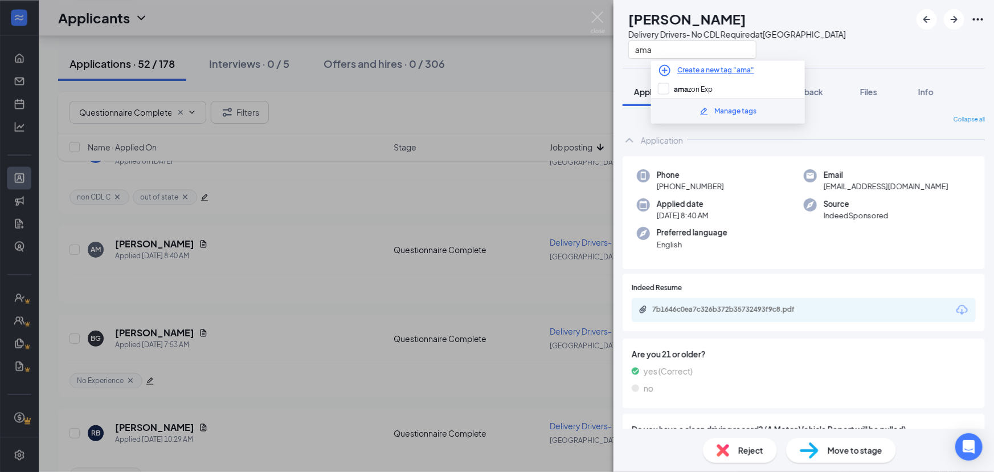
click at [665, 99] on div "Manage tags" at bounding box center [728, 110] width 154 height 25
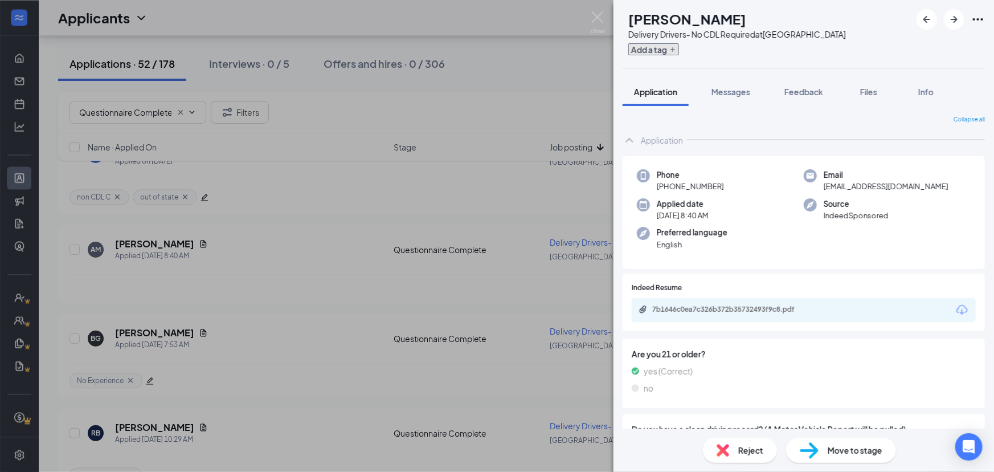
click at [667, 50] on button "Add a tag" at bounding box center [653, 49] width 51 height 12
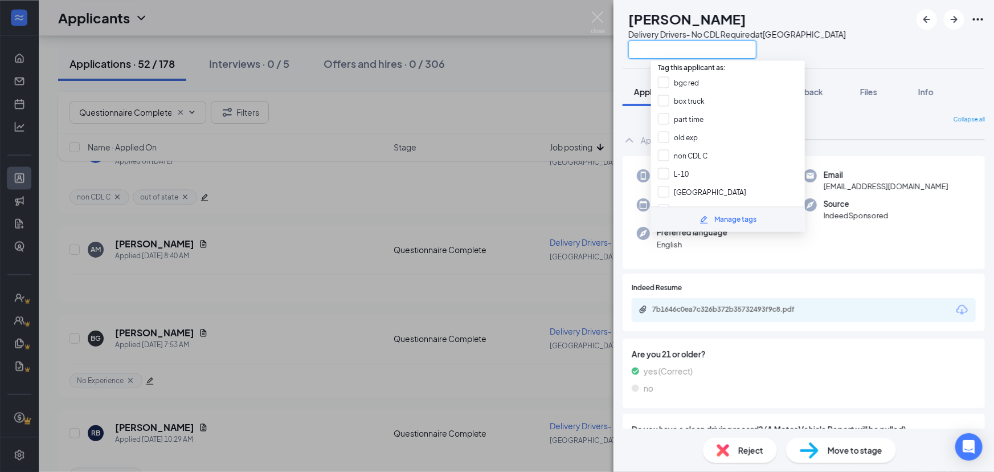
click at [664, 51] on input "text" at bounding box center [692, 49] width 128 height 18
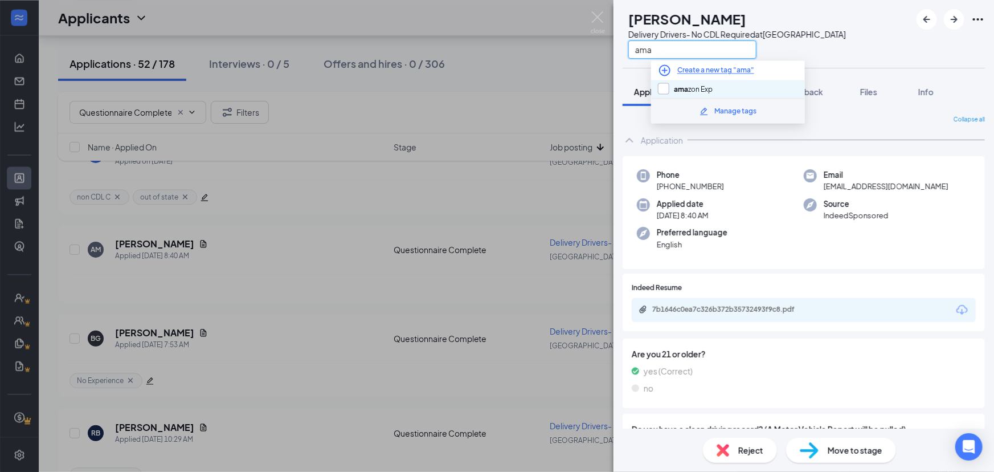
type input "ama"
click at [663, 89] on input "ama zon Exp" at bounding box center [685, 89] width 55 height 13
checkbox input "true"
click at [711, 51] on input "ama" at bounding box center [692, 49] width 128 height 18
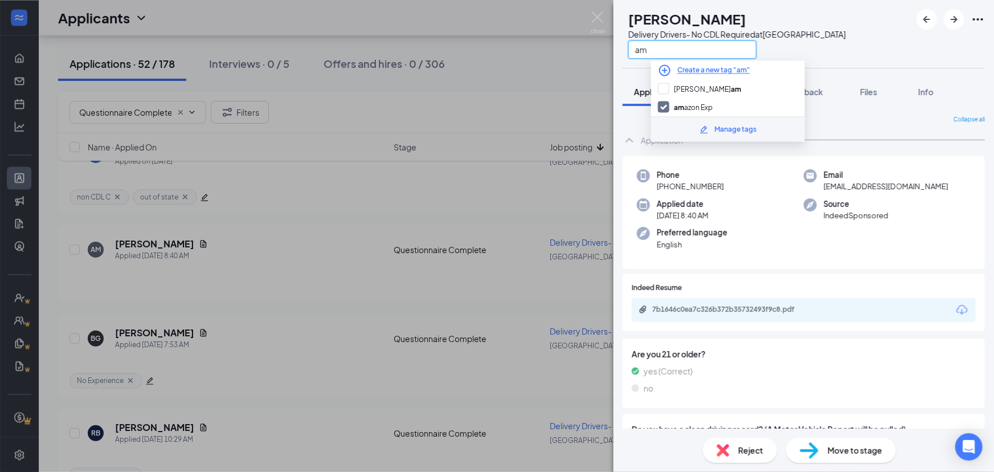
type input "a"
type input "not a good"
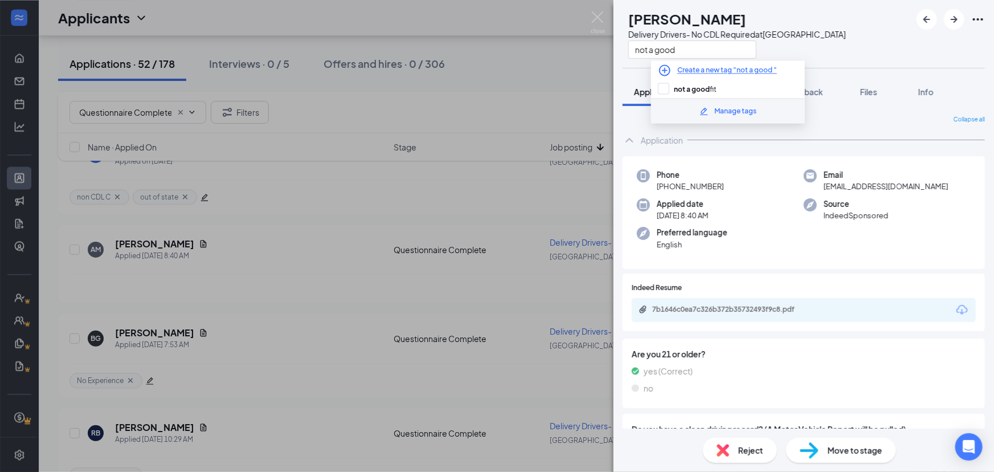
click at [655, 99] on div "Manage tags" at bounding box center [728, 110] width 154 height 25
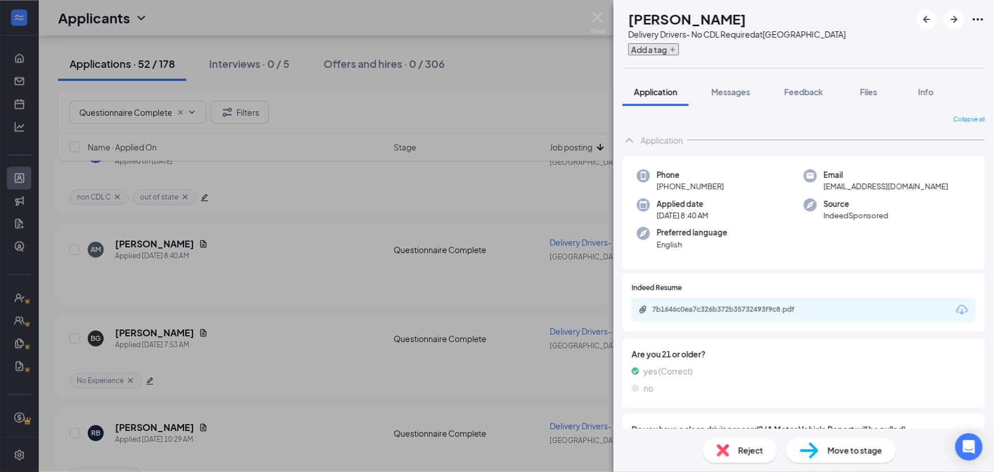
click at [676, 51] on button "Add a tag" at bounding box center [653, 49] width 51 height 12
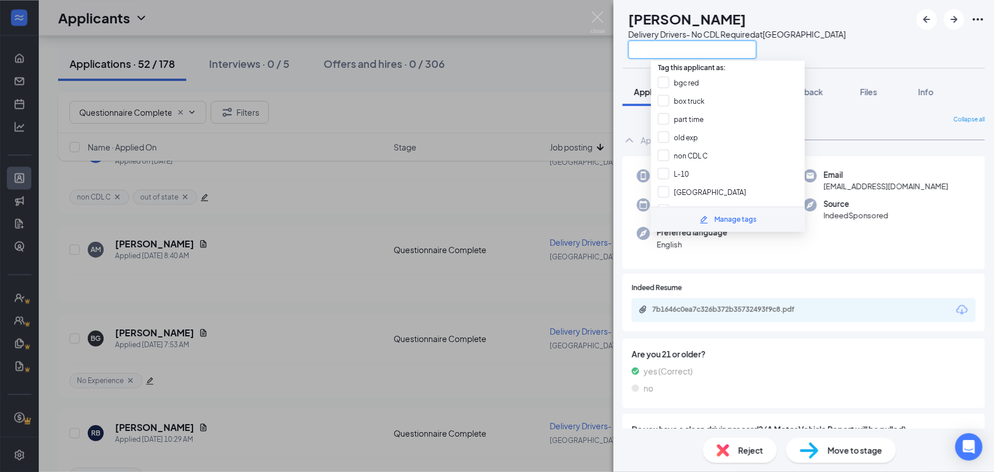
click at [729, 51] on input "text" at bounding box center [692, 49] width 128 height 18
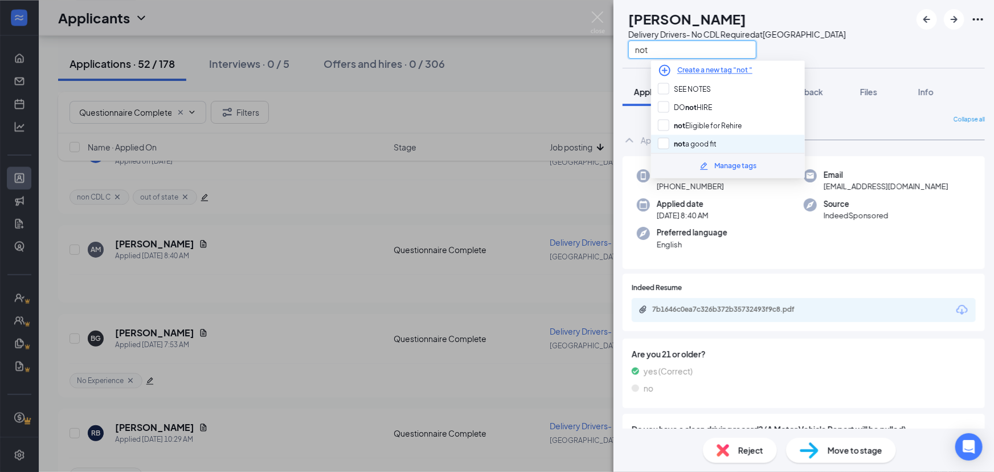
type input "not"
click at [727, 146] on div "not a good fit" at bounding box center [728, 143] width 154 height 18
checkbox input "true"
click at [749, 52] on input "not" at bounding box center [692, 49] width 128 height 18
type input "n"
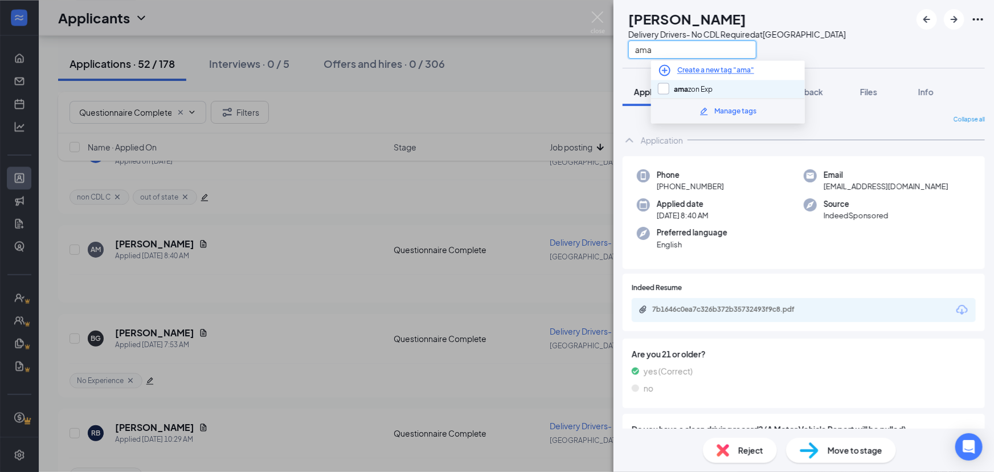
type input "ama"
click at [664, 92] on input "ama zon Exp" at bounding box center [685, 89] width 55 height 13
checkbox input "true"
click at [887, 48] on div "AM [PERSON_NAME] Delivery Drivers- No CDL Required at [GEOGRAPHIC_DATA]" at bounding box center [803, 34] width 380 height 68
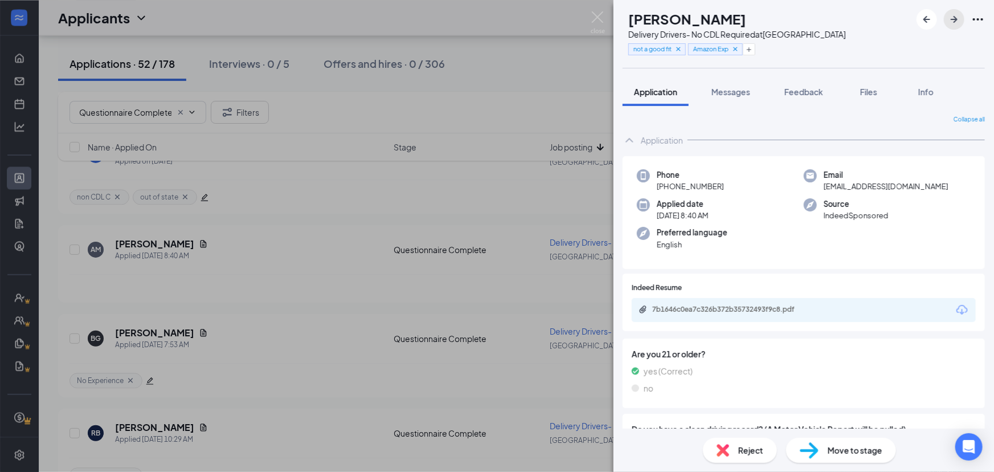
click at [948, 18] on icon "ArrowRight" at bounding box center [954, 20] width 14 height 14
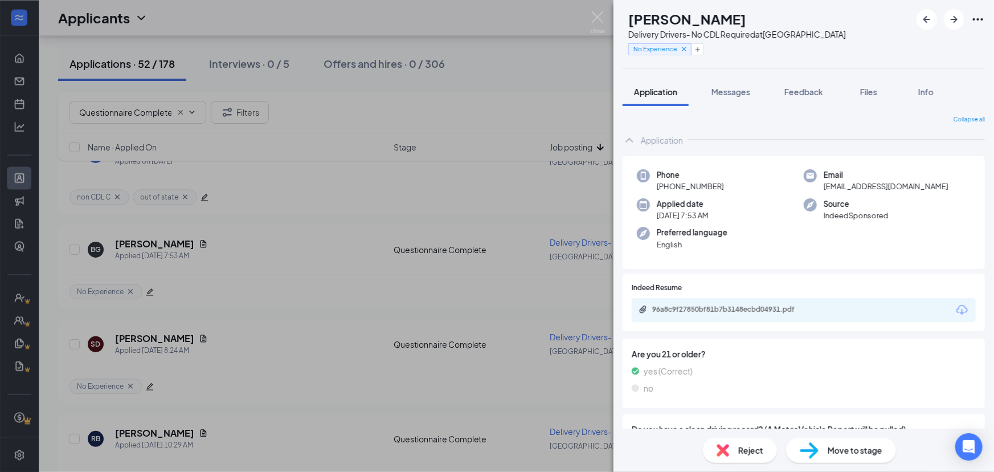
click at [595, 17] on img at bounding box center [598, 22] width 14 height 22
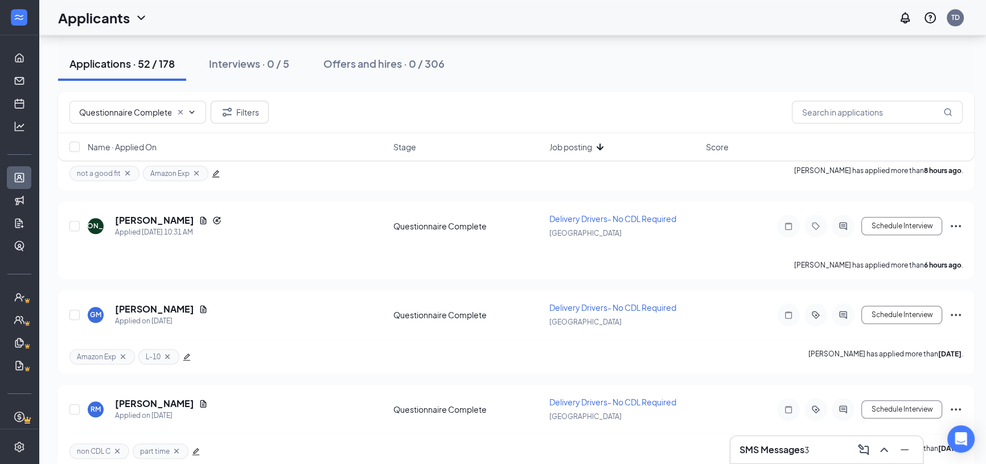
scroll to position [1501, 0]
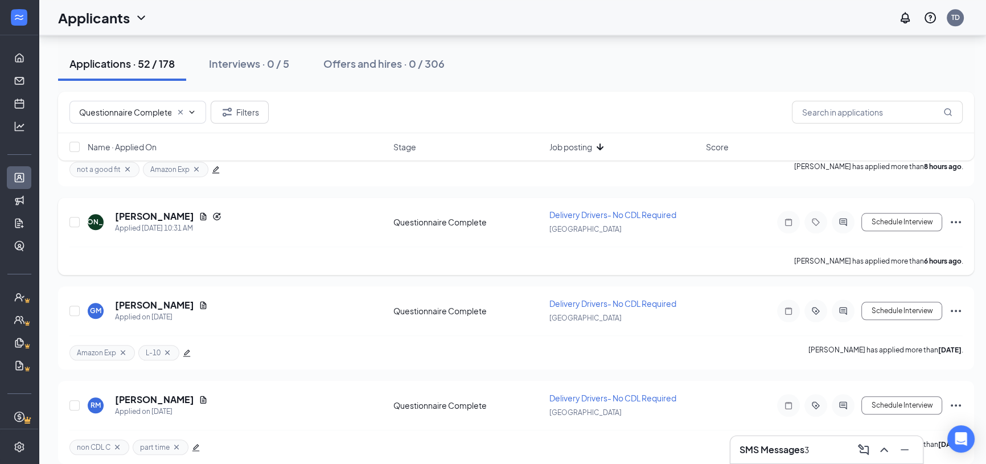
click at [126, 210] on h5 "[PERSON_NAME]" at bounding box center [154, 216] width 79 height 13
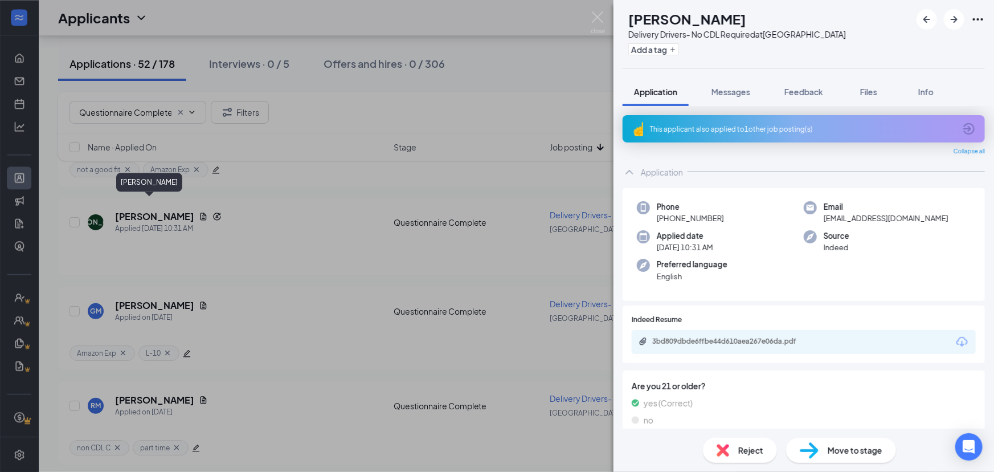
click at [695, 338] on div "3bd809dbde6ffbe44d610aea267e06da.pdf" at bounding box center [731, 341] width 159 height 9
click at [666, 44] on button "Add a tag" at bounding box center [653, 49] width 51 height 12
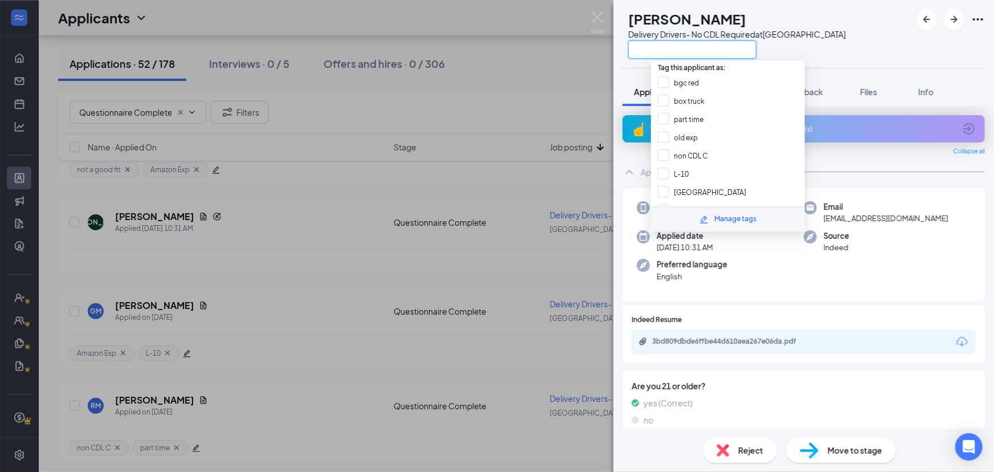
click at [677, 47] on input "text" at bounding box center [692, 49] width 128 height 18
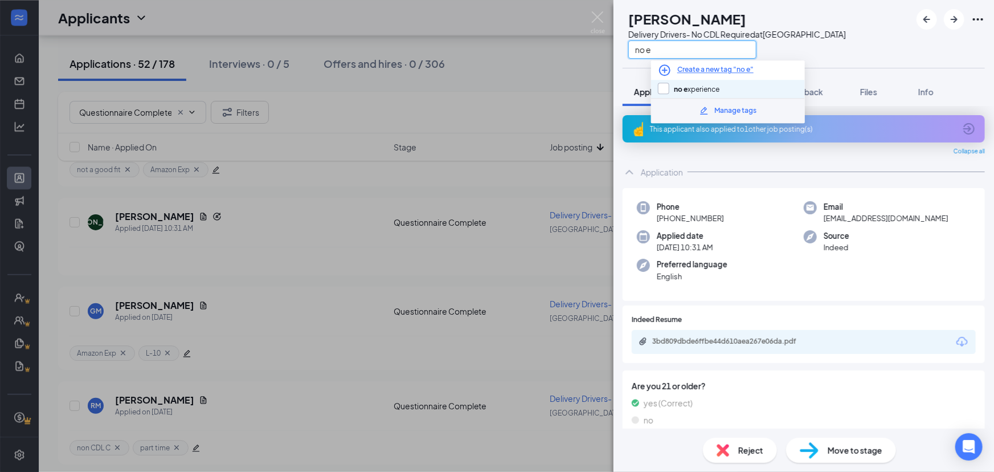
type input "no e"
click at [659, 89] on input "no e xperience" at bounding box center [689, 89] width 62 height 13
checkbox input "true"
click at [912, 48] on div "[PERSON_NAME] [PERSON_NAME] Delivery Drivers- No CDL Required at [GEOGRAPHIC_DA…" at bounding box center [803, 34] width 380 height 68
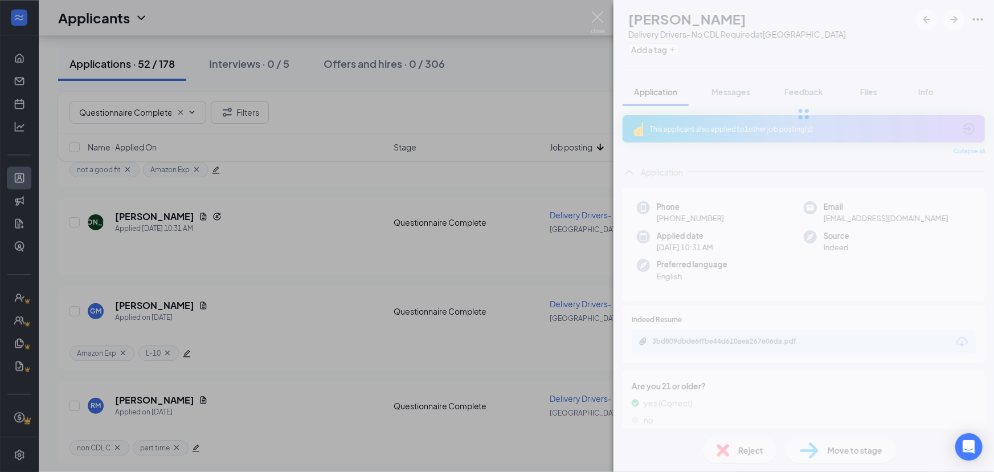
click at [603, 17] on img at bounding box center [598, 22] width 14 height 22
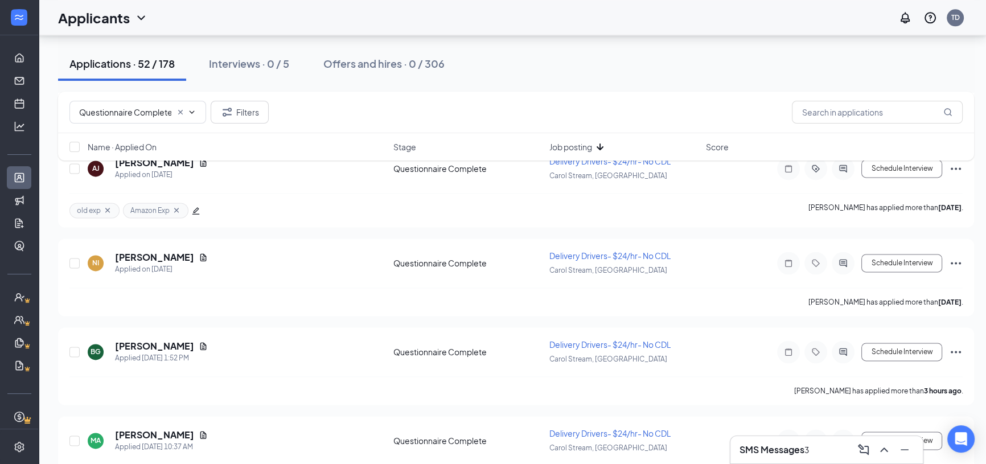
scroll to position [1964, 0]
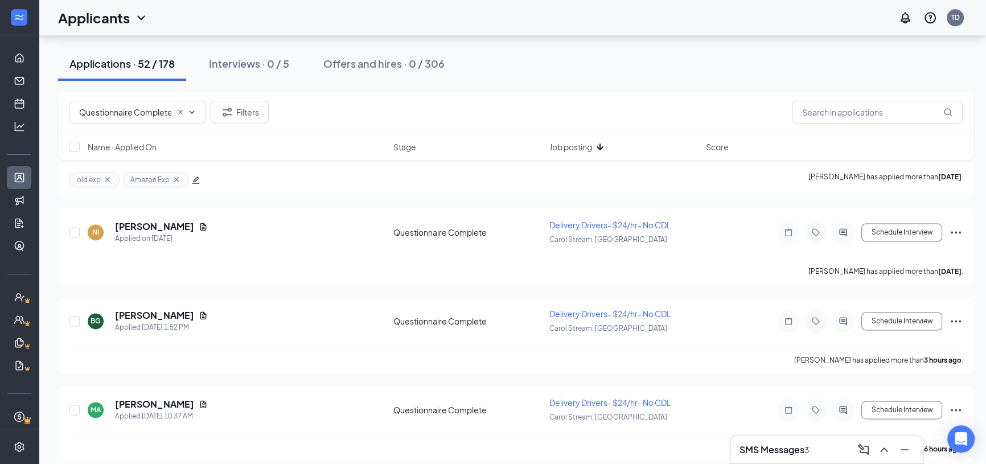
click at [767, 449] on h3 "SMS Messages" at bounding box center [772, 450] width 65 height 13
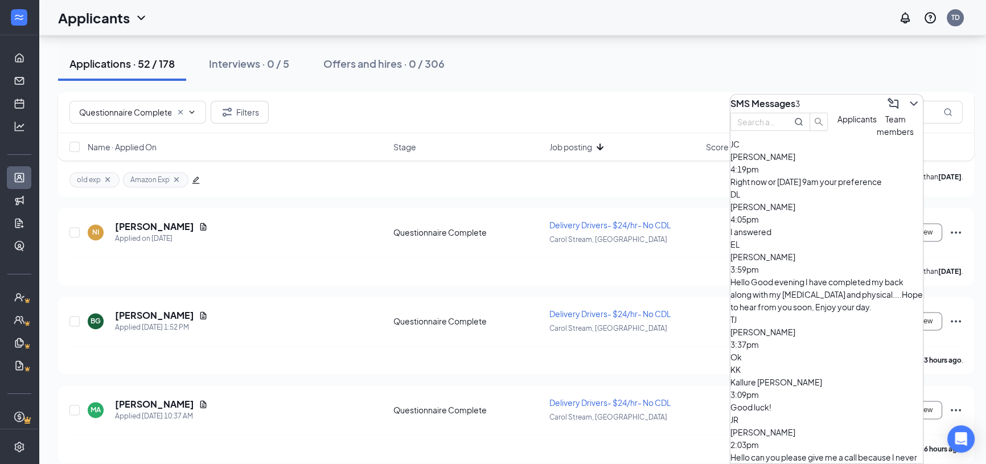
click at [907, 104] on icon "ChevronDown" at bounding box center [914, 104] width 14 height 14
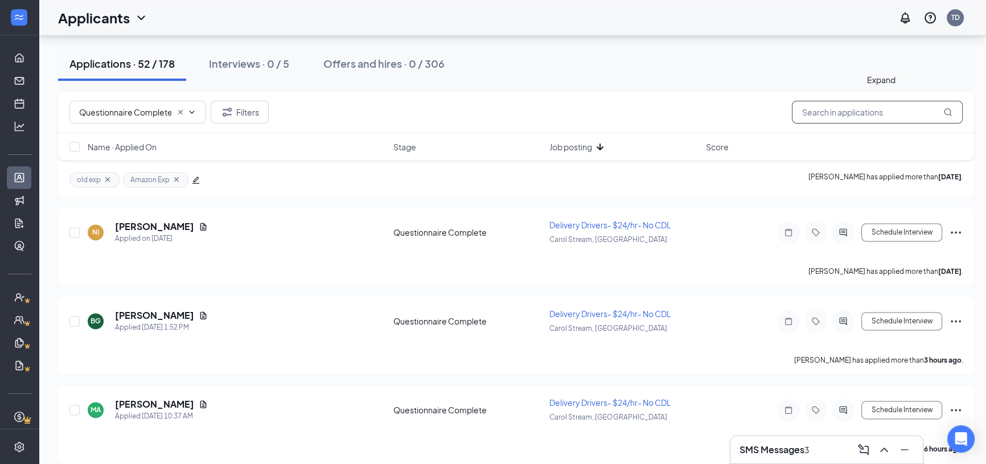
click at [824, 107] on input "text" at bounding box center [877, 112] width 171 height 23
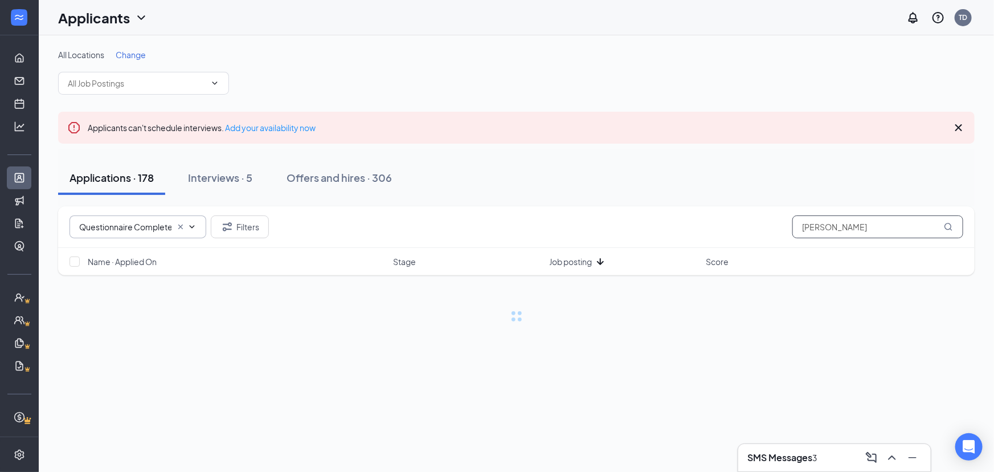
type input "[PERSON_NAME]"
click at [181, 227] on icon "Cross" at bounding box center [180, 226] width 5 height 5
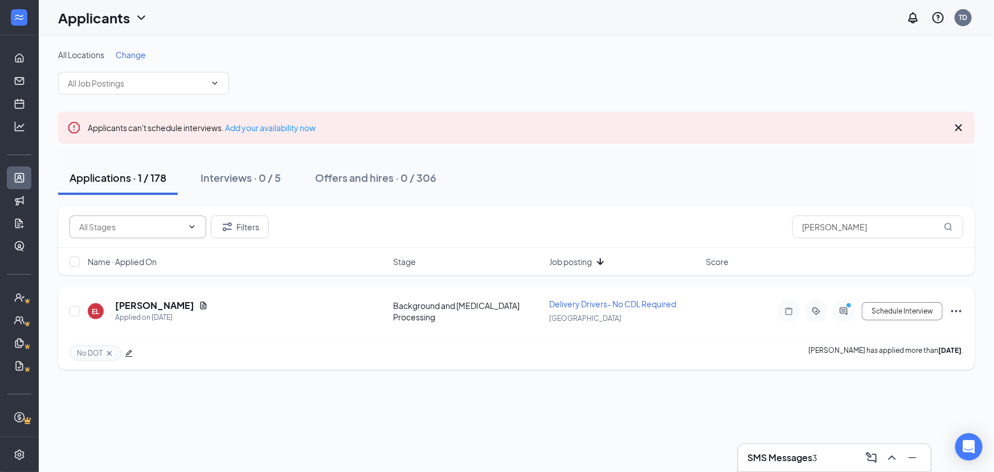
click at [159, 302] on h5 "[PERSON_NAME]" at bounding box center [154, 305] width 79 height 13
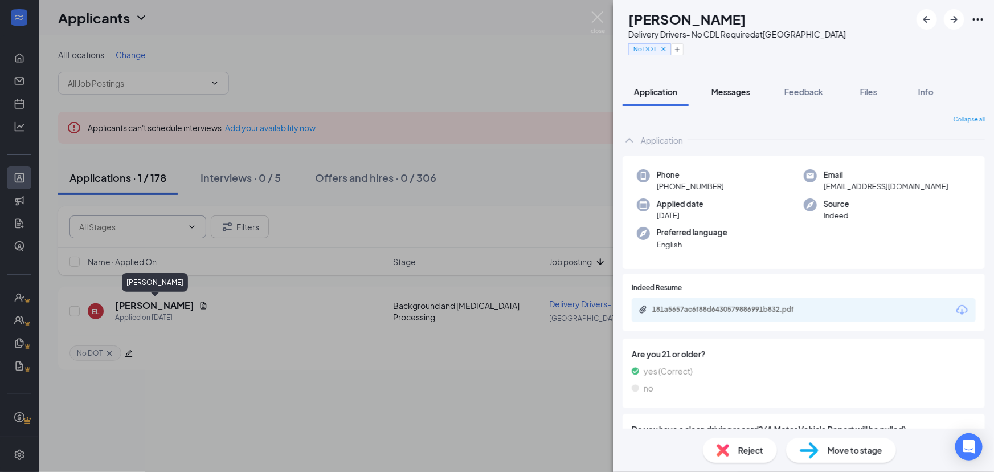
click at [725, 97] on button "Messages" at bounding box center [731, 91] width 62 height 28
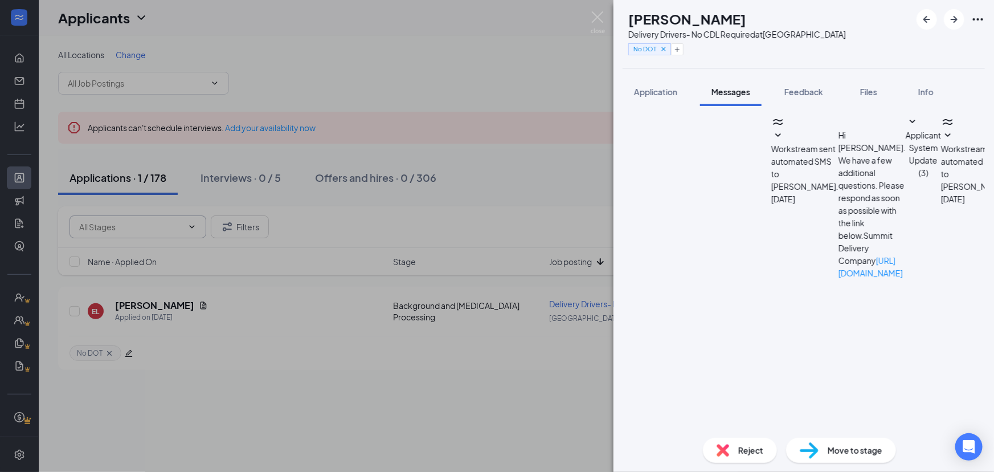
scroll to position [260, 0]
click at [837, 456] on div "Move to stage" at bounding box center [841, 449] width 110 height 25
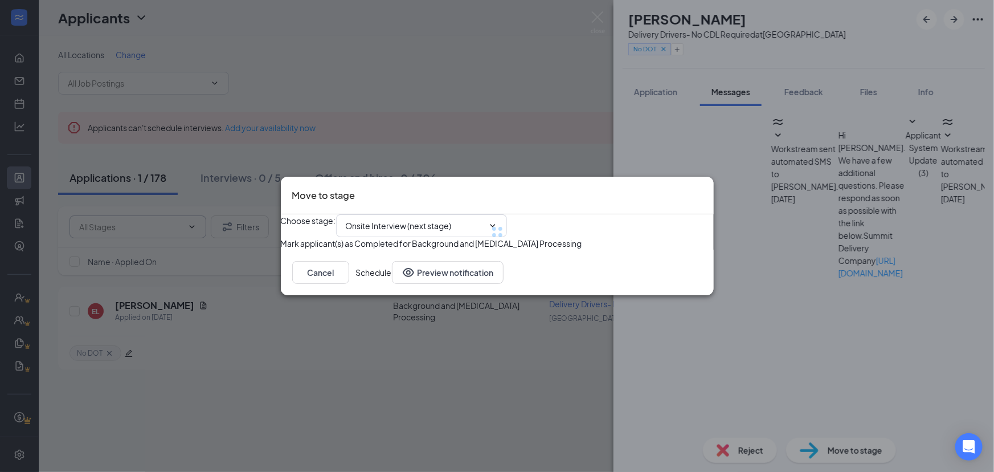
click at [396, 219] on div at bounding box center [497, 231] width 433 height 35
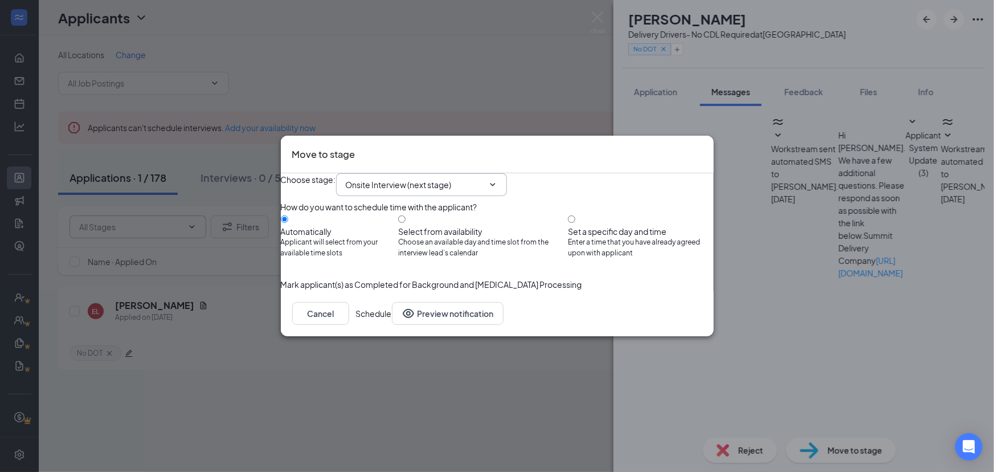
click at [399, 178] on input "Onsite Interview (next stage)" at bounding box center [415, 184] width 138 height 13
click at [389, 311] on div "Documents Requested" at bounding box center [408, 317] width 87 height 13
type input "Documents Requested"
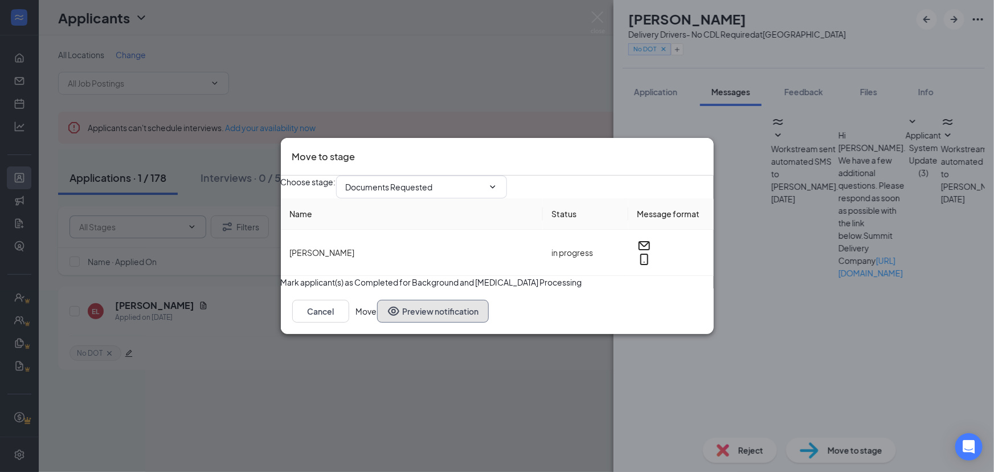
click at [377, 322] on button "Preview notification" at bounding box center [433, 311] width 112 height 23
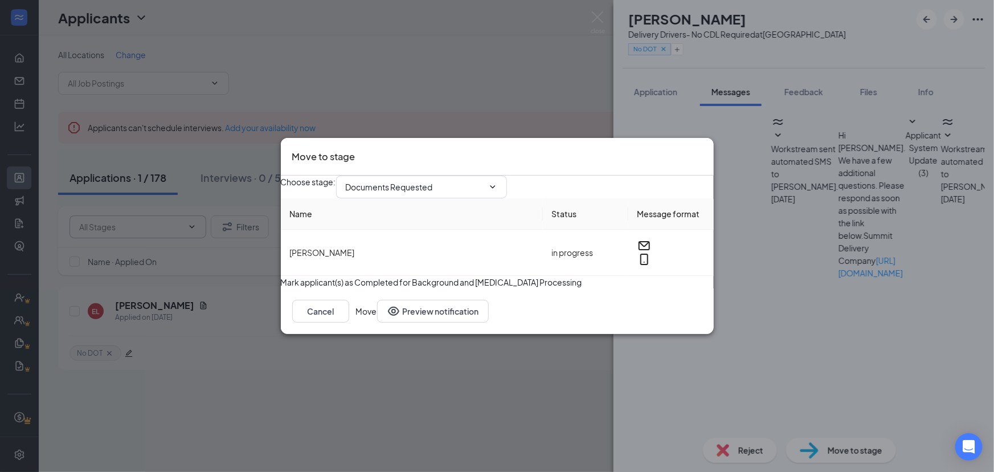
click at [377, 322] on button "Move" at bounding box center [366, 311] width 21 height 23
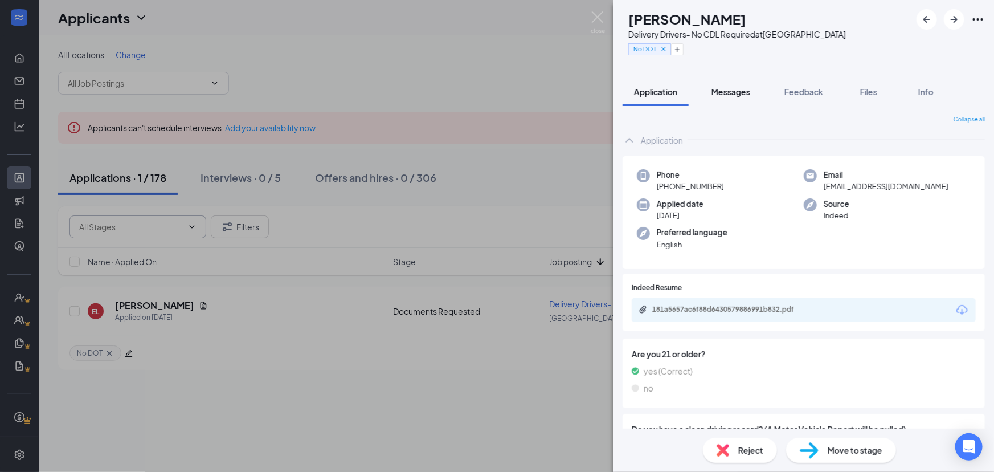
click at [722, 103] on button "Messages" at bounding box center [731, 91] width 62 height 28
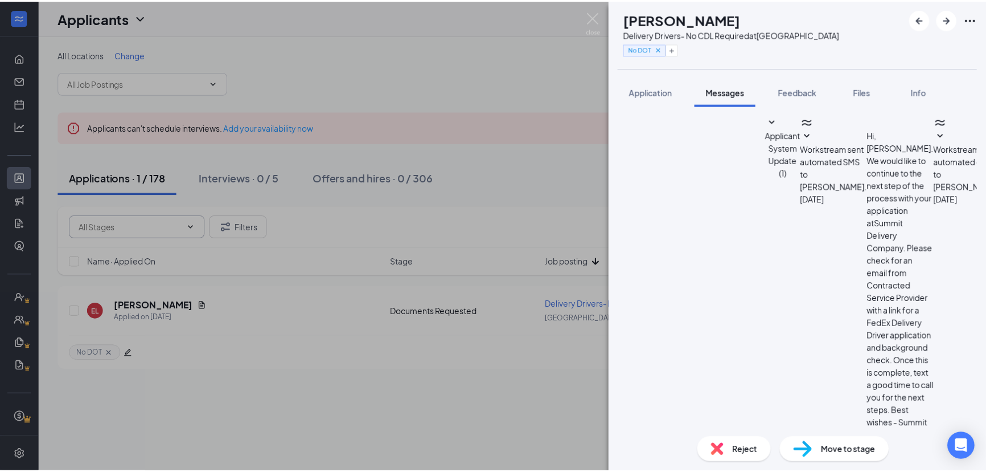
scroll to position [346, 0]
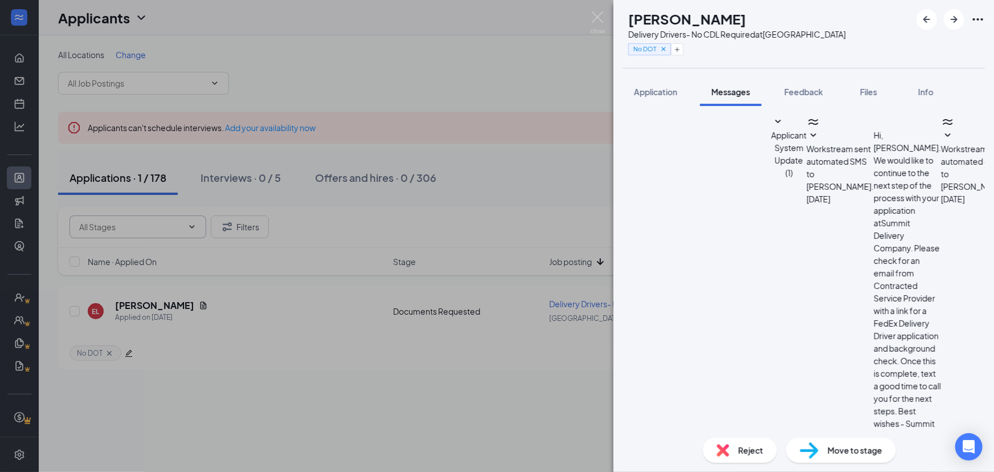
click at [597, 23] on img at bounding box center [598, 22] width 14 height 22
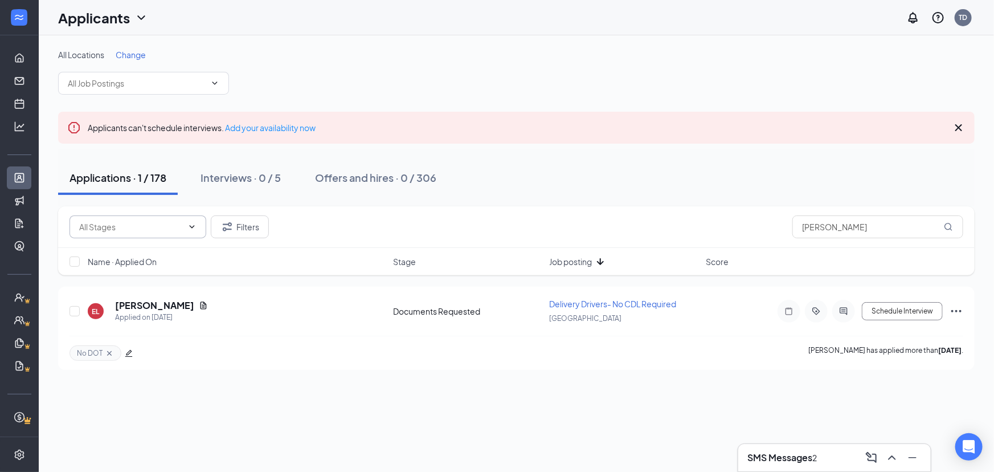
click at [780, 462] on h3 "SMS Messages" at bounding box center [779, 457] width 65 height 13
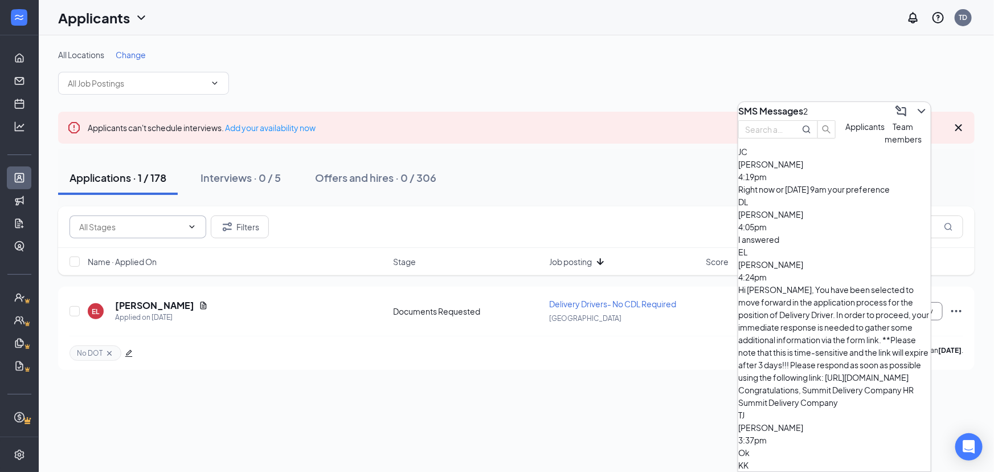
click at [803, 219] on span "[PERSON_NAME]" at bounding box center [770, 214] width 65 height 10
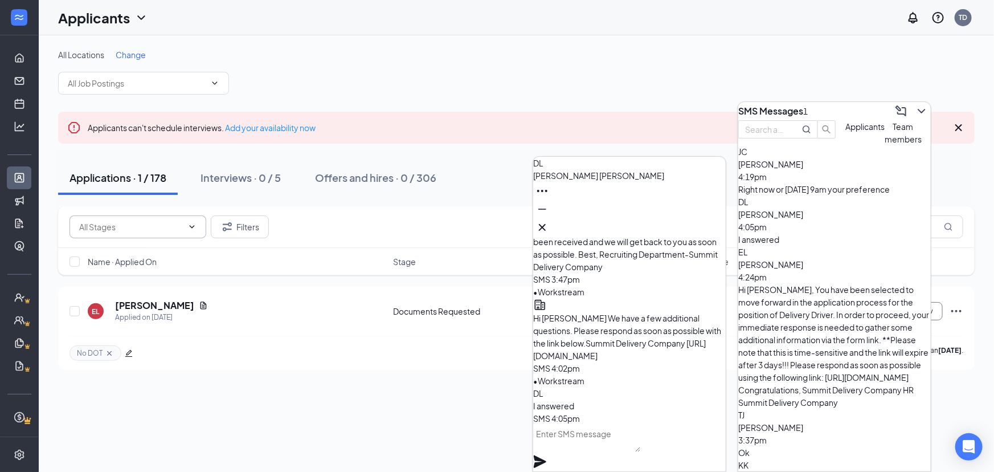
click at [816, 195] on div "[PERSON_NAME] 4:19pm Right now or [DATE] 9am your preference" at bounding box center [834, 170] width 193 height 50
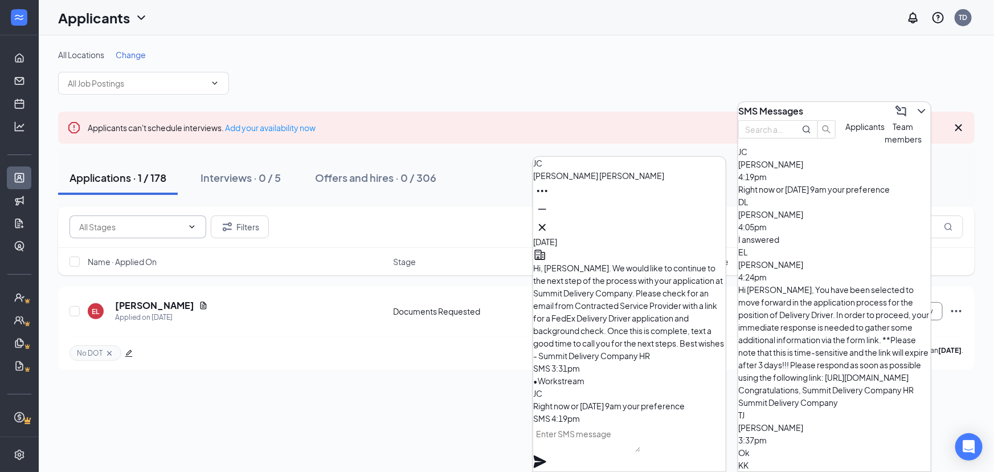
click at [596, 450] on textarea at bounding box center [587, 437] width 108 height 27
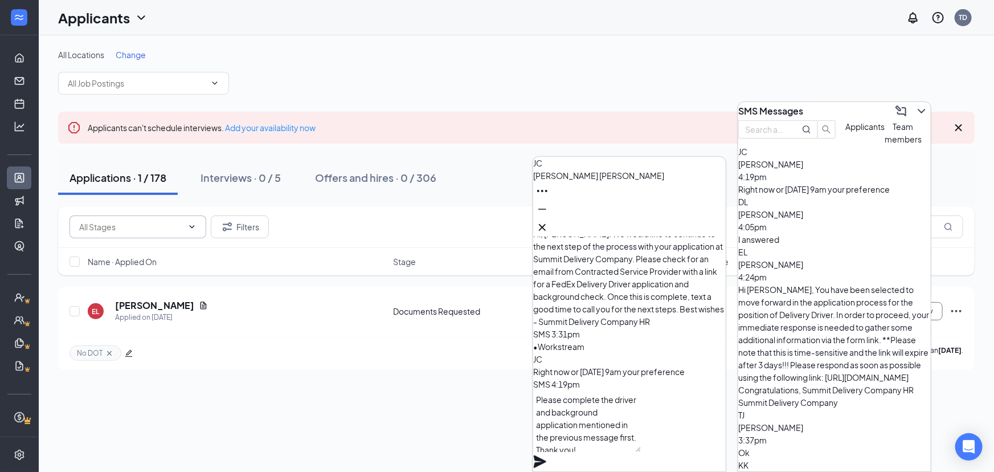
type textarea "Please complete the driver and background application mentioned in the previous…"
click at [547, 454] on icon "Plane" at bounding box center [540, 461] width 14 height 14
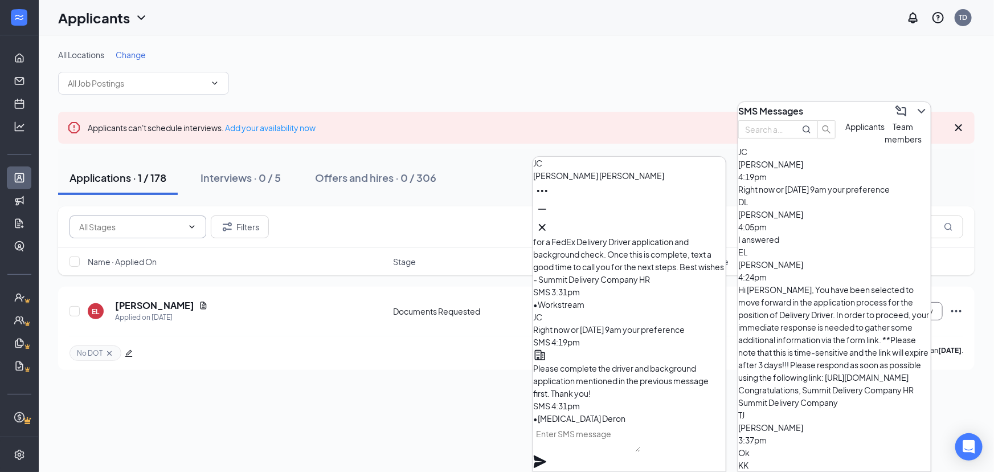
click at [551, 230] on button at bounding box center [542, 227] width 18 height 18
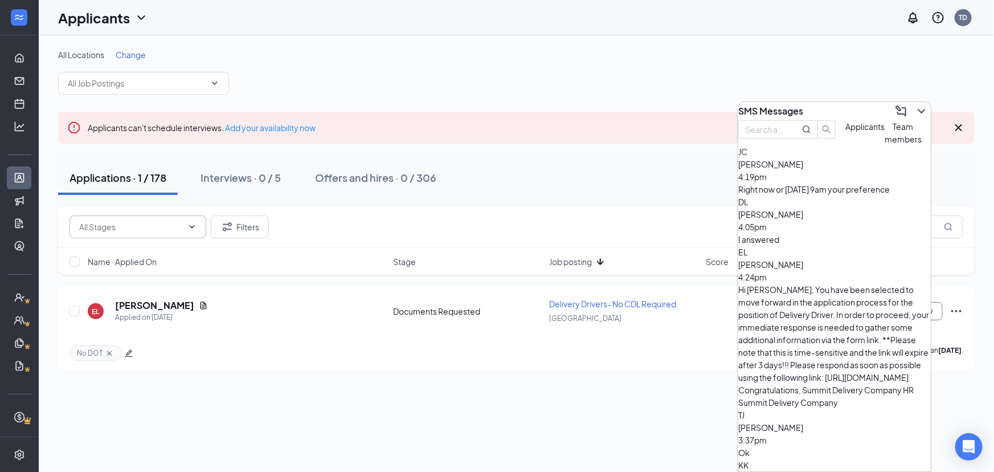
click at [918, 109] on icon "ChevronDown" at bounding box center [922, 111] width 14 height 14
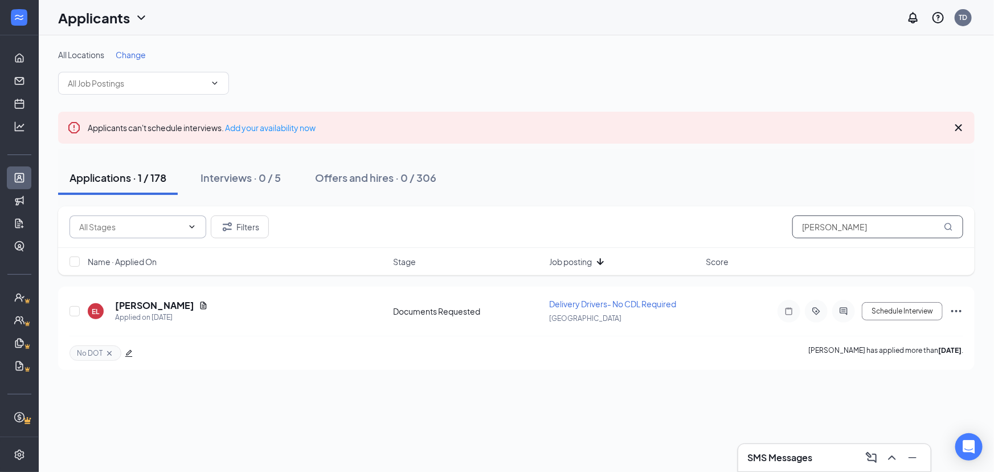
click at [850, 228] on input "[PERSON_NAME]" at bounding box center [877, 226] width 171 height 23
click at [851, 222] on input "[PERSON_NAME]" at bounding box center [877, 226] width 171 height 23
type input "e"
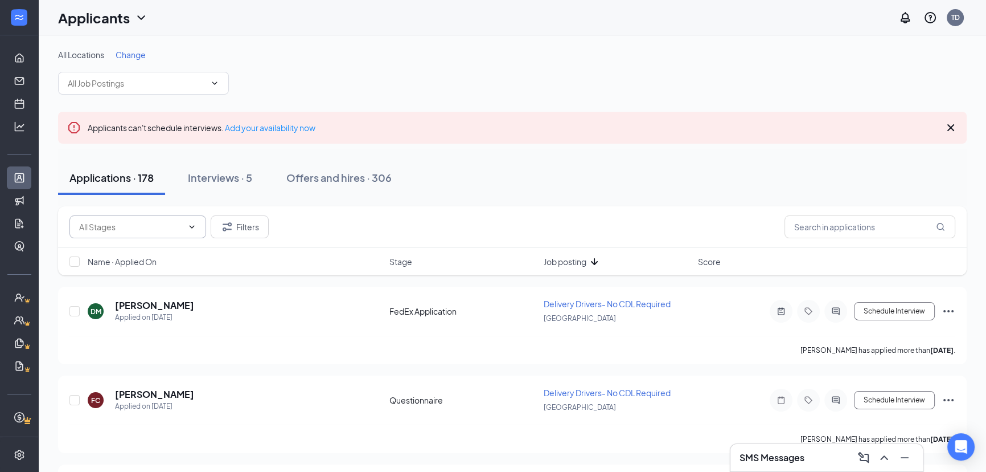
click at [91, 235] on span "Background and [MEDICAL_DATA] Processing (5) Documents Requested (1) FedEx Appl…" at bounding box center [137, 226] width 137 height 23
click at [91, 231] on input "text" at bounding box center [131, 226] width 104 height 13
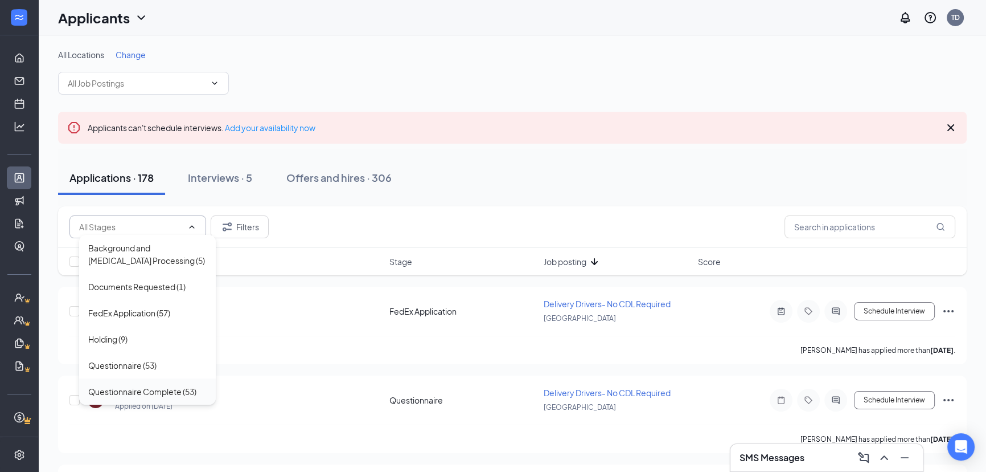
click at [112, 388] on div "Questionnaire Complete (53)" at bounding box center [142, 391] width 108 height 13
type input "Questionnaire Complete (53)"
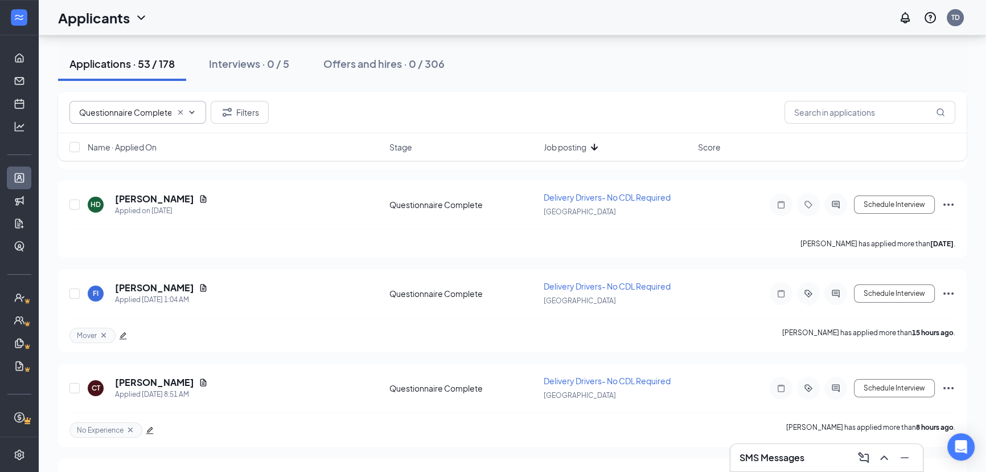
scroll to position [203, 0]
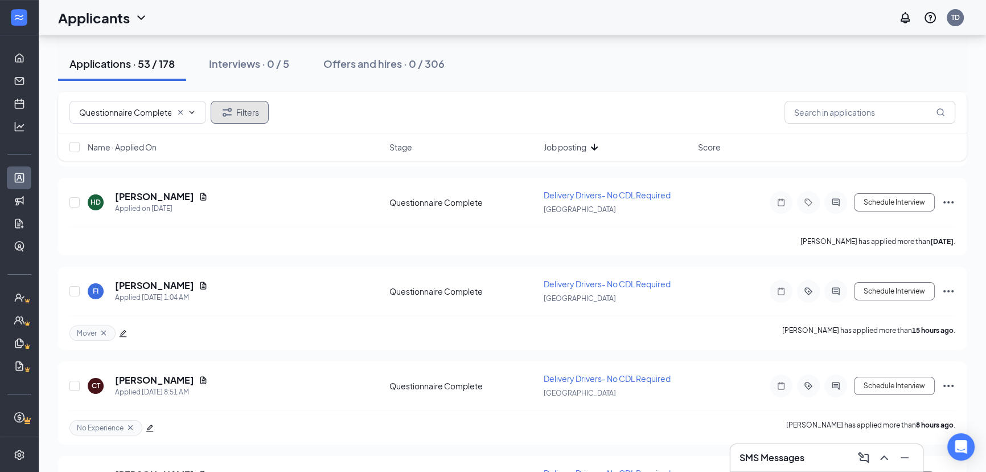
click at [245, 110] on button "Filters" at bounding box center [240, 112] width 58 height 23
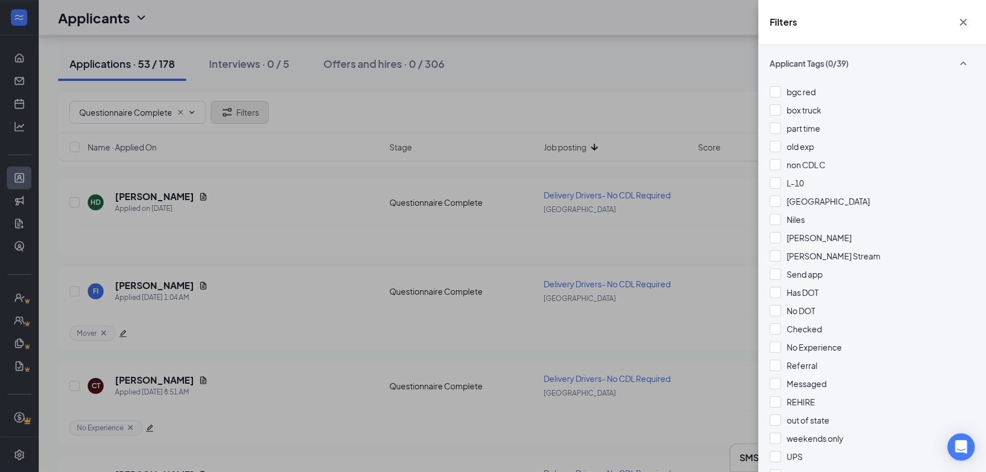
scroll to position [252, 0]
click at [843, 363] on div "Referral" at bounding box center [872, 364] width 205 height 13
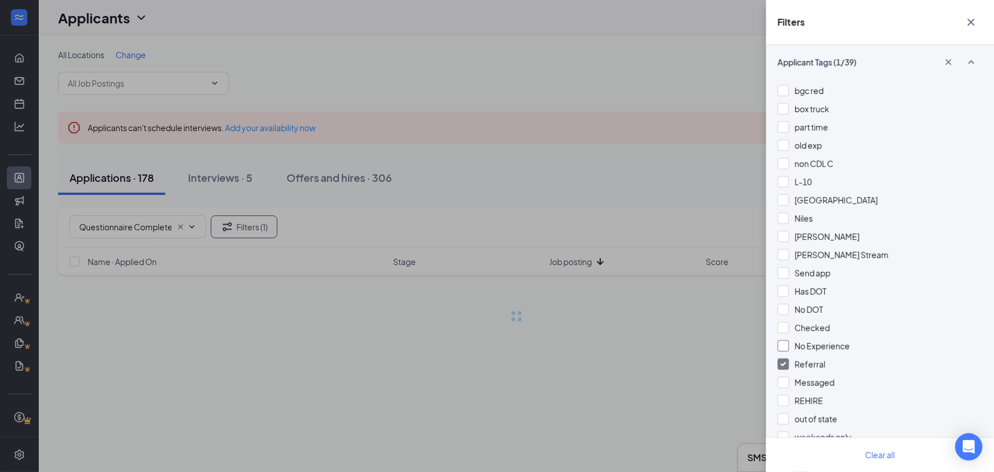
click at [839, 347] on span "No Experience" at bounding box center [821, 346] width 55 height 10
click at [824, 377] on span "Messaged" at bounding box center [814, 382] width 40 height 10
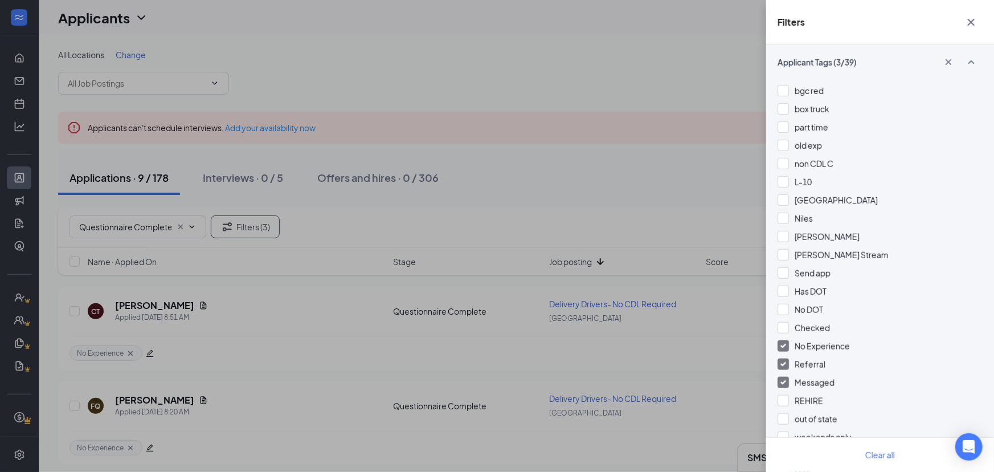
click at [800, 366] on span "Referral" at bounding box center [809, 364] width 31 height 10
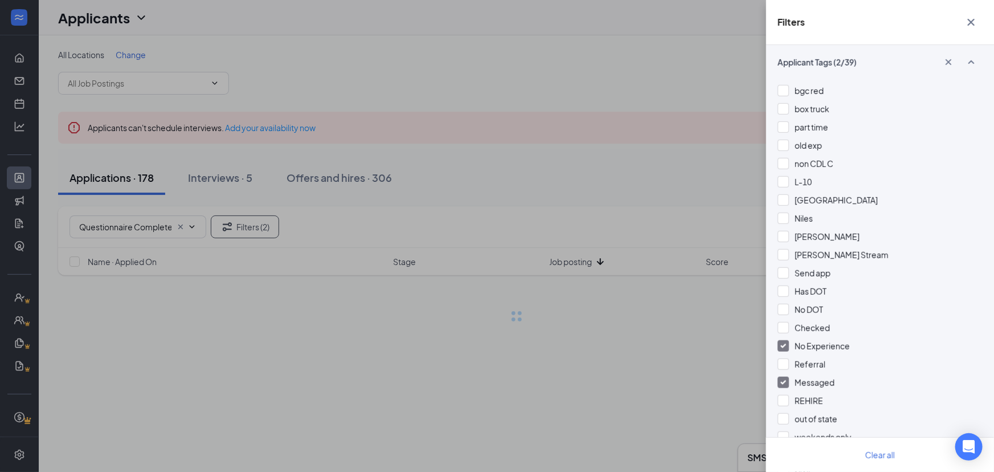
click at [787, 387] on div "Messaged" at bounding box center [879, 382] width 205 height 13
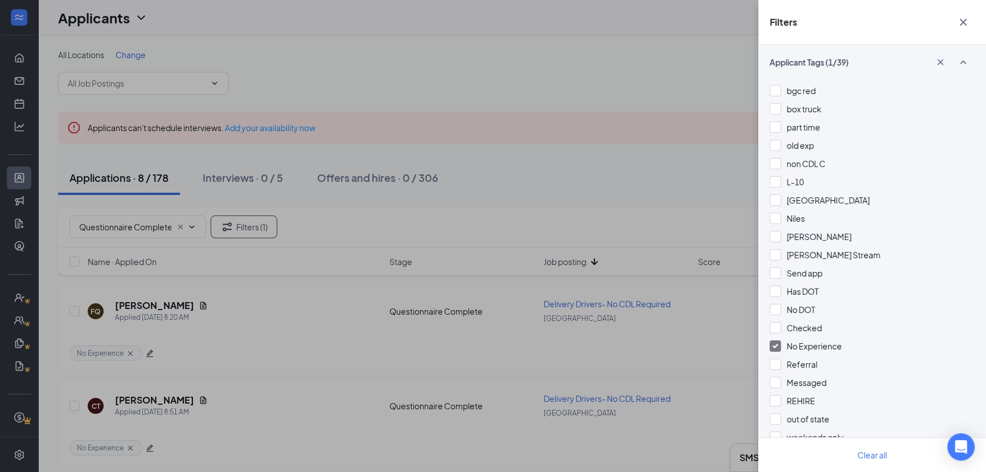
click at [710, 229] on div "Filters Applicant Status (0/5) Unread message Hasn't messaged back Stuck in sta…" at bounding box center [493, 236] width 986 height 472
click at [678, 237] on div "Filters Applicant Status (0/5) Unread message Hasn't messaged back Stuck in sta…" at bounding box center [493, 236] width 986 height 472
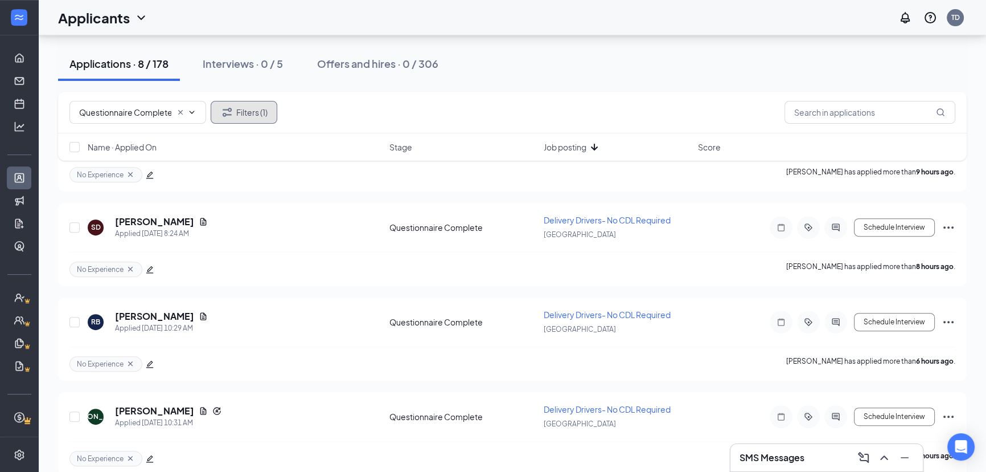
scroll to position [566, 0]
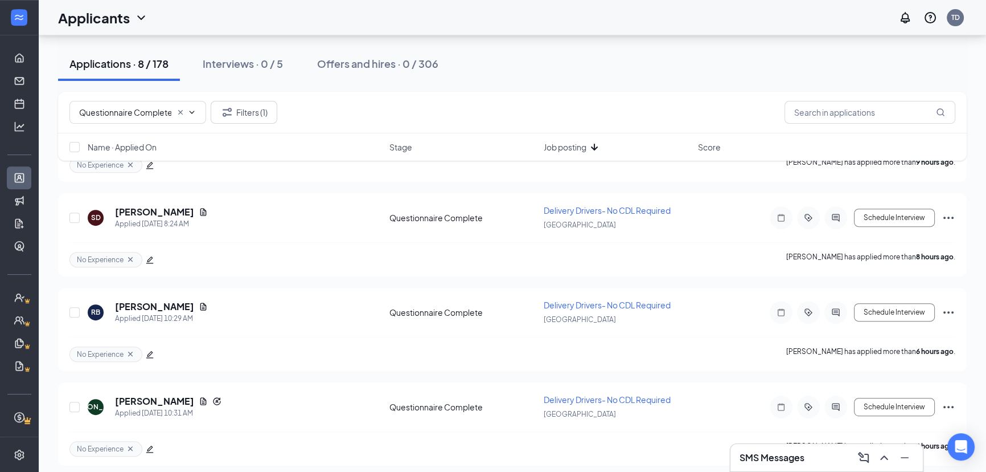
click at [69, 160] on div "Name · Applied On Stage Job posting Score" at bounding box center [512, 146] width 909 height 27
click at [76, 144] on input "checkbox" at bounding box center [74, 147] width 10 height 10
checkbox input "true"
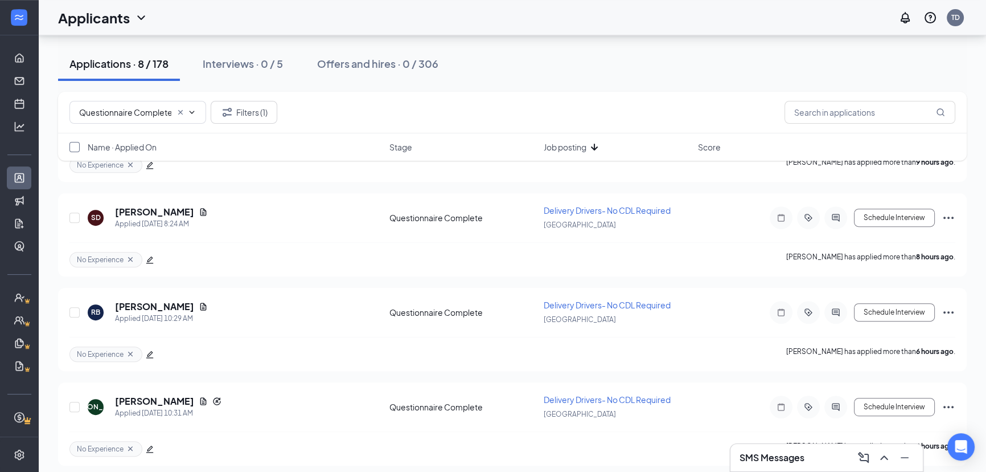
checkbox input "true"
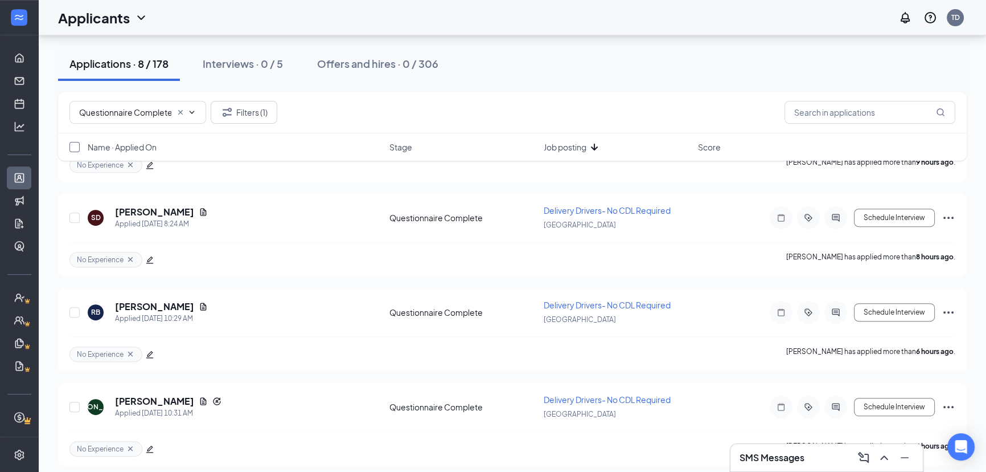
checkbox input "true"
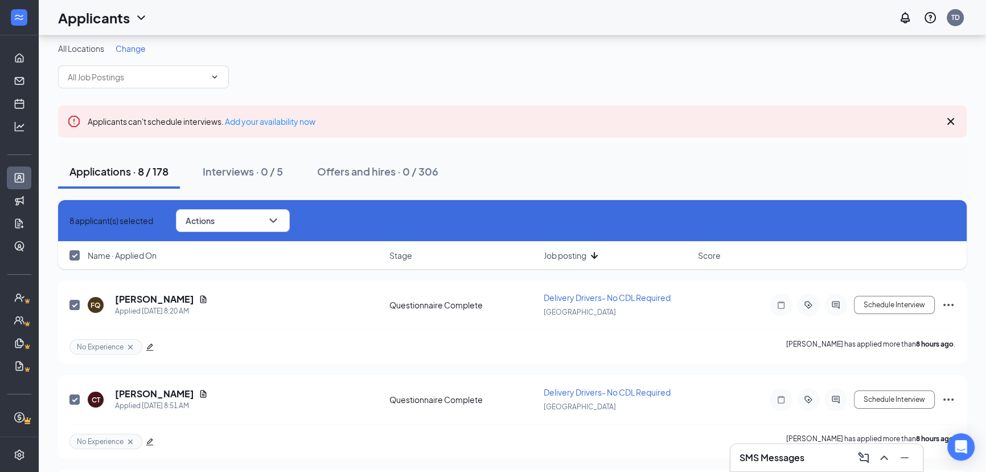
scroll to position [0, 0]
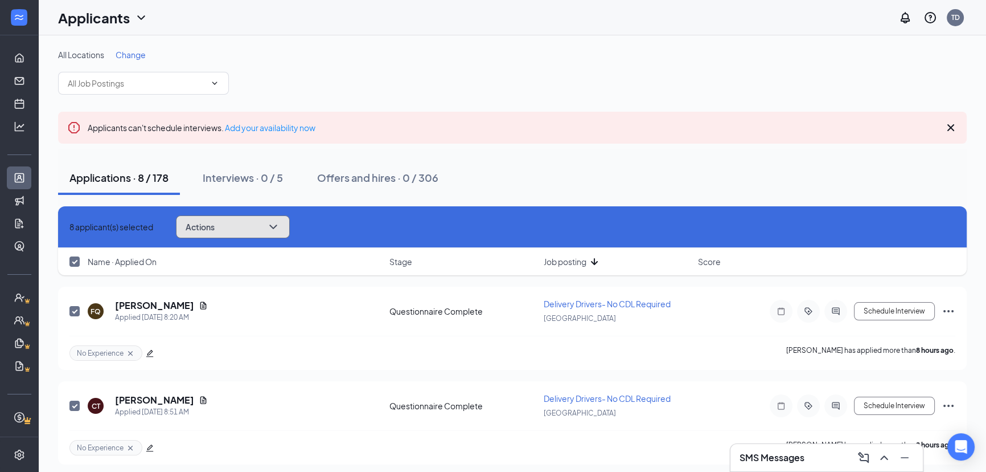
click at [215, 229] on span "Actions" at bounding box center [200, 227] width 29 height 8
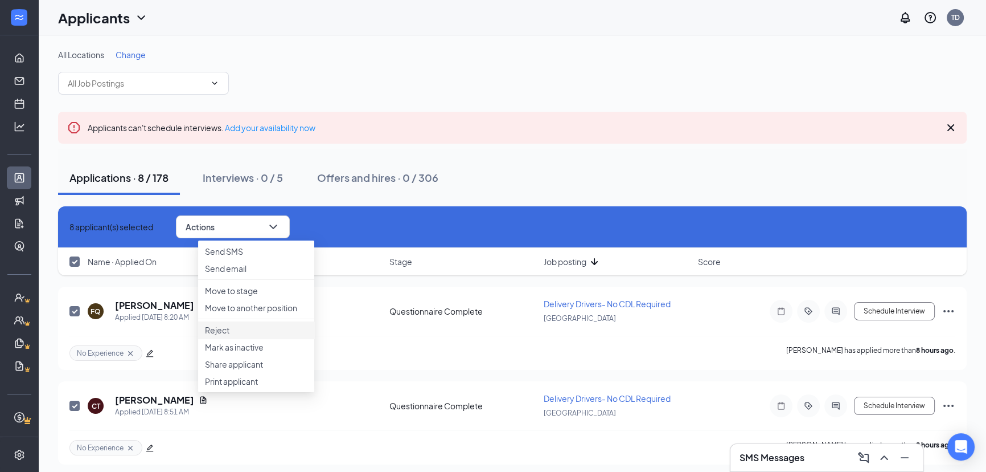
click at [259, 335] on p "Reject" at bounding box center [256, 329] width 103 height 11
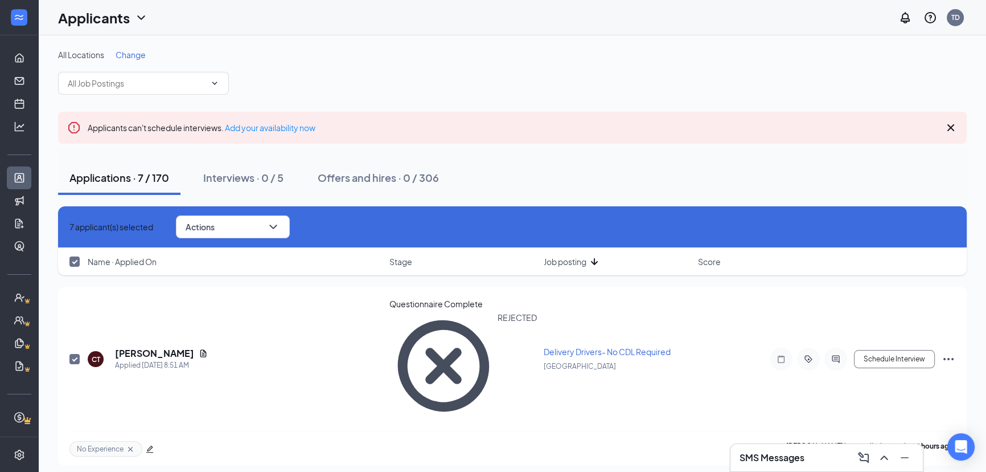
click at [69, 227] on icon "Cross" at bounding box center [69, 227] width 0 height 0
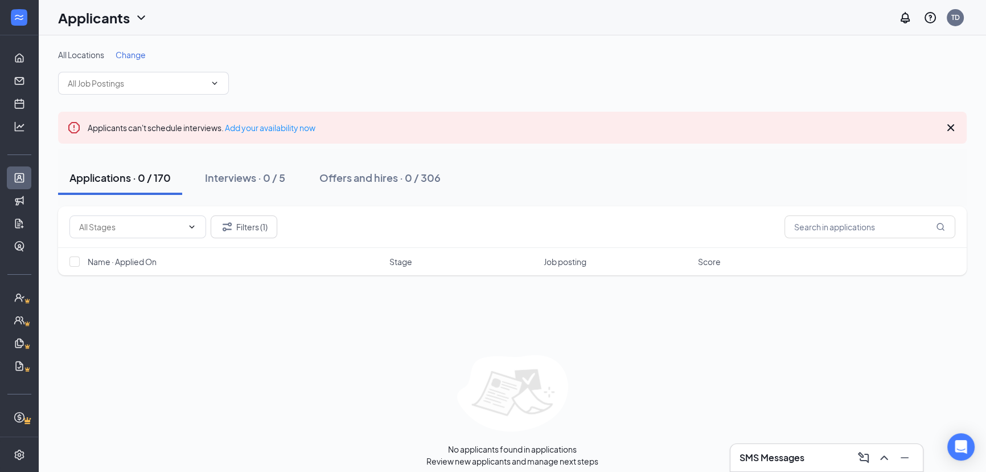
click at [186, 342] on div "Filters (1) Name · Applied On Stage Job posting Score No applicants found in ap…" at bounding box center [512, 336] width 909 height 260
click at [262, 236] on button "Filters (1)" at bounding box center [244, 226] width 67 height 23
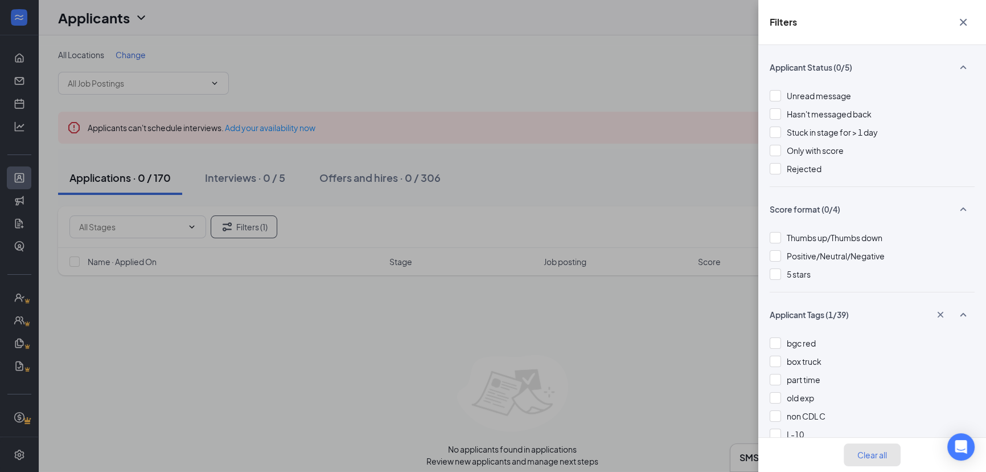
click at [870, 461] on button "Clear all" at bounding box center [872, 454] width 57 height 23
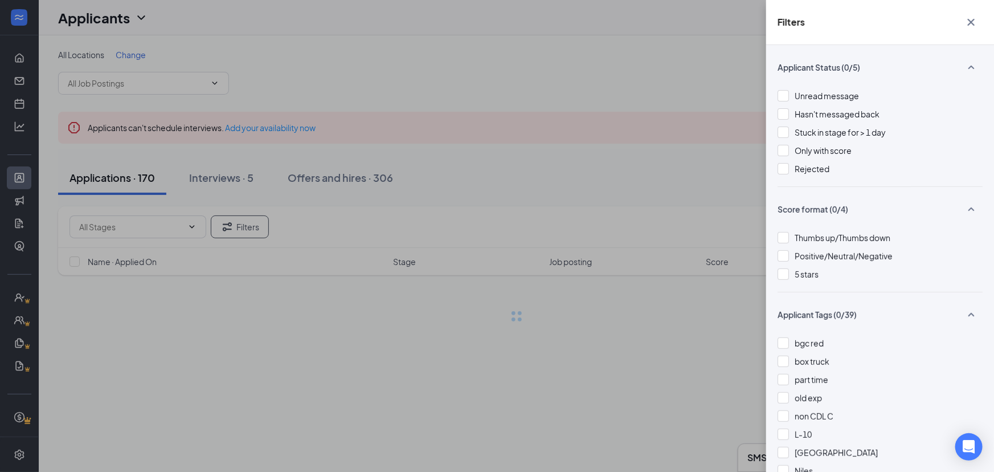
click at [587, 226] on div "Filters Applicant Status (0/5) Unread message Hasn't messaged back Stuck in sta…" at bounding box center [497, 236] width 994 height 472
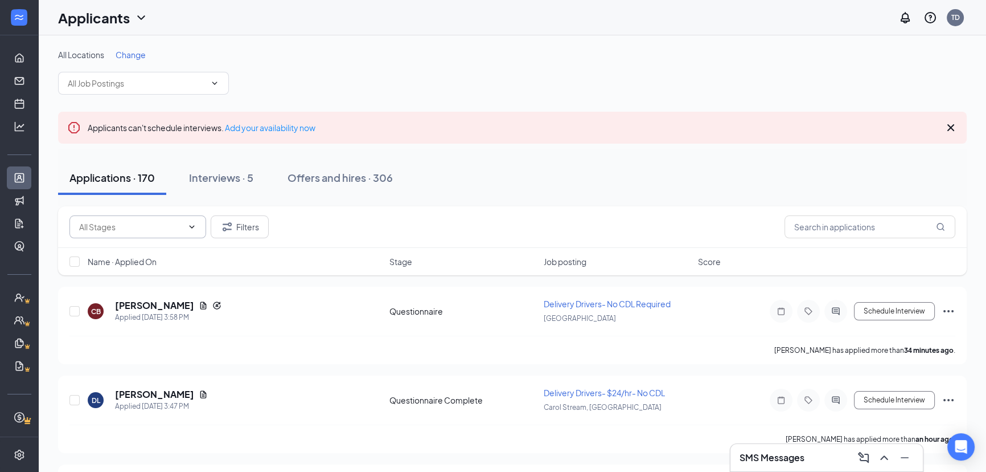
click at [124, 232] on input "text" at bounding box center [131, 226] width 104 height 13
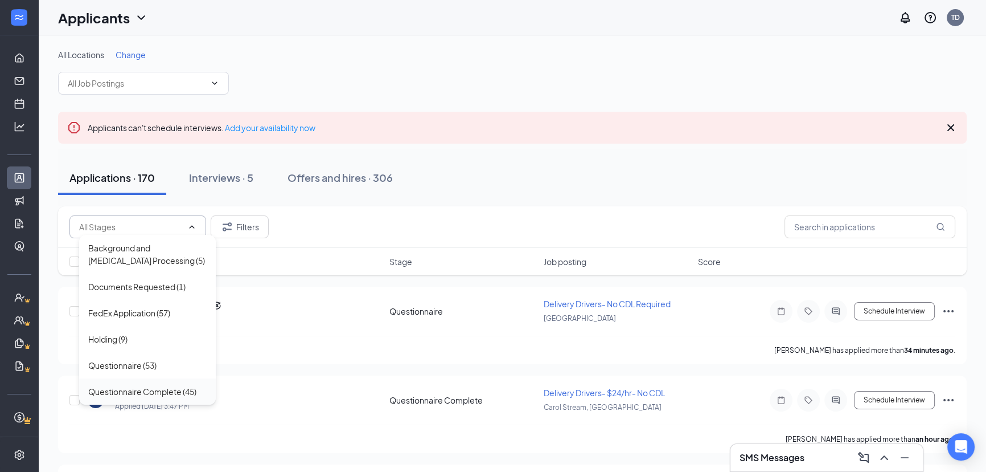
click at [179, 389] on div "Questionnaire Complete (45)" at bounding box center [142, 391] width 108 height 13
type input "Questionnaire Complete (45)"
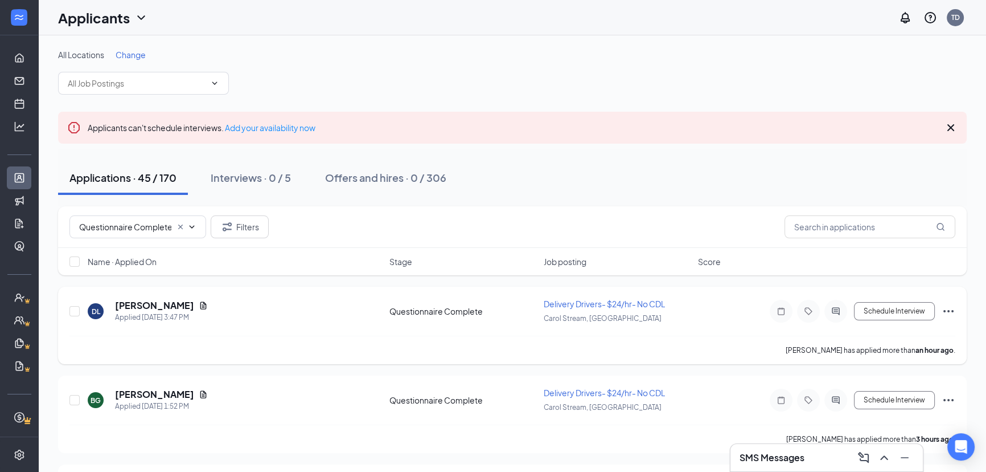
click at [132, 304] on h5 "[PERSON_NAME]" at bounding box center [154, 305] width 79 height 13
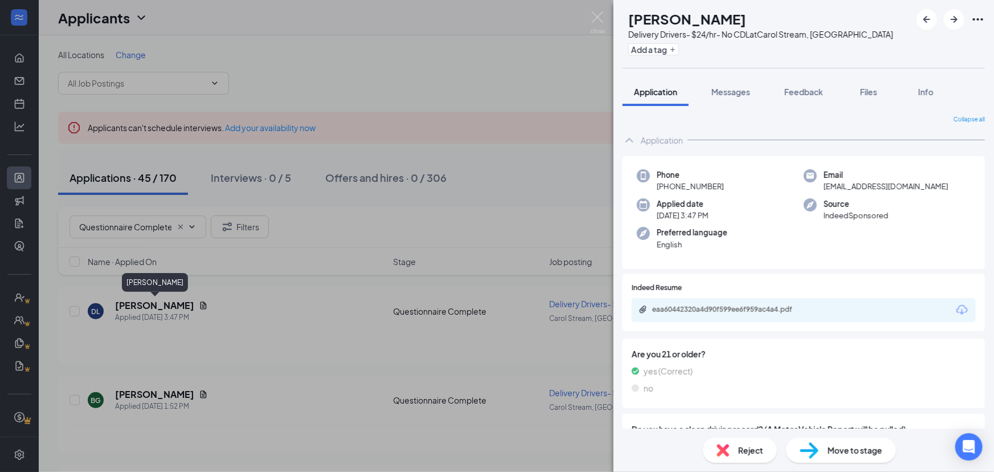
click at [198, 40] on div "DL [PERSON_NAME] Delivery Drivers- $24/hr- No CDL at Carol Stream, [GEOGRAPHIC_…" at bounding box center [497, 236] width 994 height 472
click at [749, 308] on div "eaa60442320a4d90f599ee6f959ac4a4.pdf" at bounding box center [731, 309] width 159 height 9
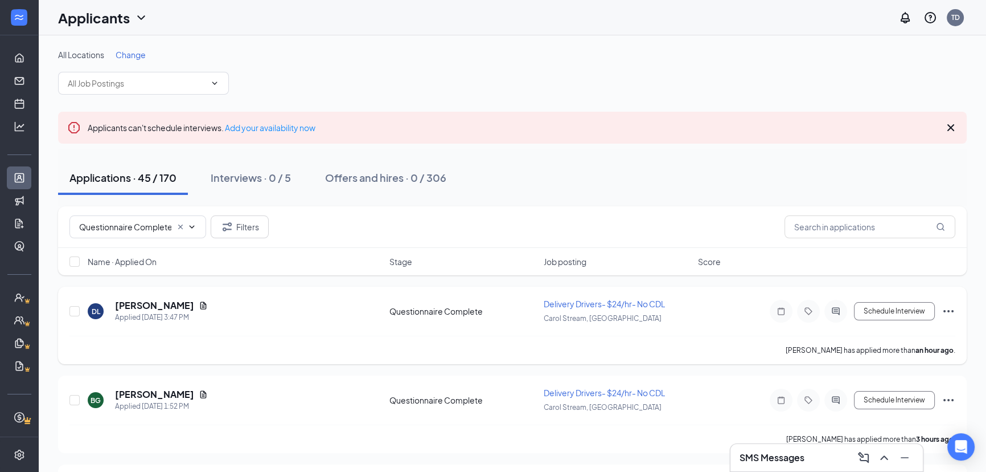
click at [174, 306] on h5 "[PERSON_NAME]" at bounding box center [154, 305] width 79 height 13
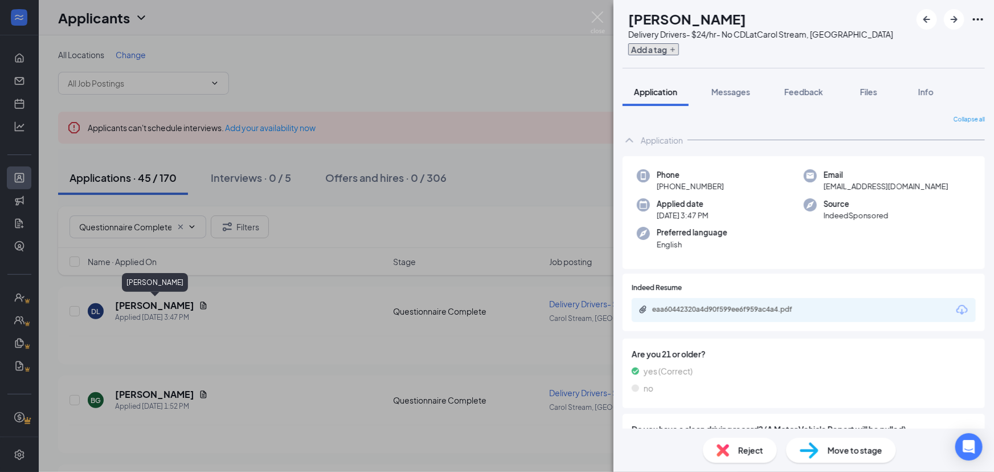
click at [675, 50] on button "Add a tag" at bounding box center [653, 49] width 51 height 12
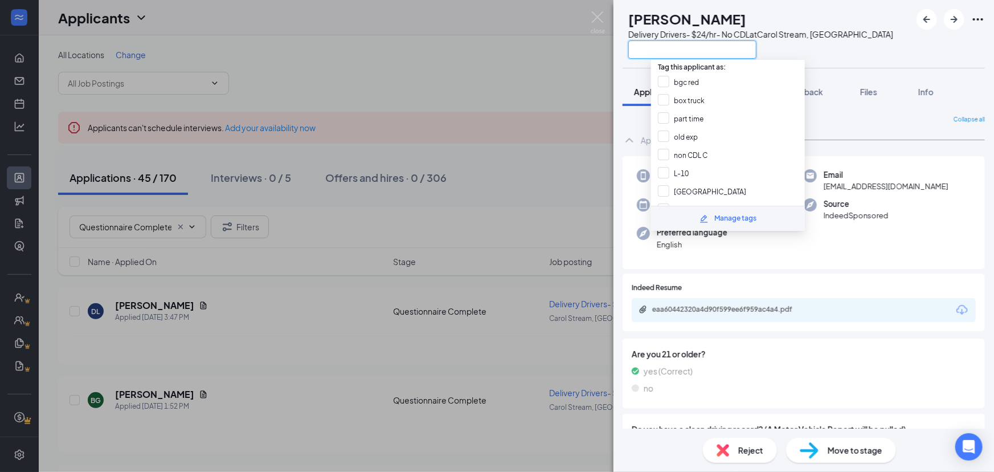
click at [748, 51] on input "text" at bounding box center [692, 49] width 128 height 18
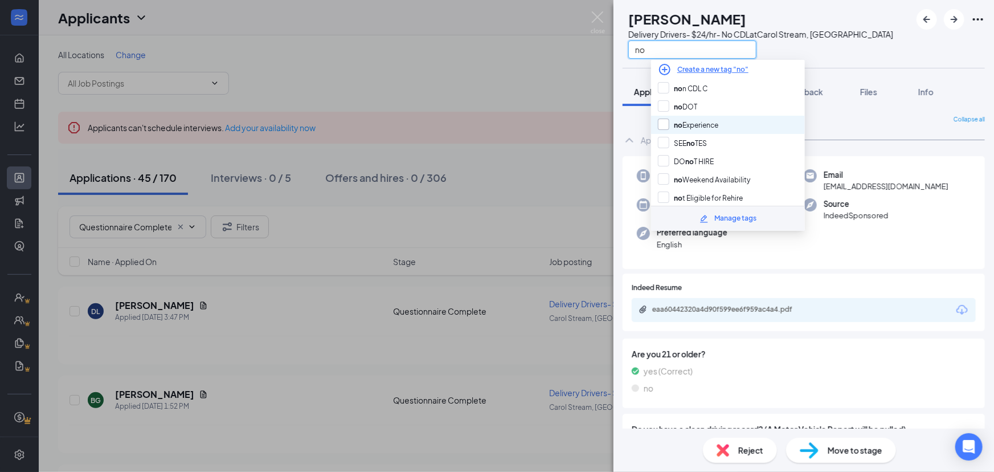
type input "no"
click at [718, 121] on input "no Experience" at bounding box center [688, 124] width 60 height 13
checkbox input "true"
click at [907, 57] on div "DL [PERSON_NAME] Delivery Drivers- $24/hr- No CDL at Carol Stream, IL no" at bounding box center [803, 34] width 380 height 68
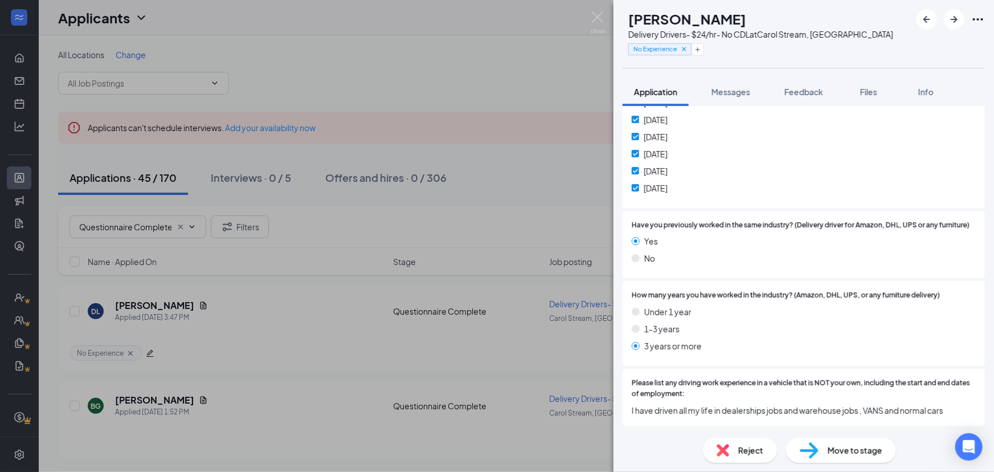
scroll to position [1143, 0]
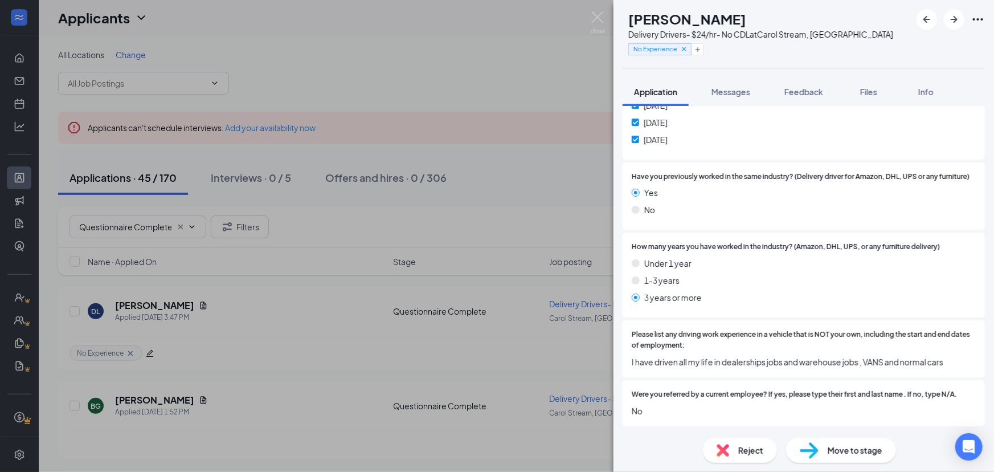
click at [960, 28] on div at bounding box center [950, 19] width 68 height 21
click at [960, 16] on icon "ArrowRight" at bounding box center [954, 20] width 14 height 14
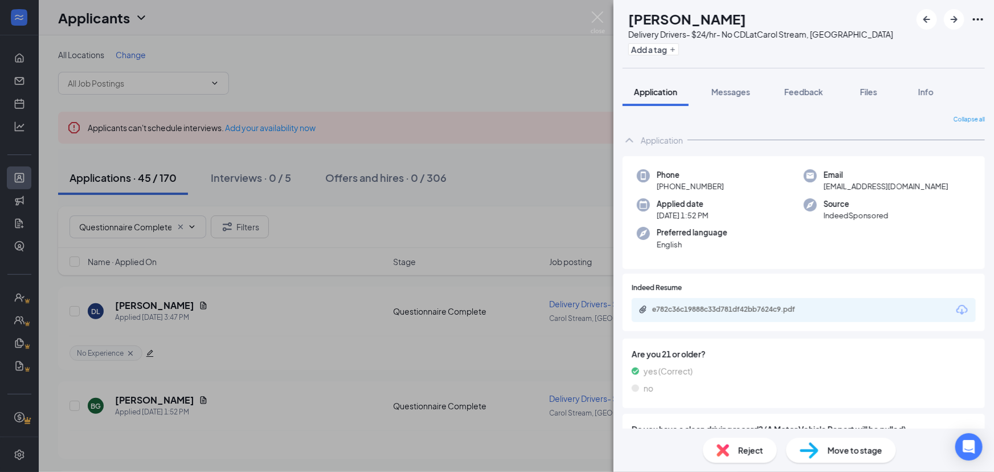
click at [740, 313] on div "e782c36c19888c33d781df42bb7624c9.pdf" at bounding box center [730, 310] width 185 height 11
